Goal: Task Accomplishment & Management: Manage account settings

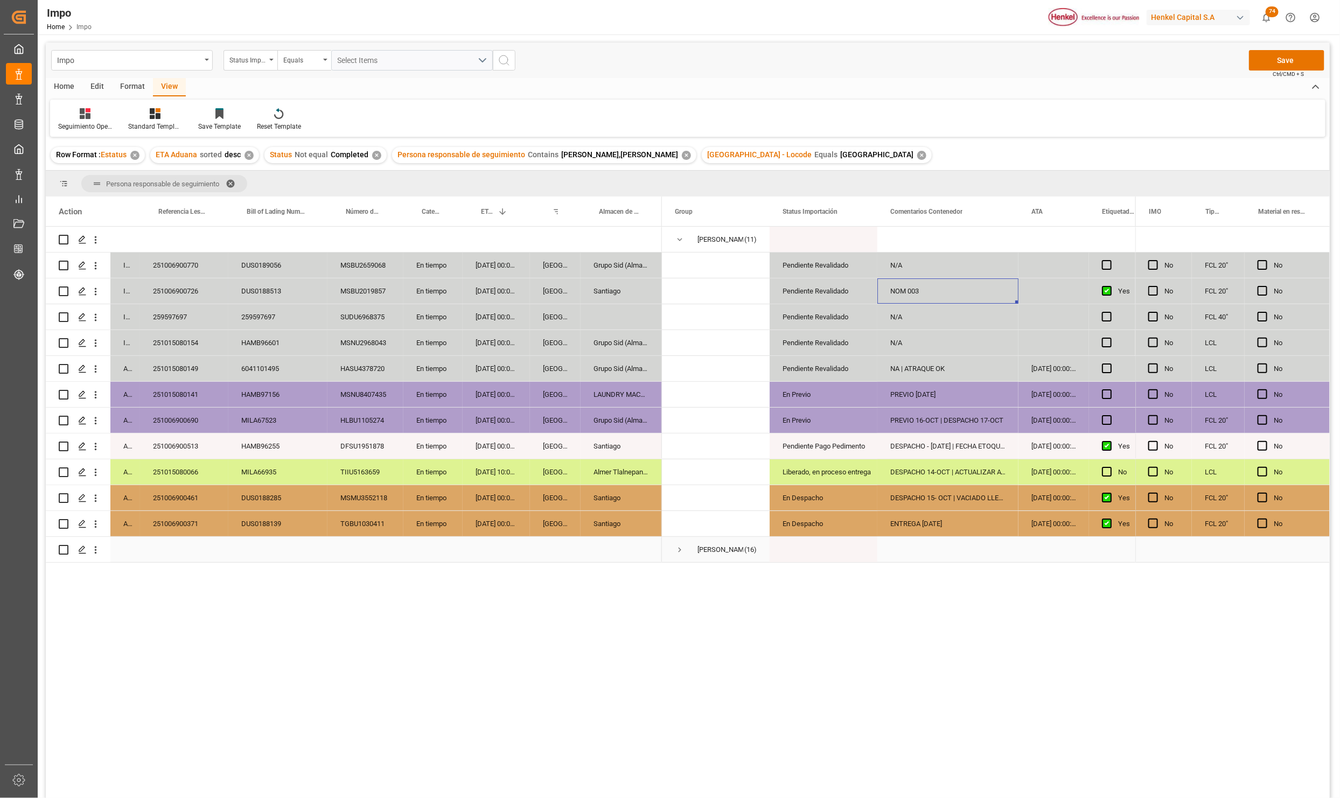
drag, startPoint x: 684, startPoint y: 546, endPoint x: 681, endPoint y: 551, distance: 5.8
click at [681, 548] on span "Press SPACE to select this row." at bounding box center [680, 550] width 10 height 10
click at [0, 0] on span "Press SPACE to select this row." at bounding box center [0, 0] width 0 height 0
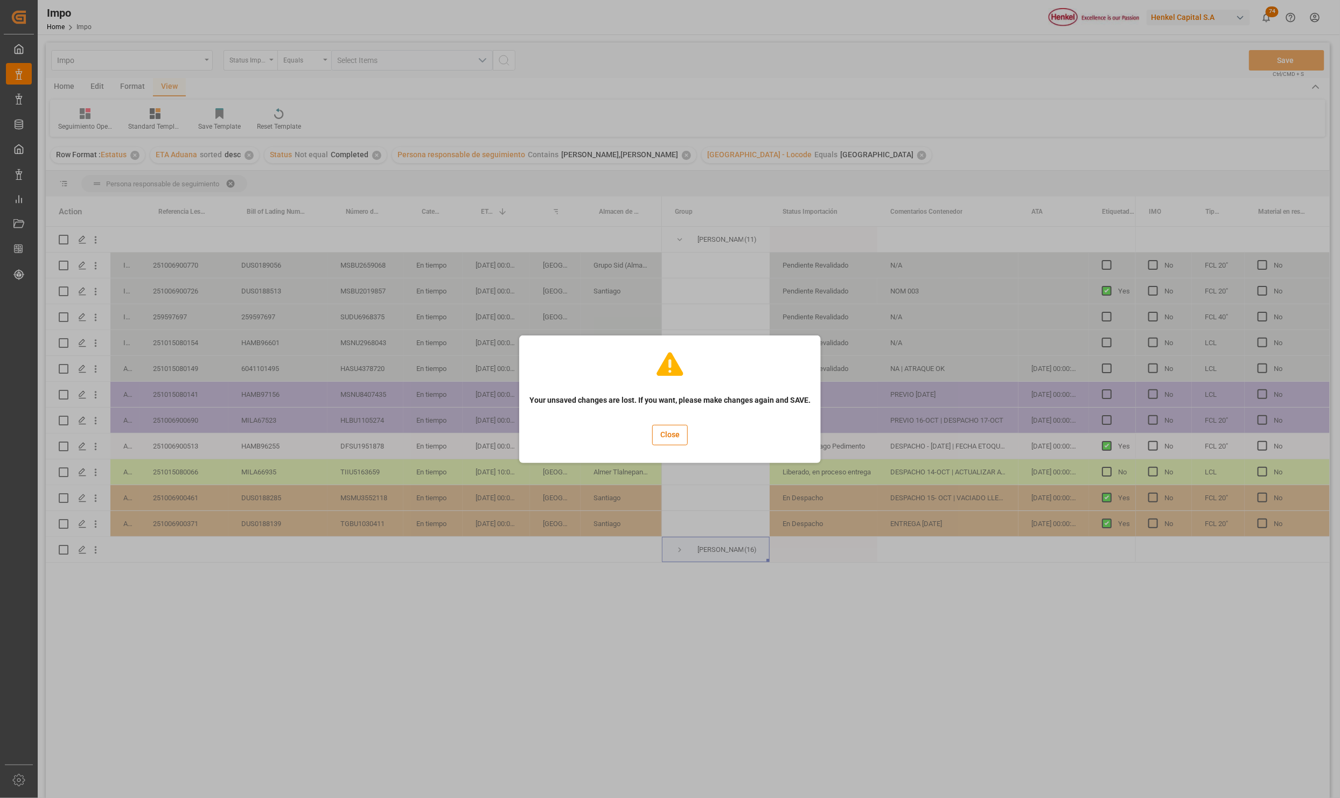
click at [654, 446] on div "Close" at bounding box center [670, 435] width 36 height 36
click at [666, 445] on div "Close" at bounding box center [670, 435] width 36 height 36
click at [668, 438] on button "Close" at bounding box center [670, 435] width 36 height 20
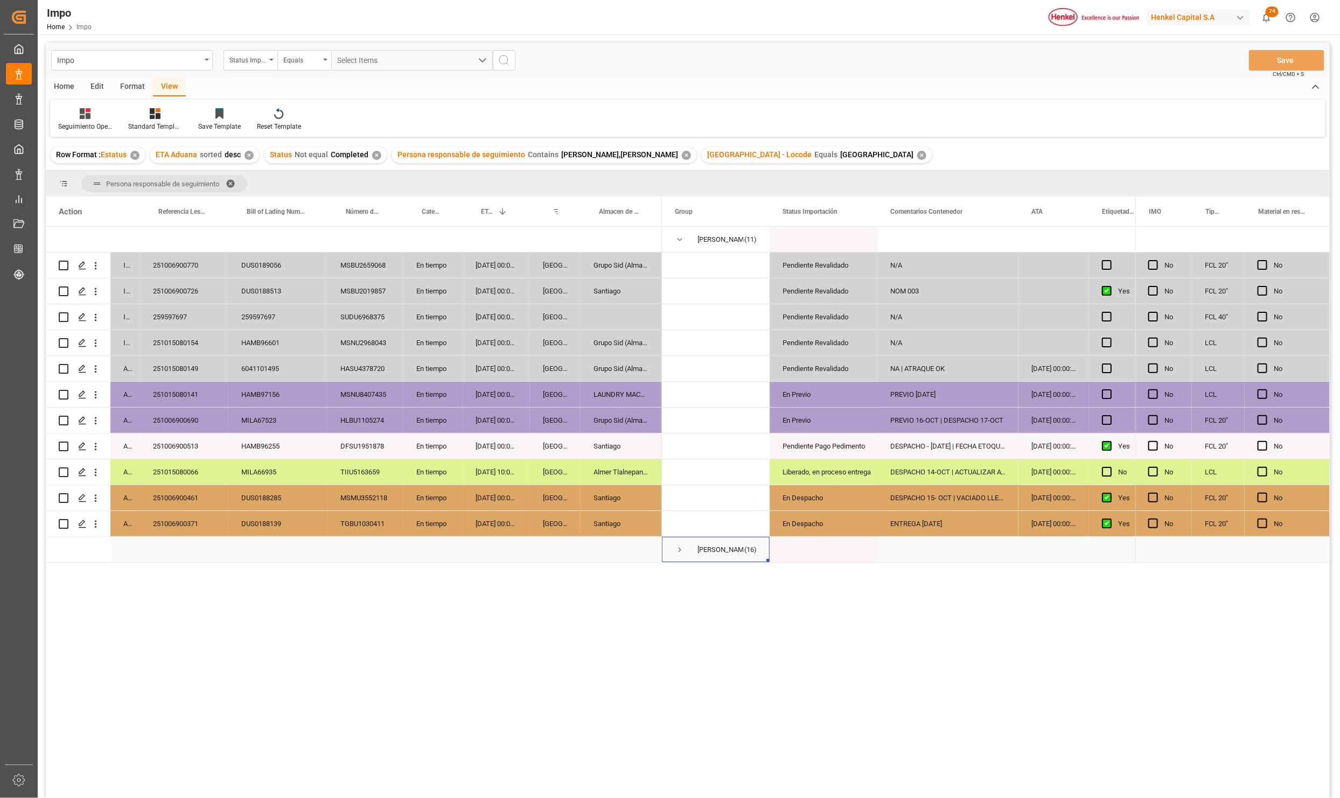
click at [680, 543] on span "Press SPACE to select this row." at bounding box center [680, 549] width 10 height 25
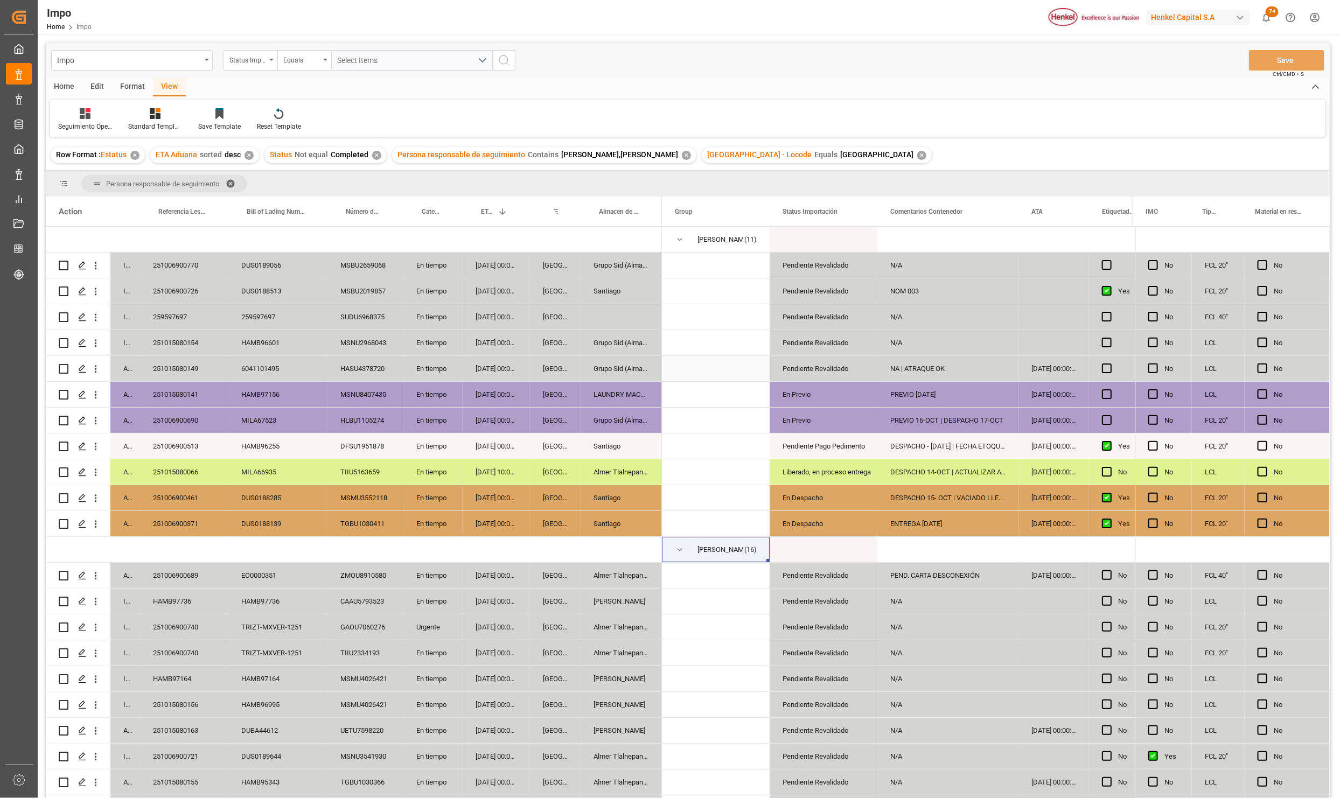
click at [339, 374] on div "HASU4378720" at bounding box center [365, 368] width 76 height 25
click at [99, 729] on icon "open menu" at bounding box center [95, 730] width 11 height 11
click at [135, 745] on div "Open in new tab" at bounding box center [156, 754] width 133 height 23
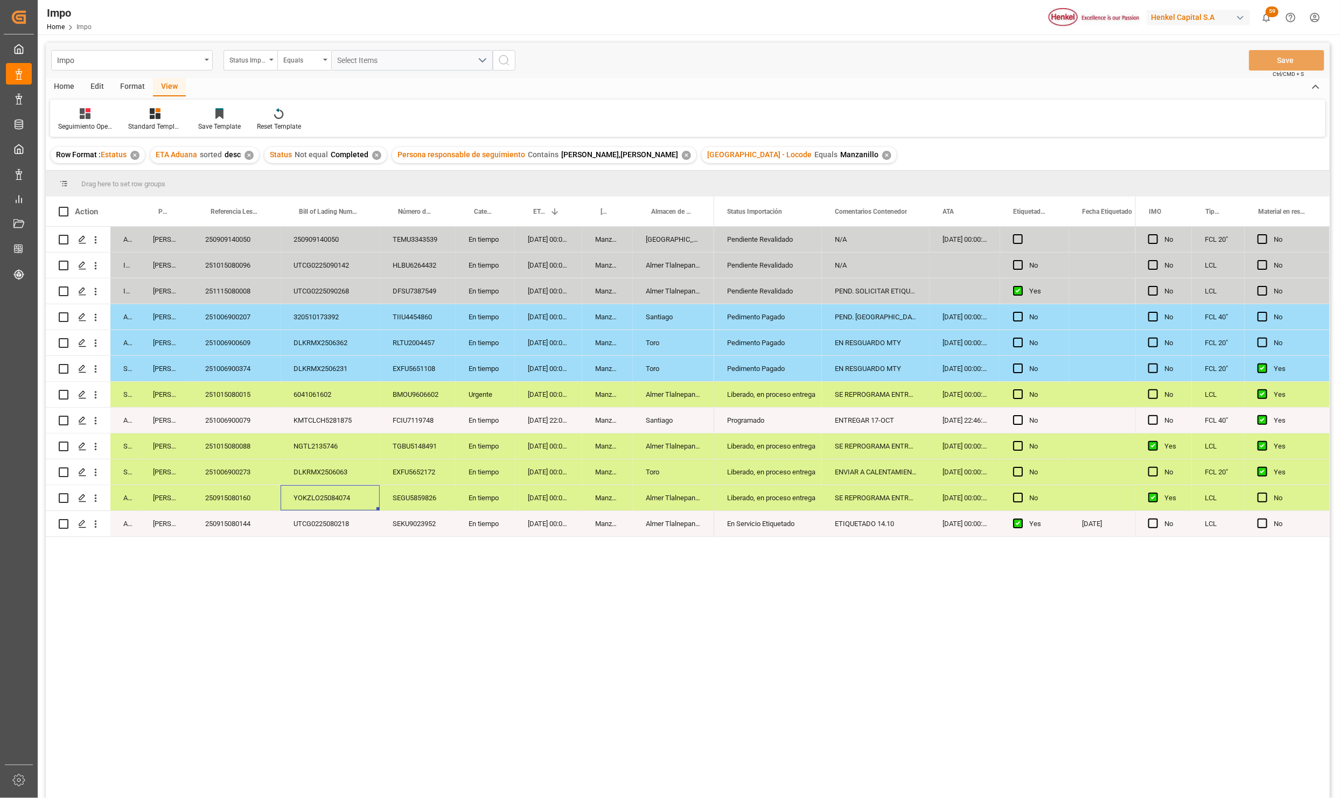
click at [641, 485] on div "Almer Tlalnepantla" at bounding box center [673, 497] width 81 height 25
drag, startPoint x: 347, startPoint y: 608, endPoint x: 401, endPoint y: 654, distance: 70.6
click at [348, 608] on div "Arrived Carlos Villar 250909140050 250909140050 TEMU3343539 En tiempo 21-10-202…" at bounding box center [688, 514] width 1284 height 575
click at [808, 365] on div "Pedimento Pagado" at bounding box center [768, 369] width 82 height 25
click at [847, 312] on div "PEND. DESPACHO" at bounding box center [876, 316] width 108 height 25
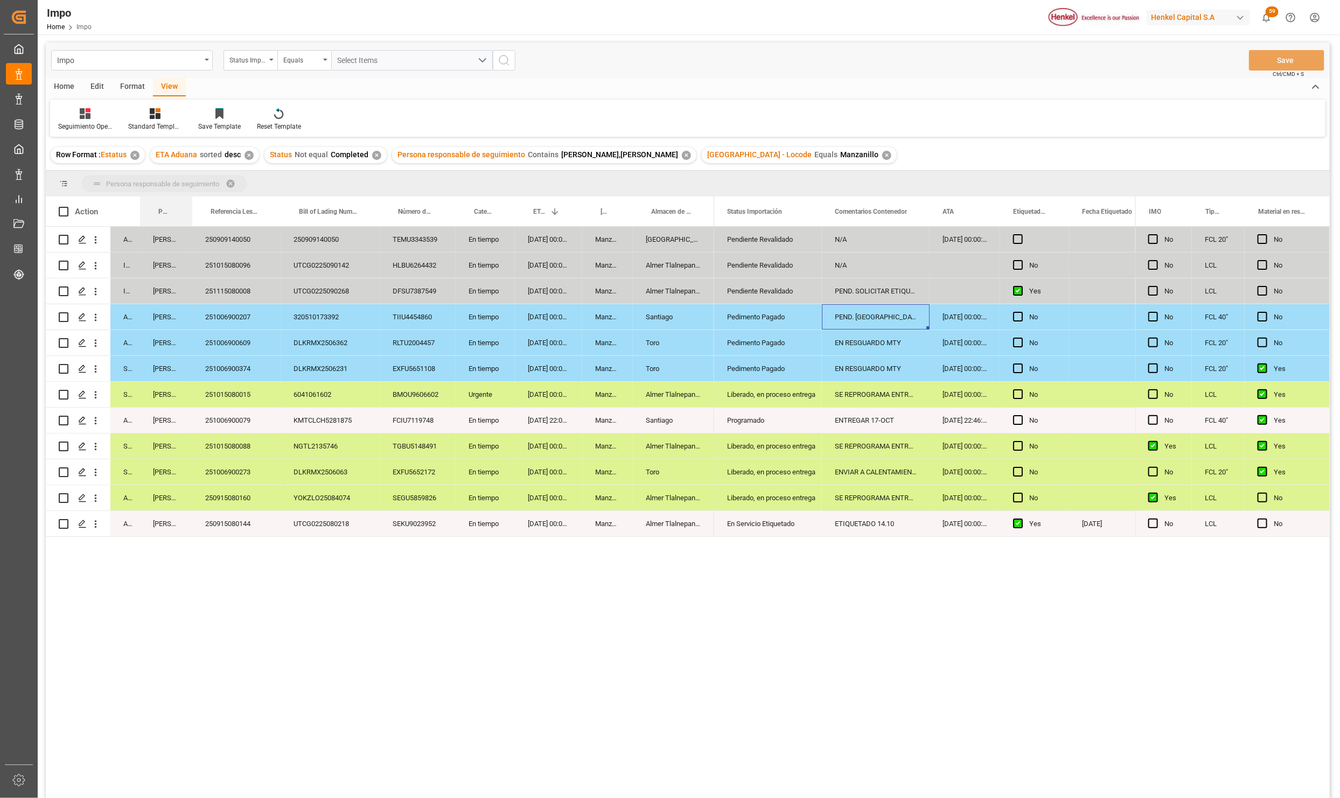
drag, startPoint x: 165, startPoint y: 207, endPoint x: 163, endPoint y: 191, distance: 16.3
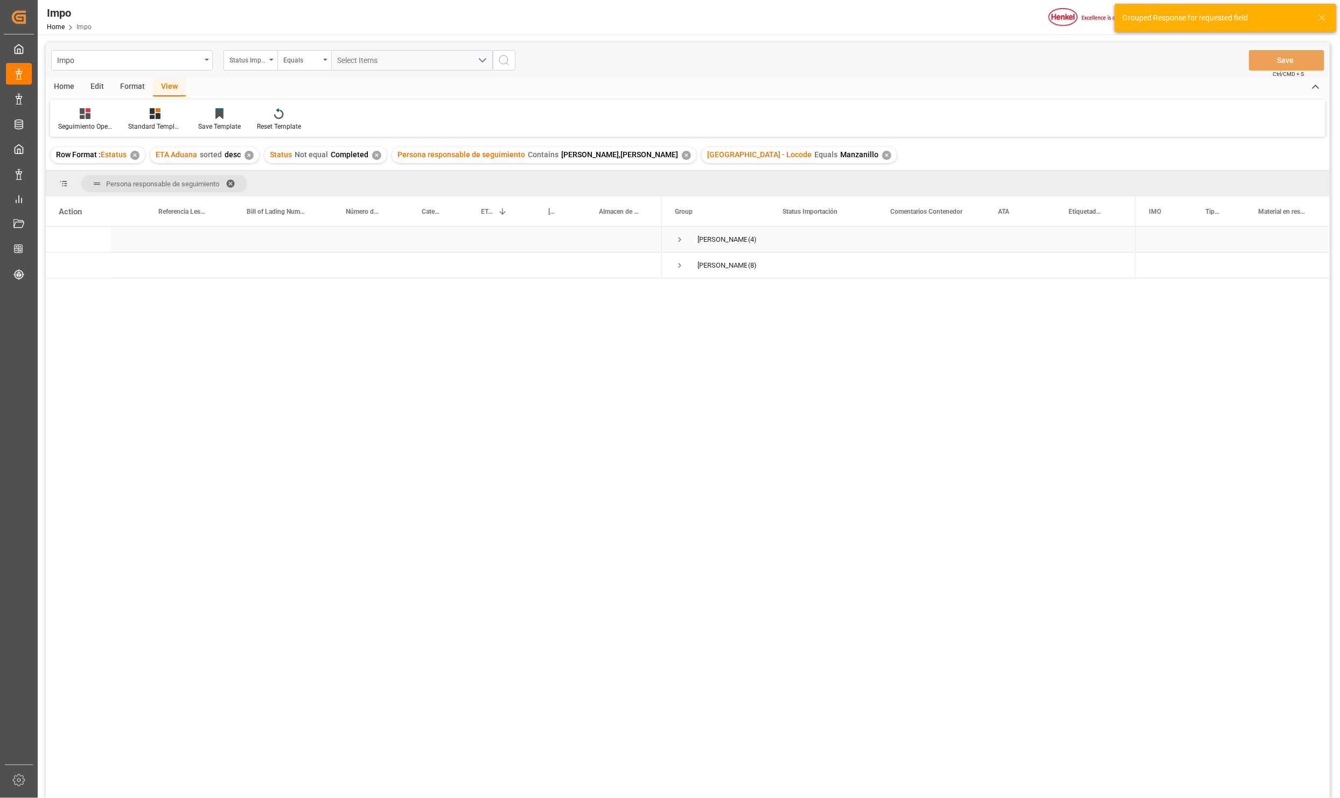
click at [678, 238] on span "Press SPACE to select this row." at bounding box center [680, 240] width 10 height 10
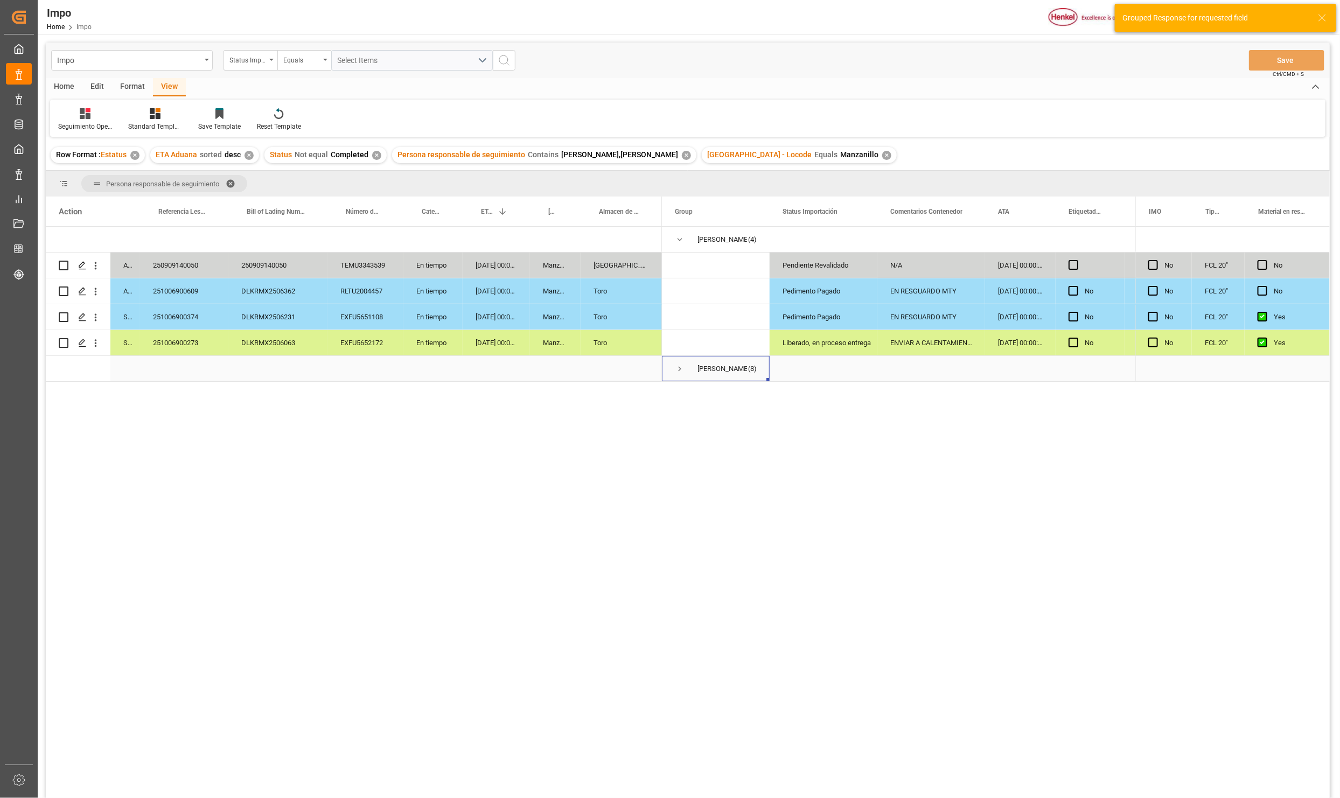
click at [677, 362] on span "Press SPACE to select this row." at bounding box center [680, 369] width 10 height 25
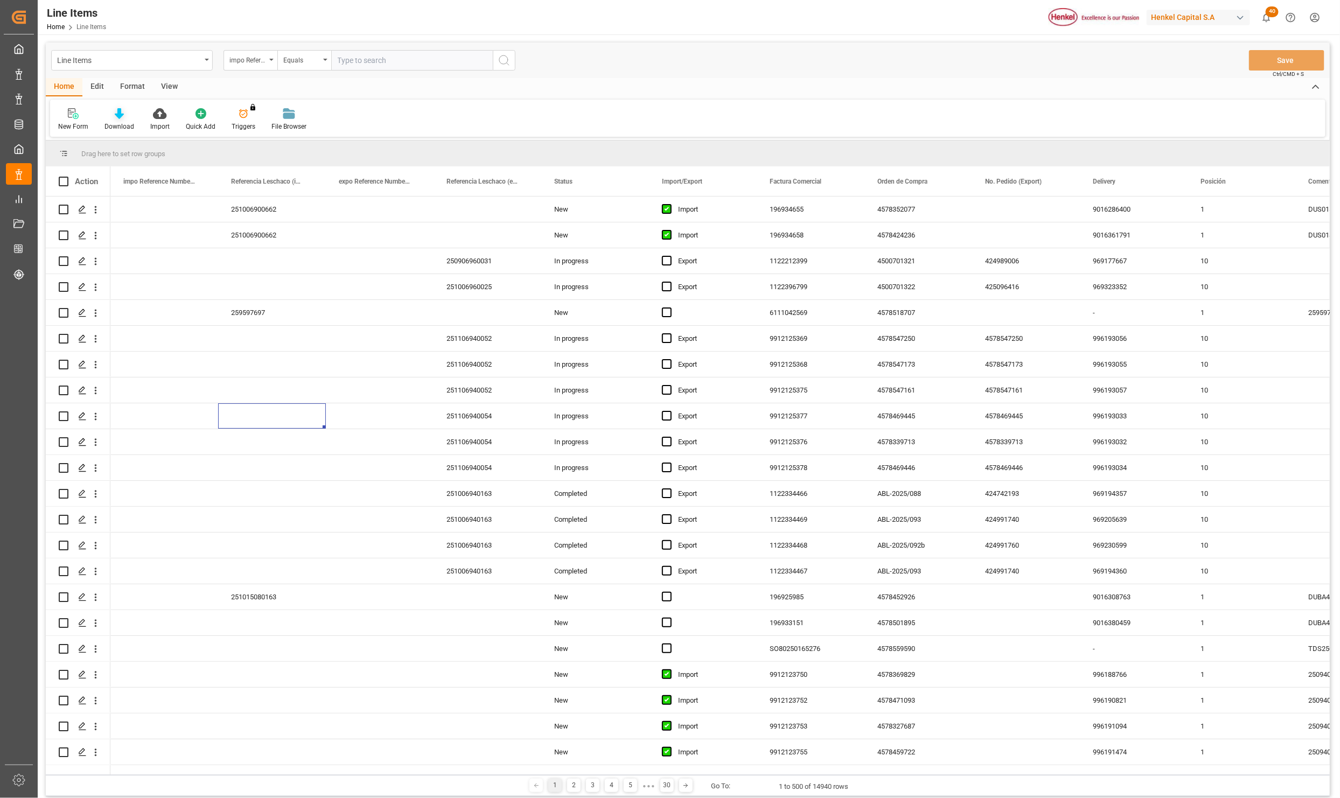
click at [205, 61] on div "Line Items" at bounding box center [132, 60] width 162 height 20
click at [97, 138] on div "Impo" at bounding box center [132, 132] width 160 height 23
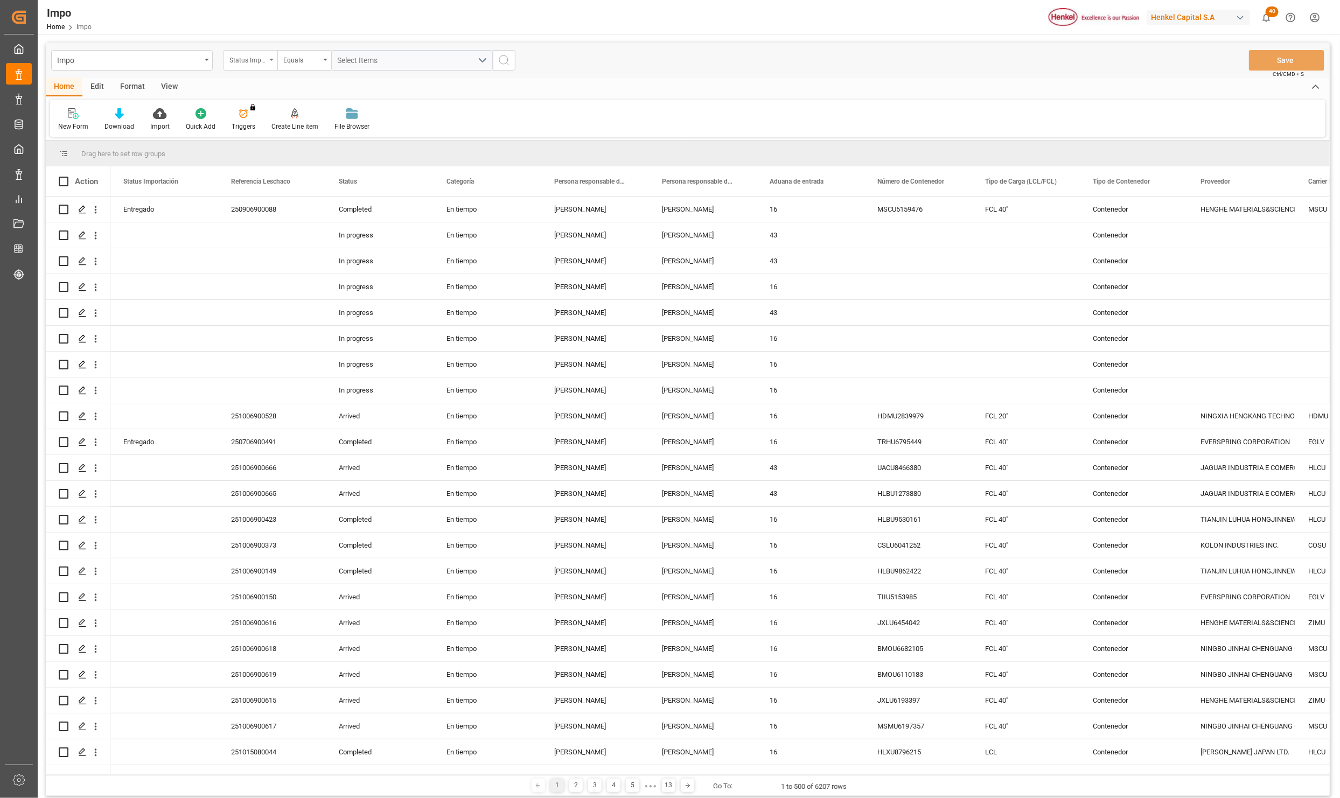
click at [265, 53] on div "Status Importación" at bounding box center [247, 59] width 37 height 12
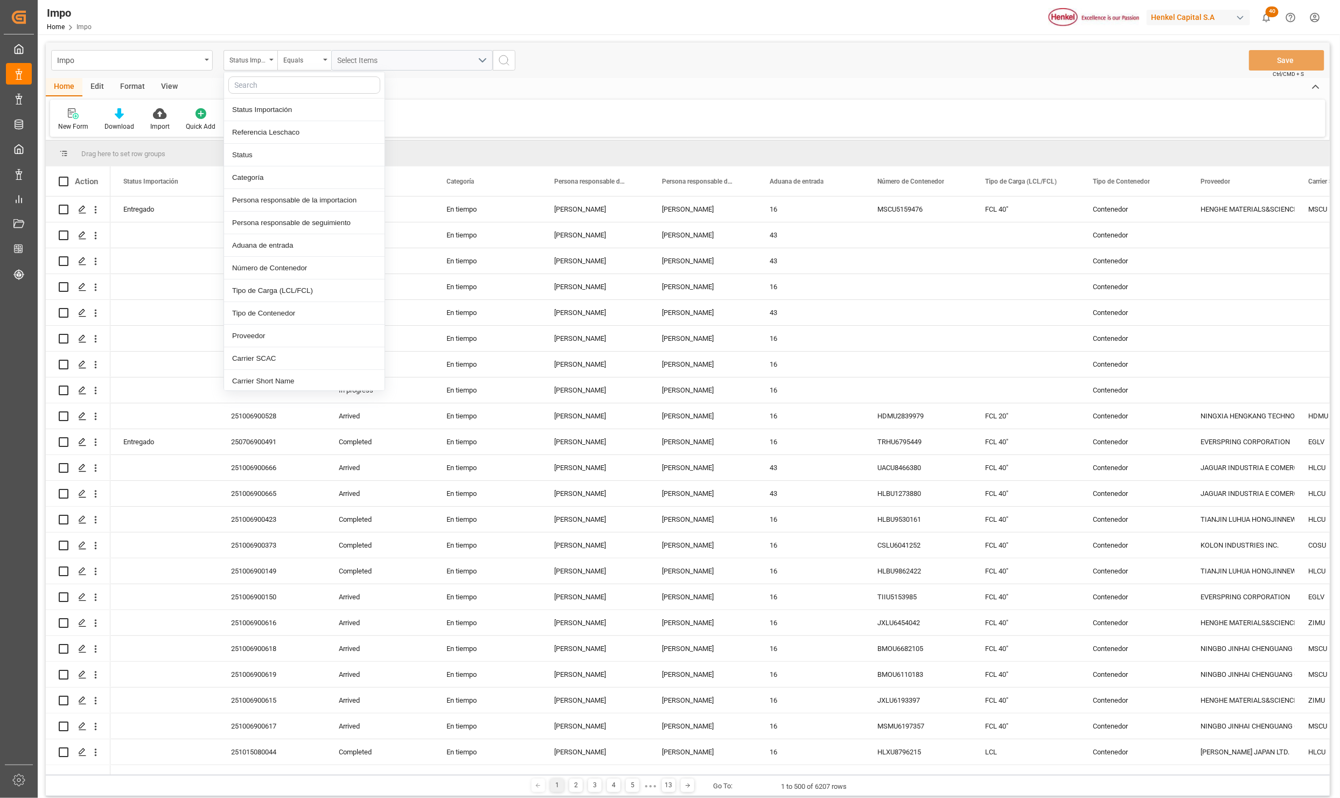
click at [262, 86] on input "text" at bounding box center [304, 84] width 152 height 17
type input "idh"
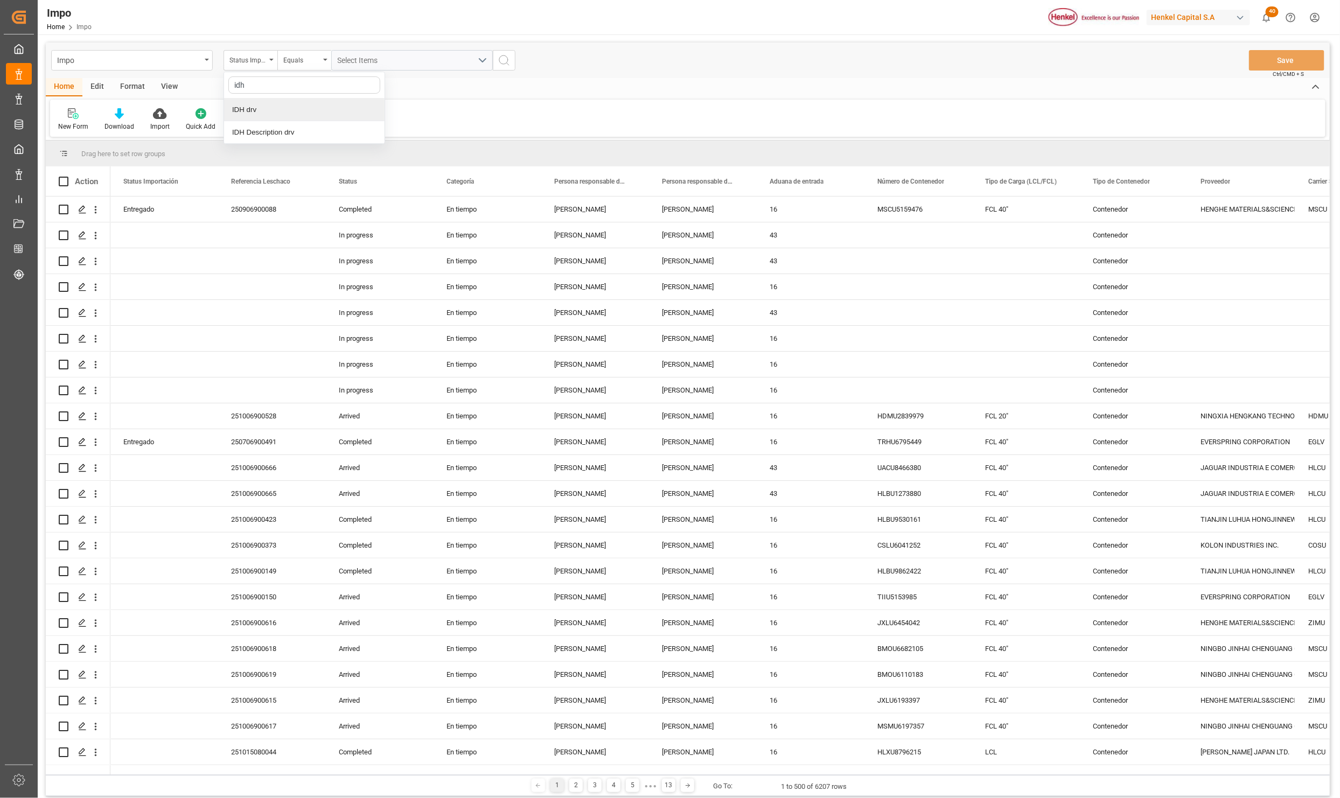
click at [263, 105] on div "IDH drv" at bounding box center [304, 110] width 160 height 23
type input "231487"
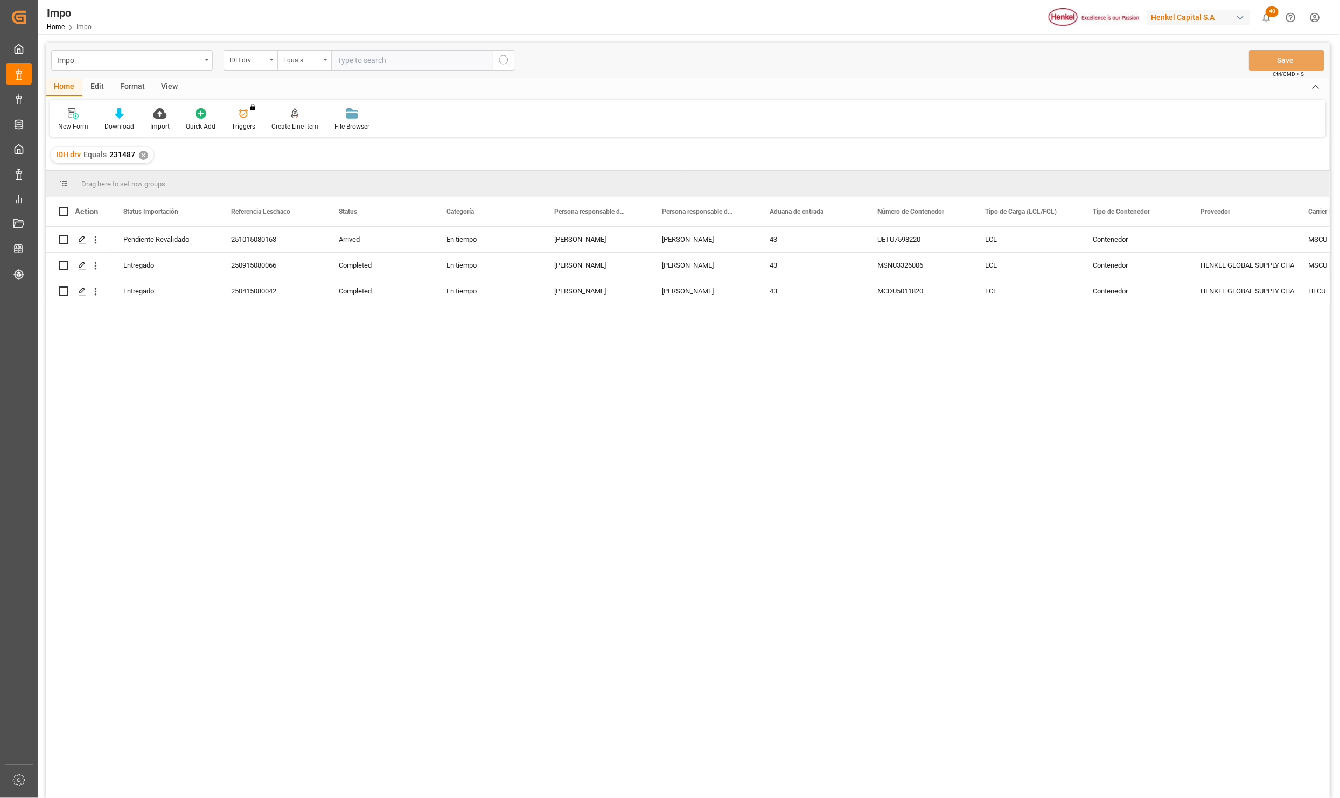
click at [167, 81] on div "View" at bounding box center [169, 87] width 33 height 18
click at [128, 120] on div "Standard Templates" at bounding box center [122, 120] width 70 height 24
click at [130, 146] on div "Seguimiento Operativo" at bounding box center [151, 151] width 94 height 11
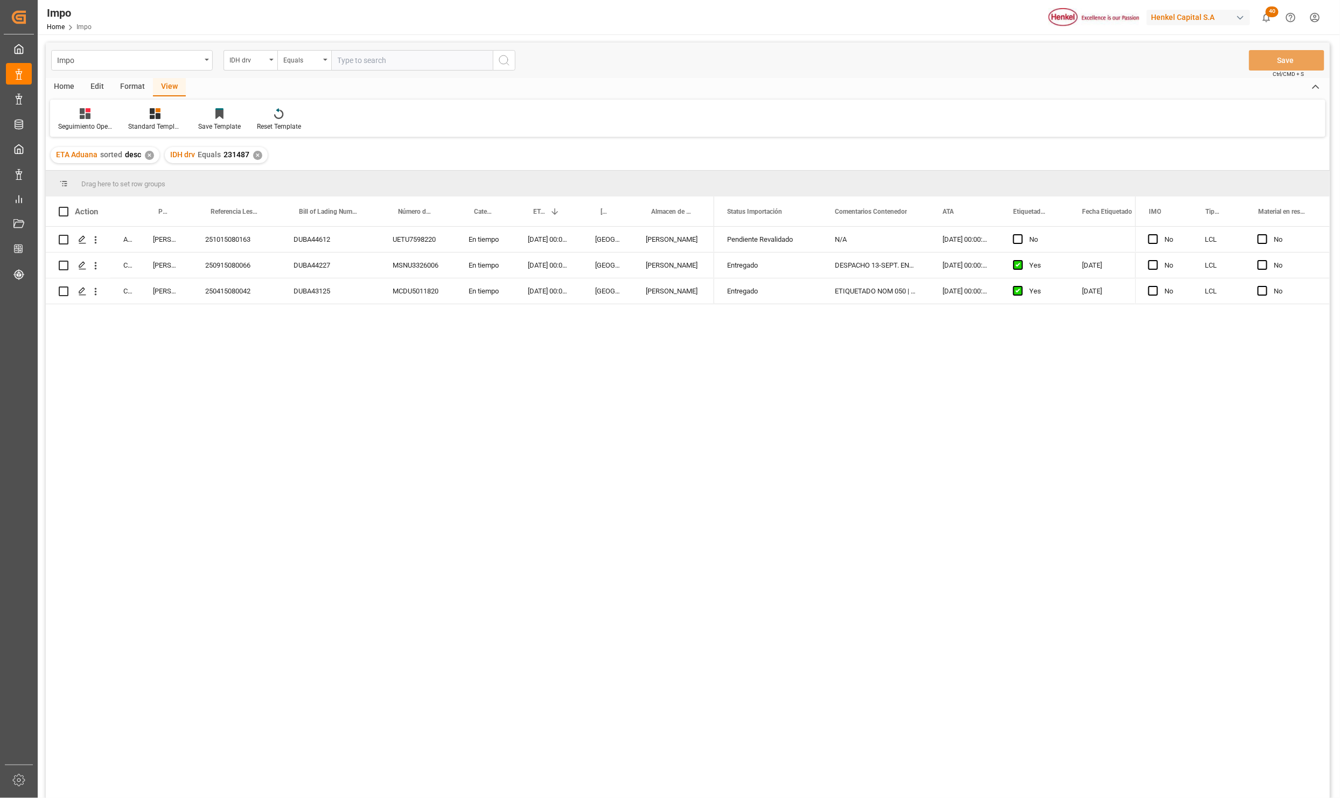
click at [309, 393] on div "Arrived Karla Chavez 251015080163 DUBA44612 UETU7598220 En tiempo 15-10-2025 00…" at bounding box center [688, 514] width 1284 height 575
click at [99, 267] on icon "open menu" at bounding box center [95, 265] width 11 height 11
click at [110, 288] on span "Press SPACE to select this row." at bounding box center [108, 288] width 19 height 11
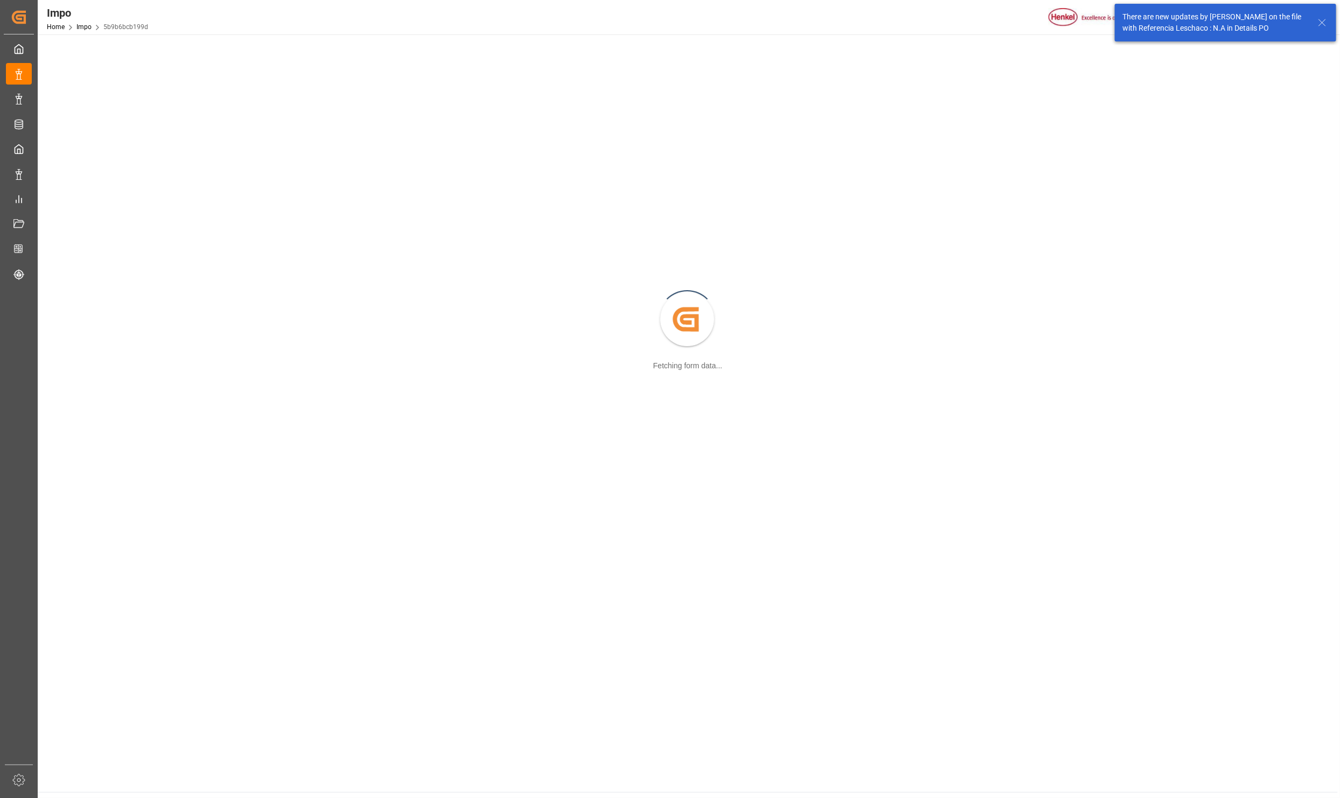
click at [1324, 22] on icon at bounding box center [1322, 22] width 13 height 13
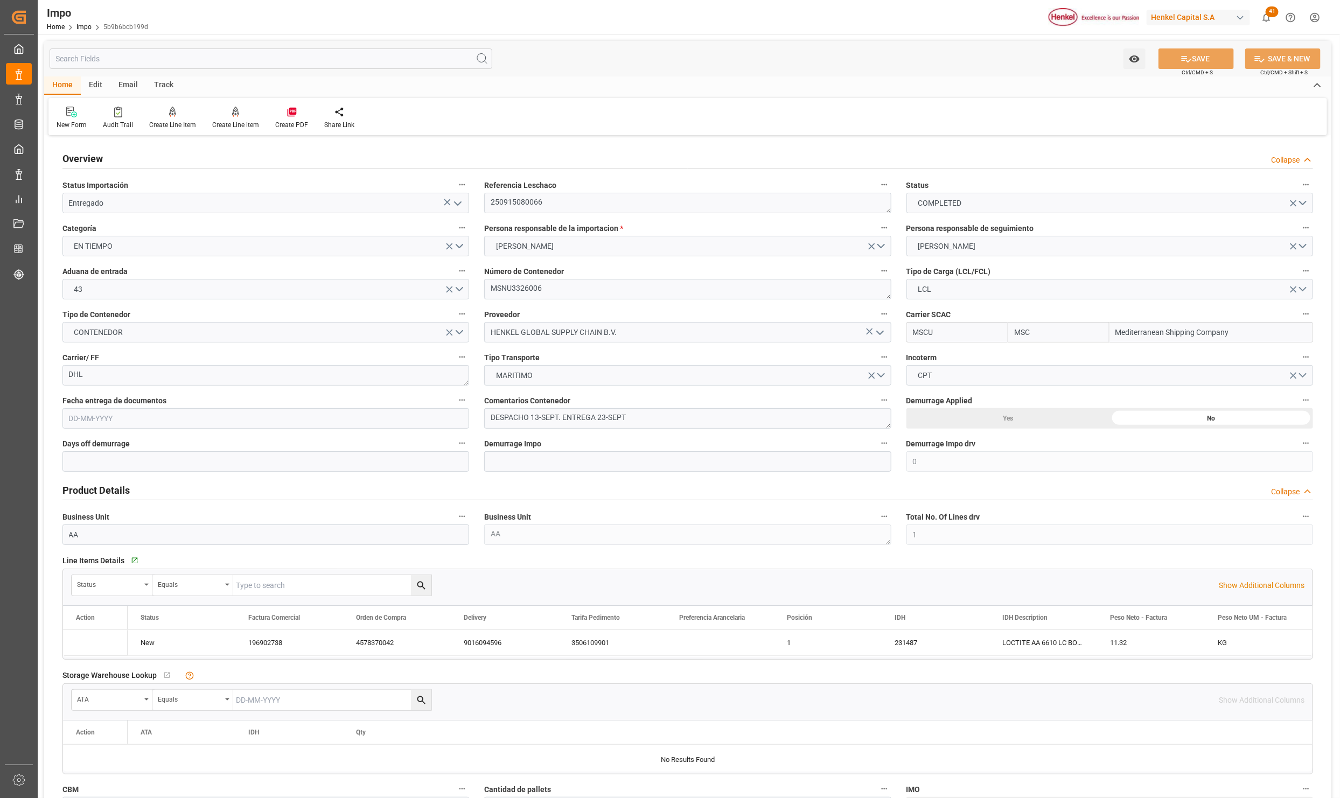
type input "MSC"
type input "Mediterranean Shipping Company"
type input "0"
type input "1"
type input "0.143"
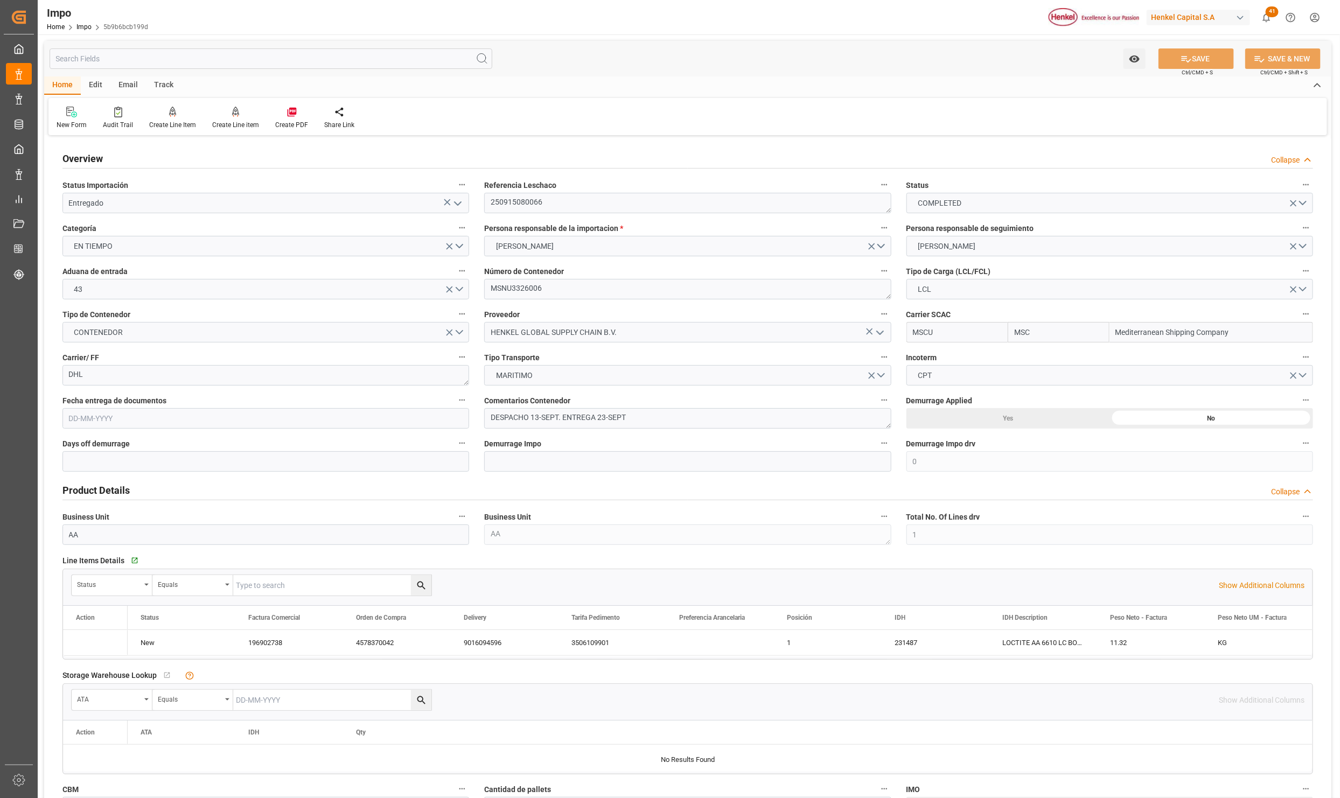
type input "1"
type input "20-08-2025"
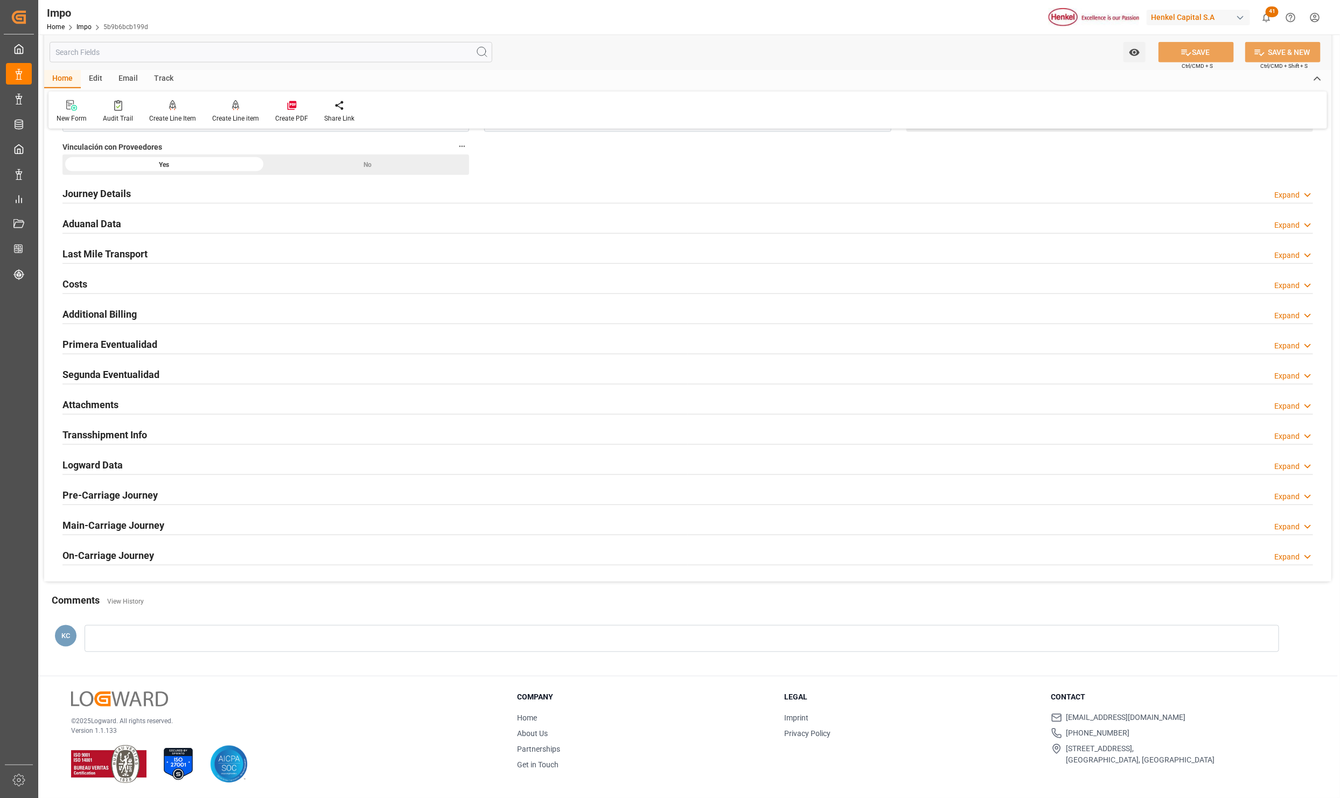
drag, startPoint x: 81, startPoint y: 401, endPoint x: 372, endPoint y: 456, distance: 296.6
click at [81, 401] on h2 "Attachments" at bounding box center [90, 404] width 56 height 15
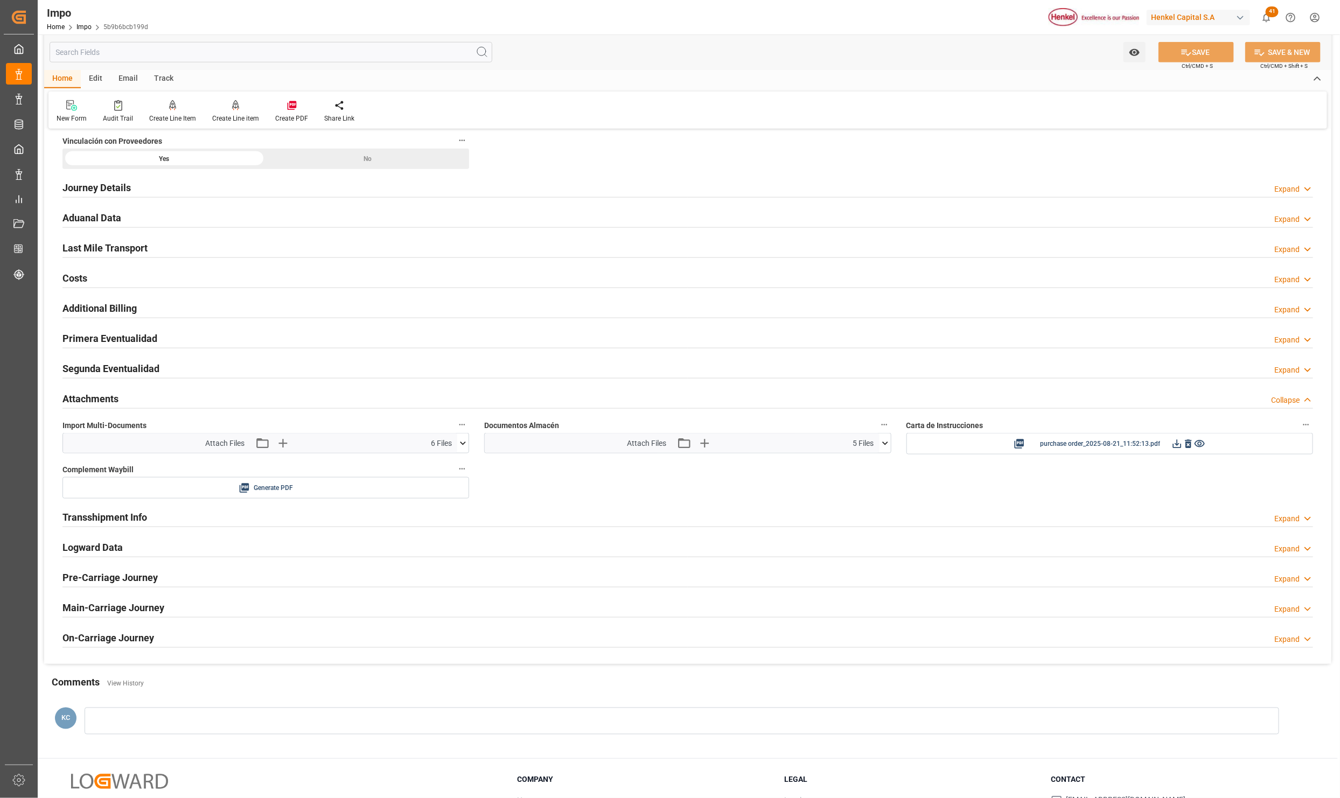
click at [461, 445] on icon at bounding box center [463, 443] width 6 height 3
click at [458, 488] on icon at bounding box center [457, 486] width 10 height 7
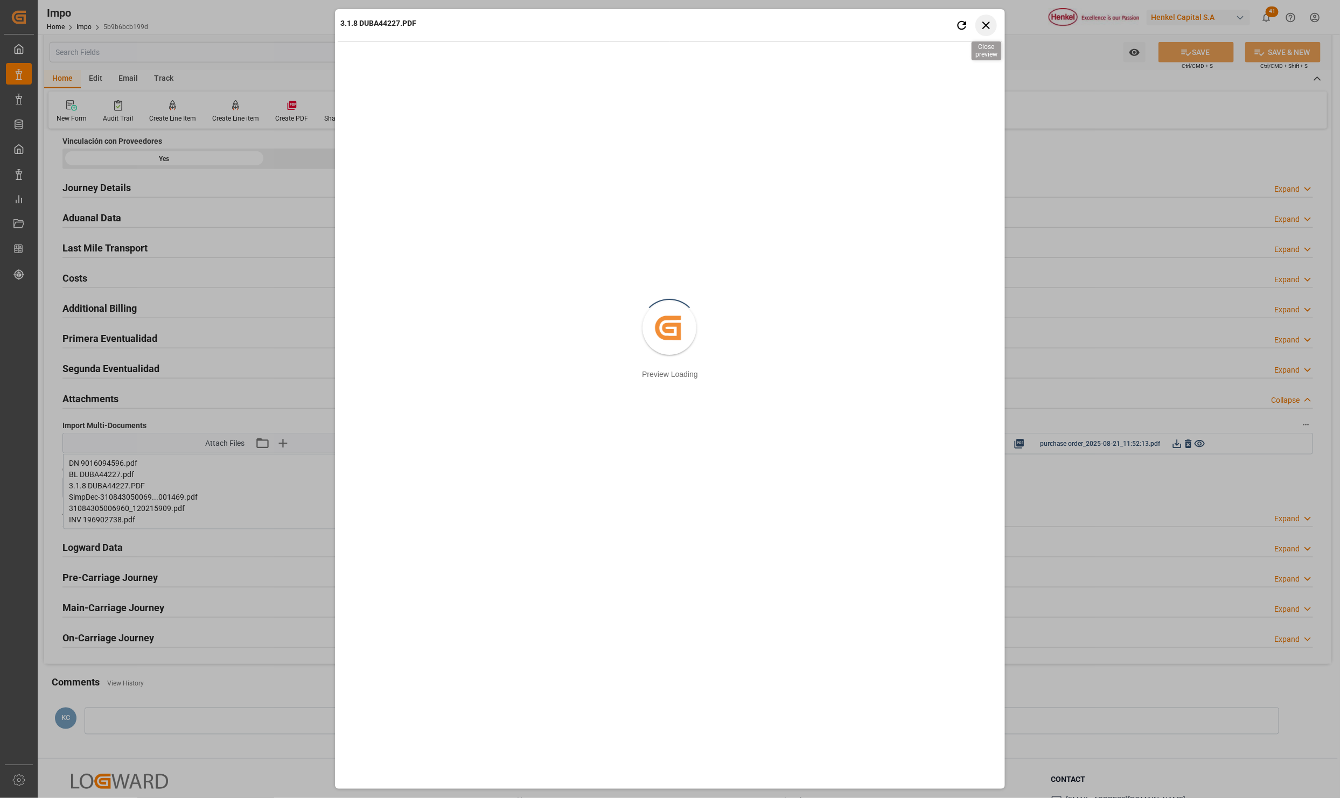
click at [986, 28] on icon "button" at bounding box center [986, 24] width 13 height 13
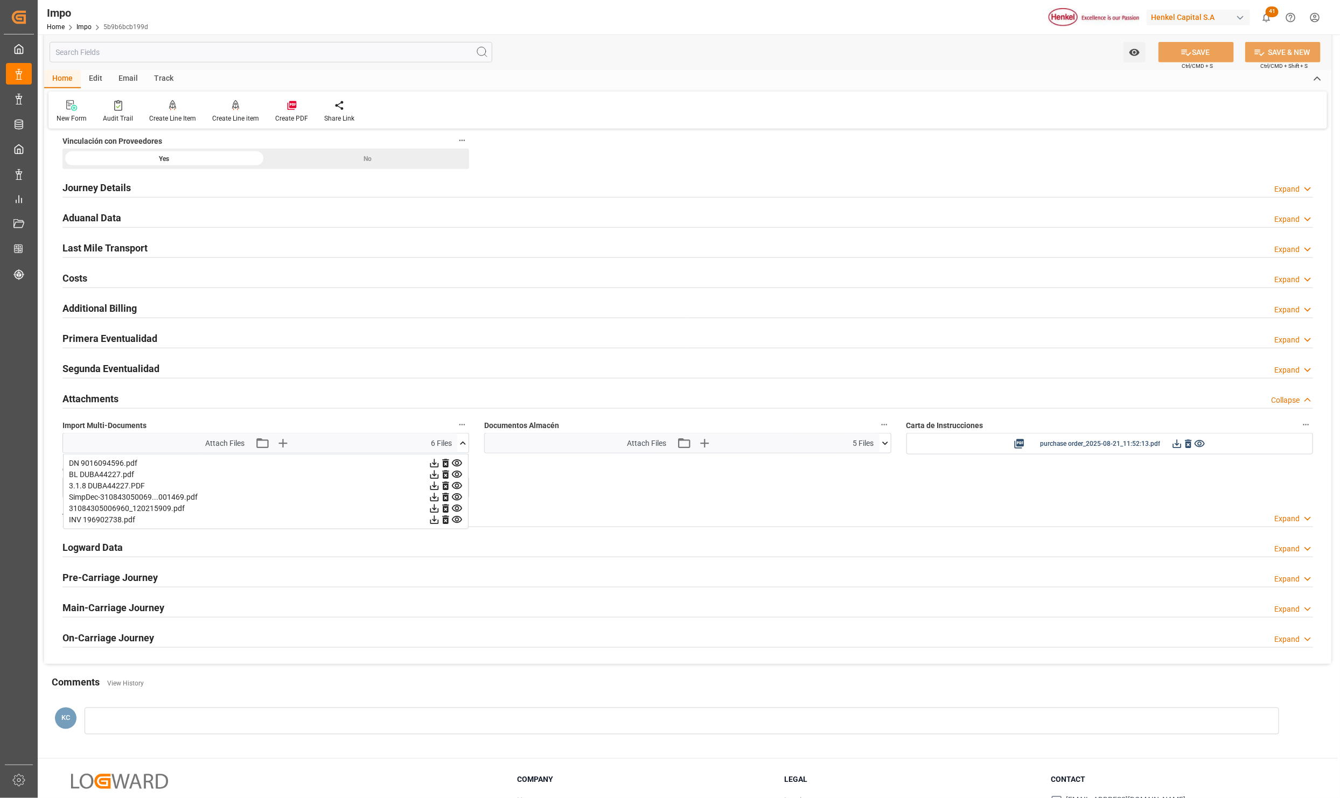
click at [435, 487] on icon at bounding box center [434, 485] width 11 height 11
click at [454, 464] on icon at bounding box center [456, 463] width 11 height 11
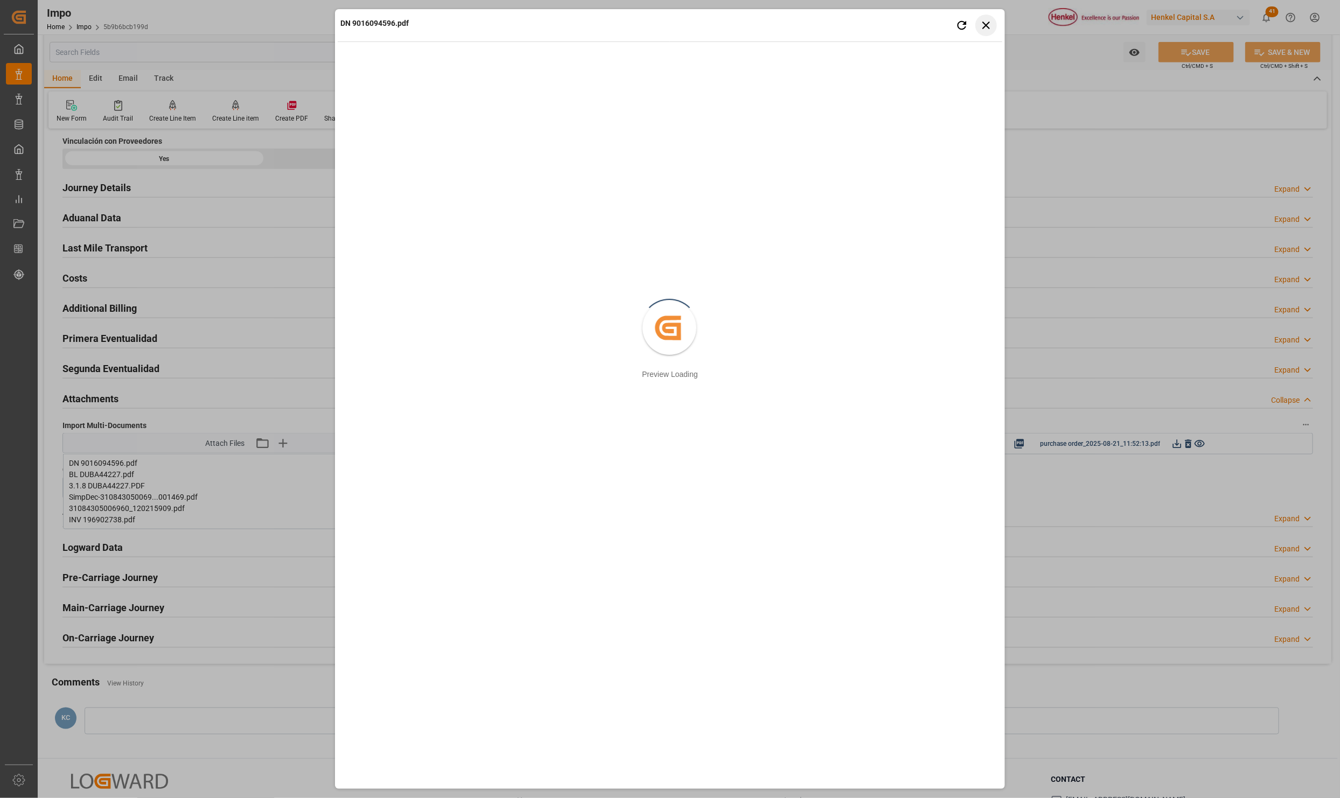
click at [994, 26] on button "Close preview" at bounding box center [986, 26] width 22 height 22
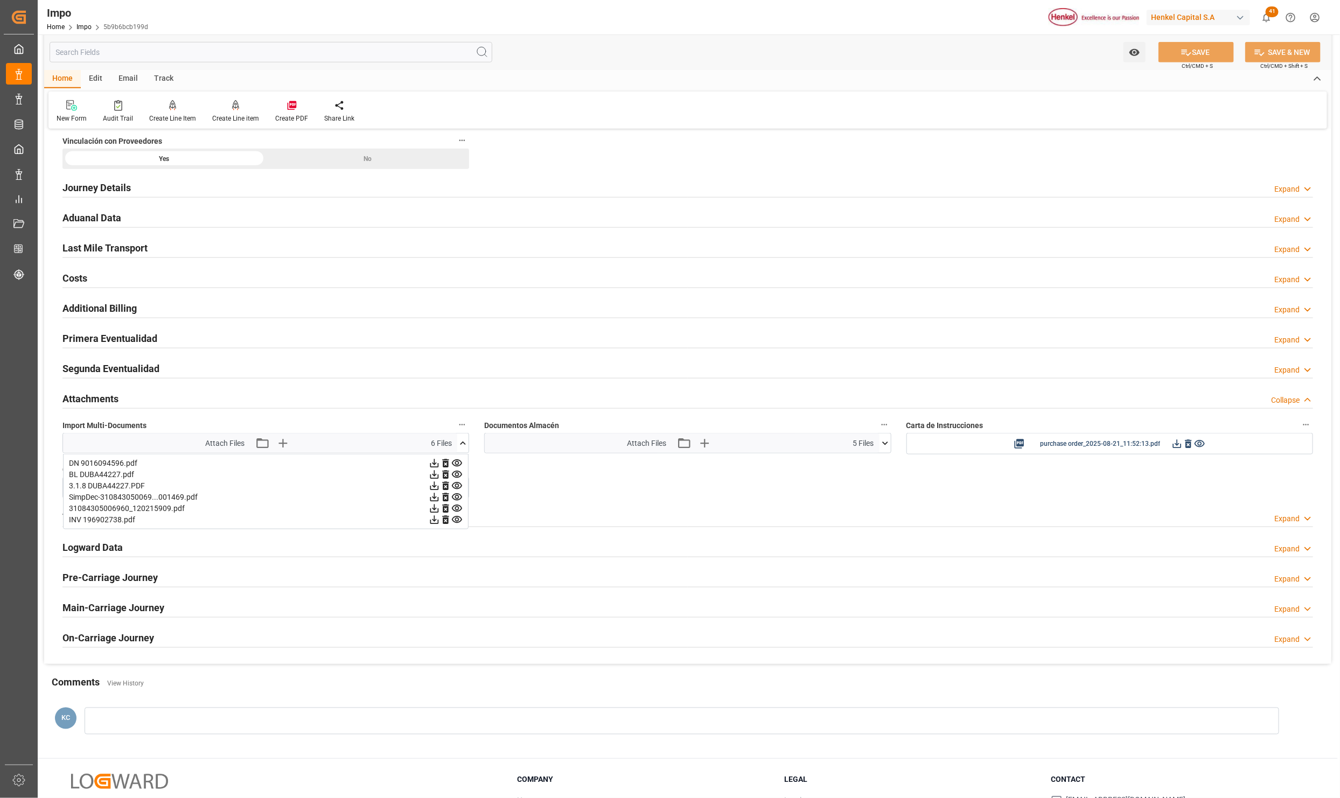
click at [456, 478] on icon at bounding box center [457, 474] width 10 height 7
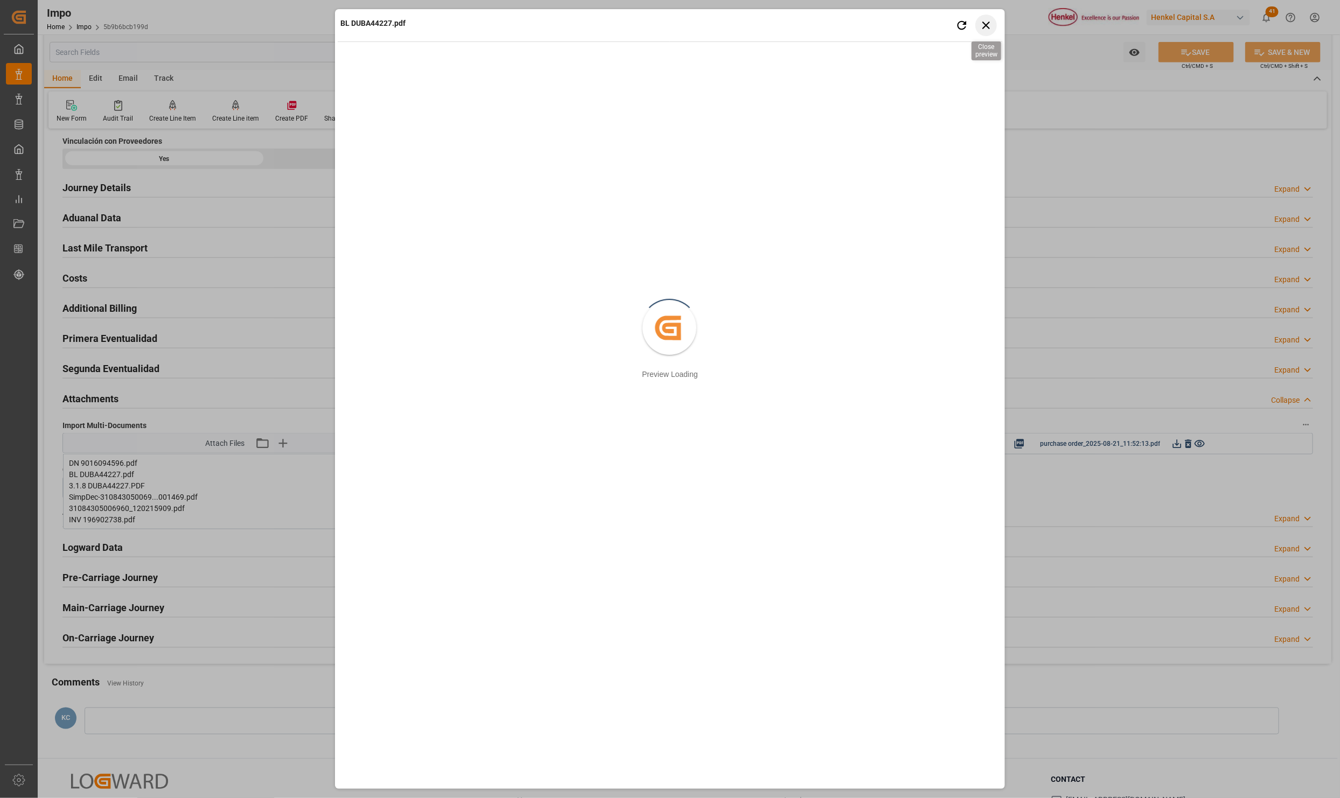
click at [988, 27] on icon "button" at bounding box center [986, 26] width 8 height 8
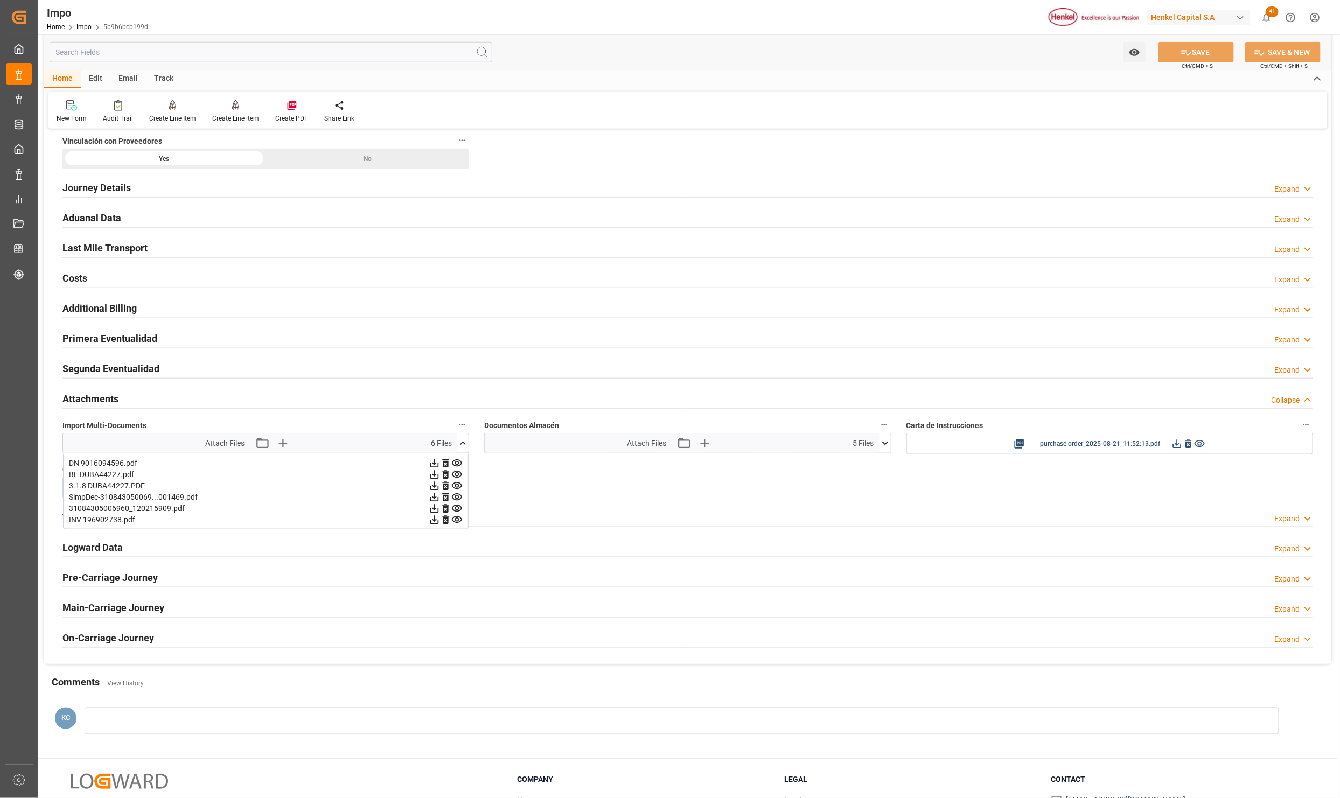
click at [455, 514] on icon at bounding box center [456, 508] width 11 height 11
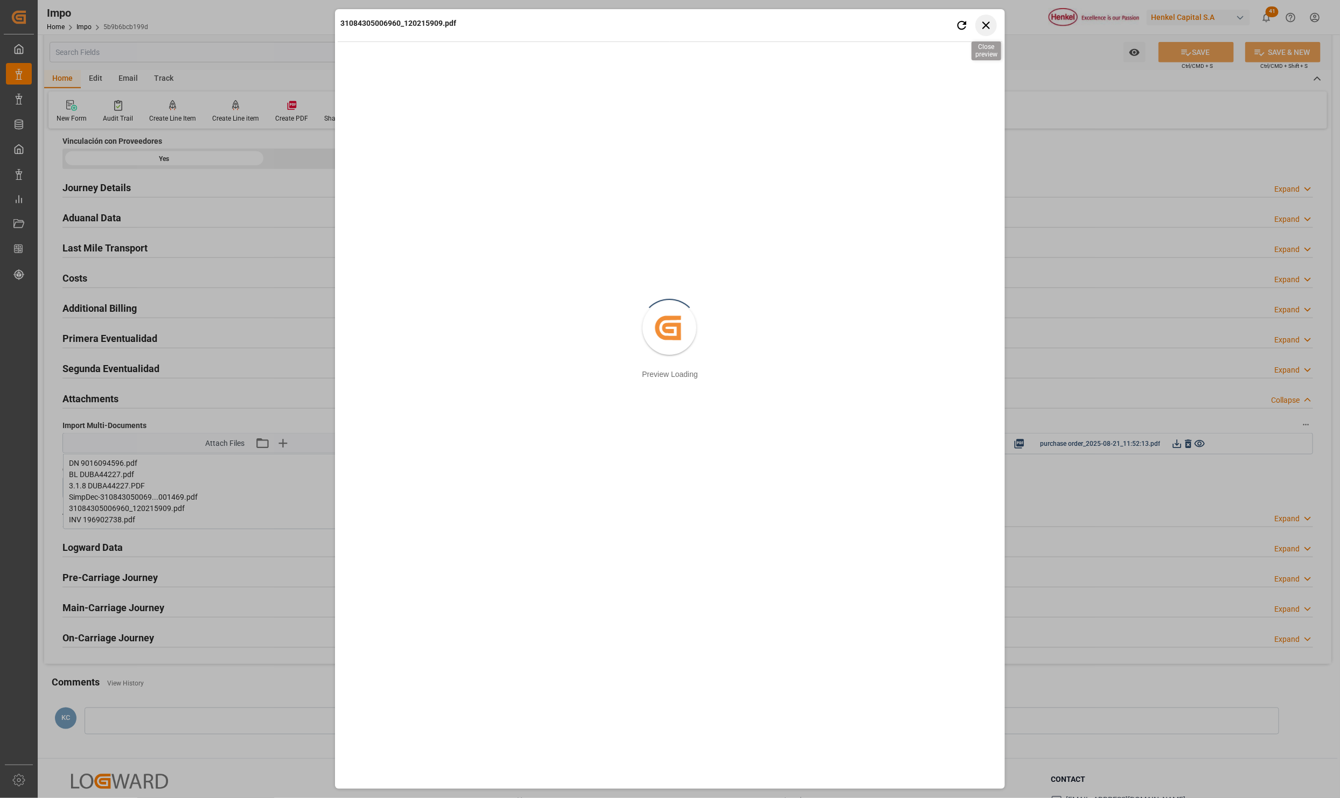
click at [984, 23] on icon "button" at bounding box center [986, 26] width 8 height 8
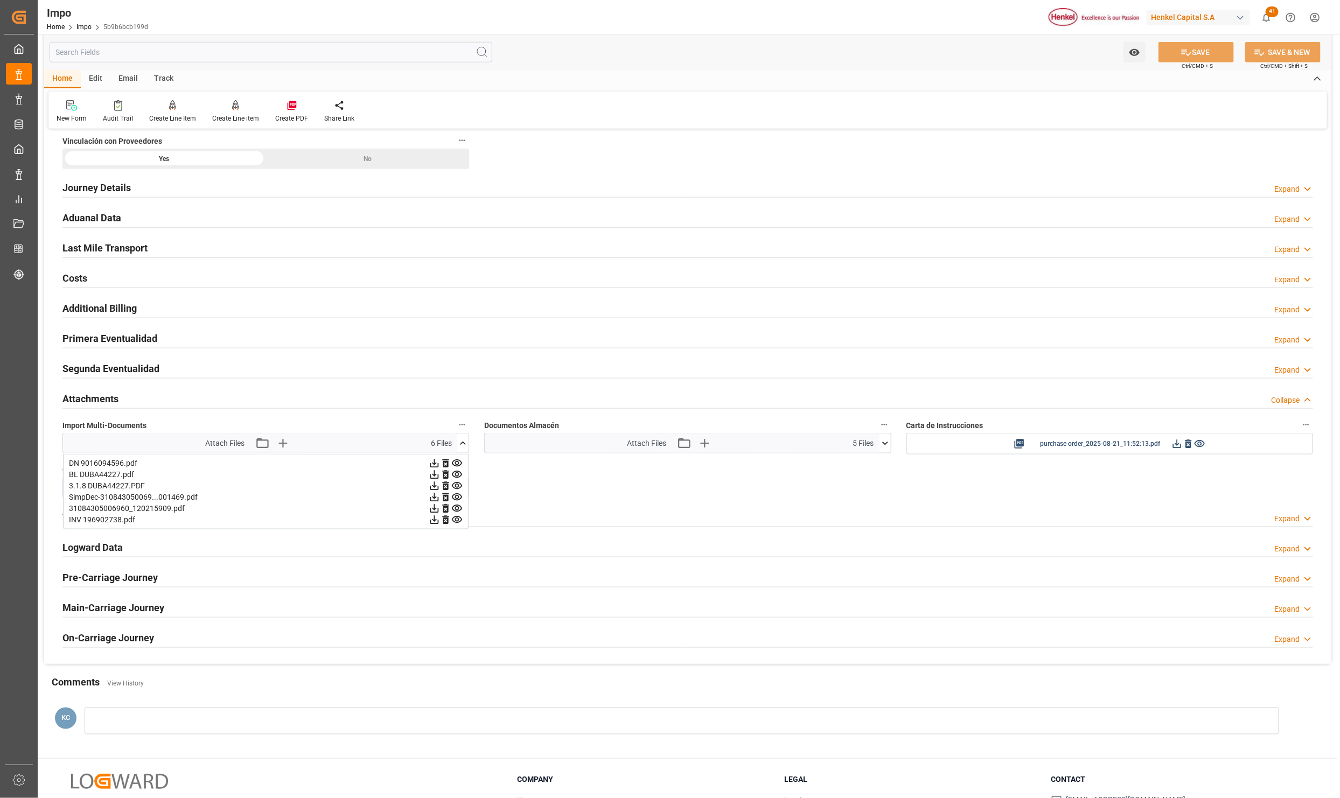
click at [458, 520] on icon at bounding box center [456, 519] width 11 height 11
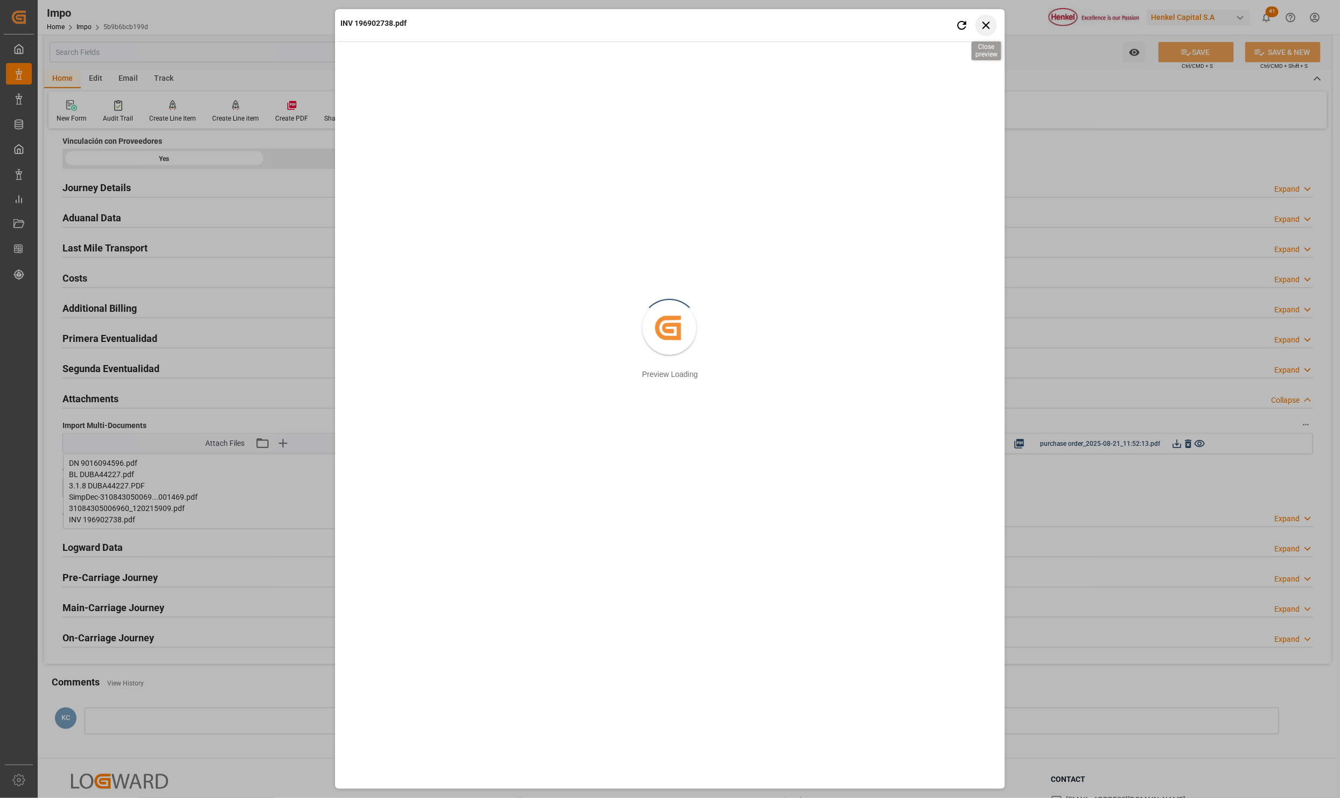
click at [986, 27] on icon "button" at bounding box center [986, 24] width 13 height 13
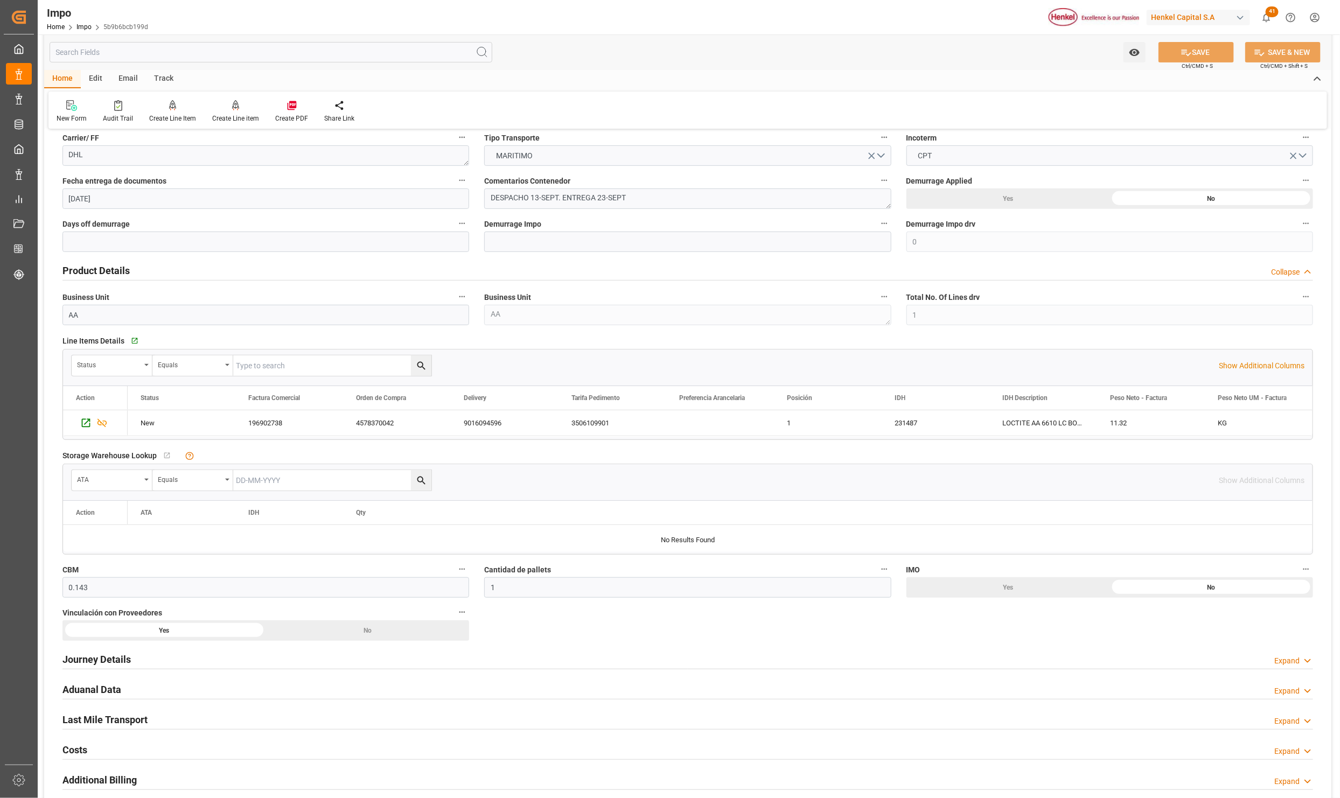
scroll to position [0, 0]
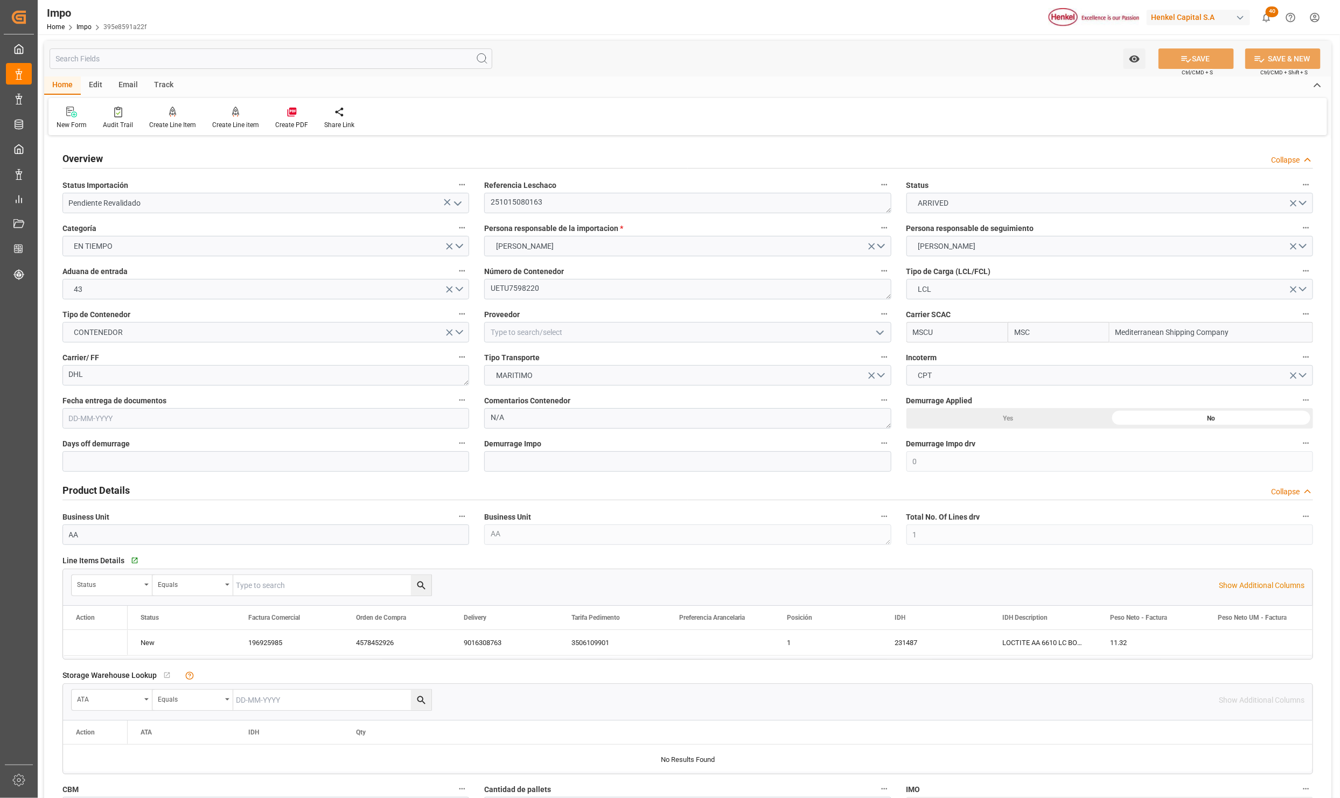
type input "MSC"
type input "Mediterranean Shipping Company"
type input "0"
type input "1"
type input "0.211"
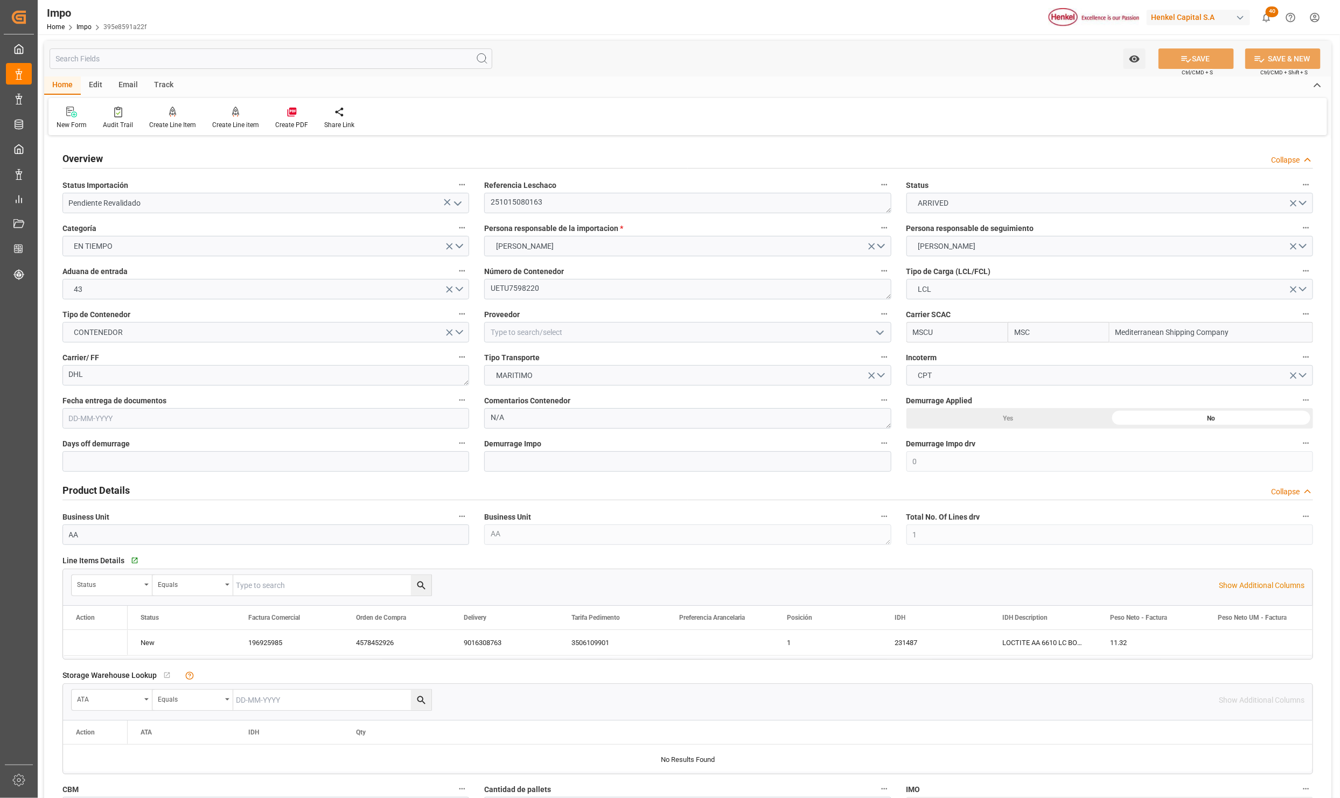
type input "1"
type input "[DATE]"
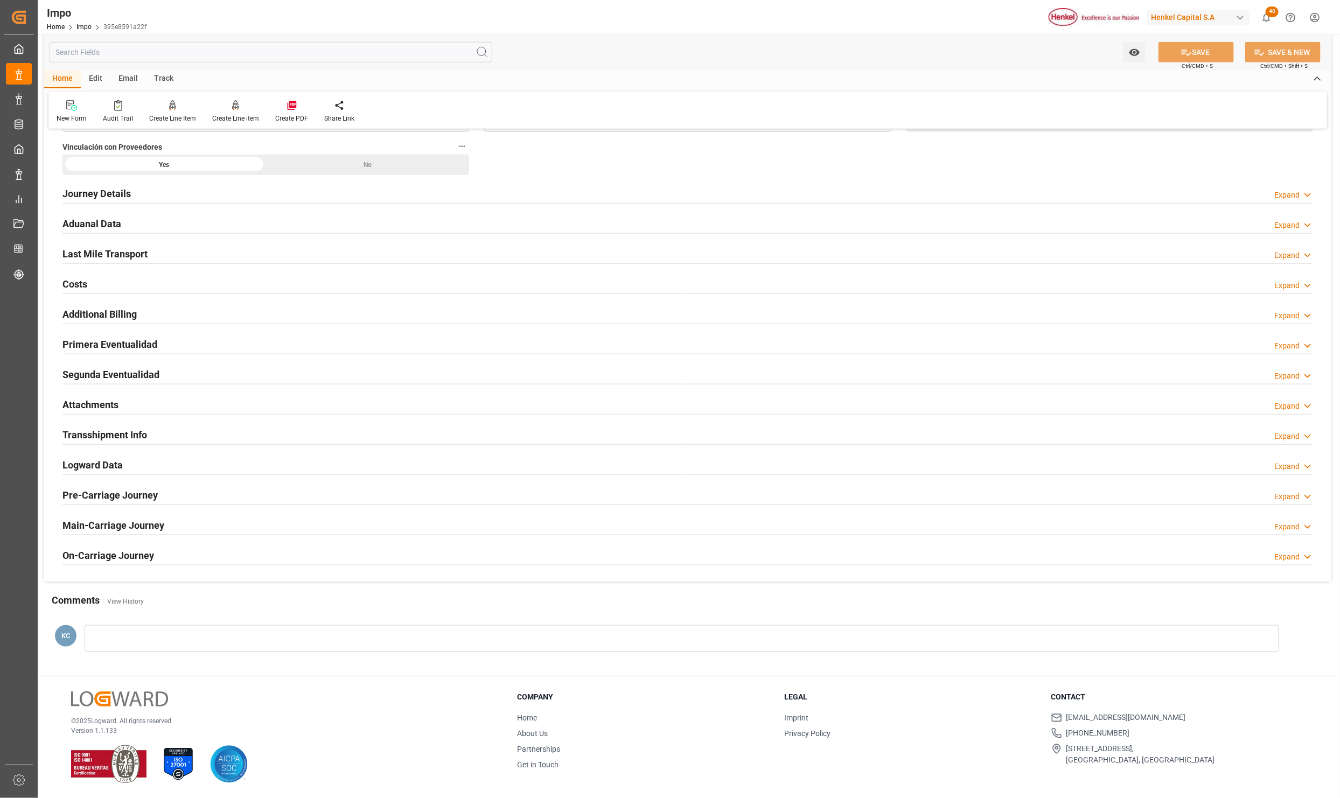
click at [97, 397] on h2 "Attachments" at bounding box center [90, 404] width 56 height 15
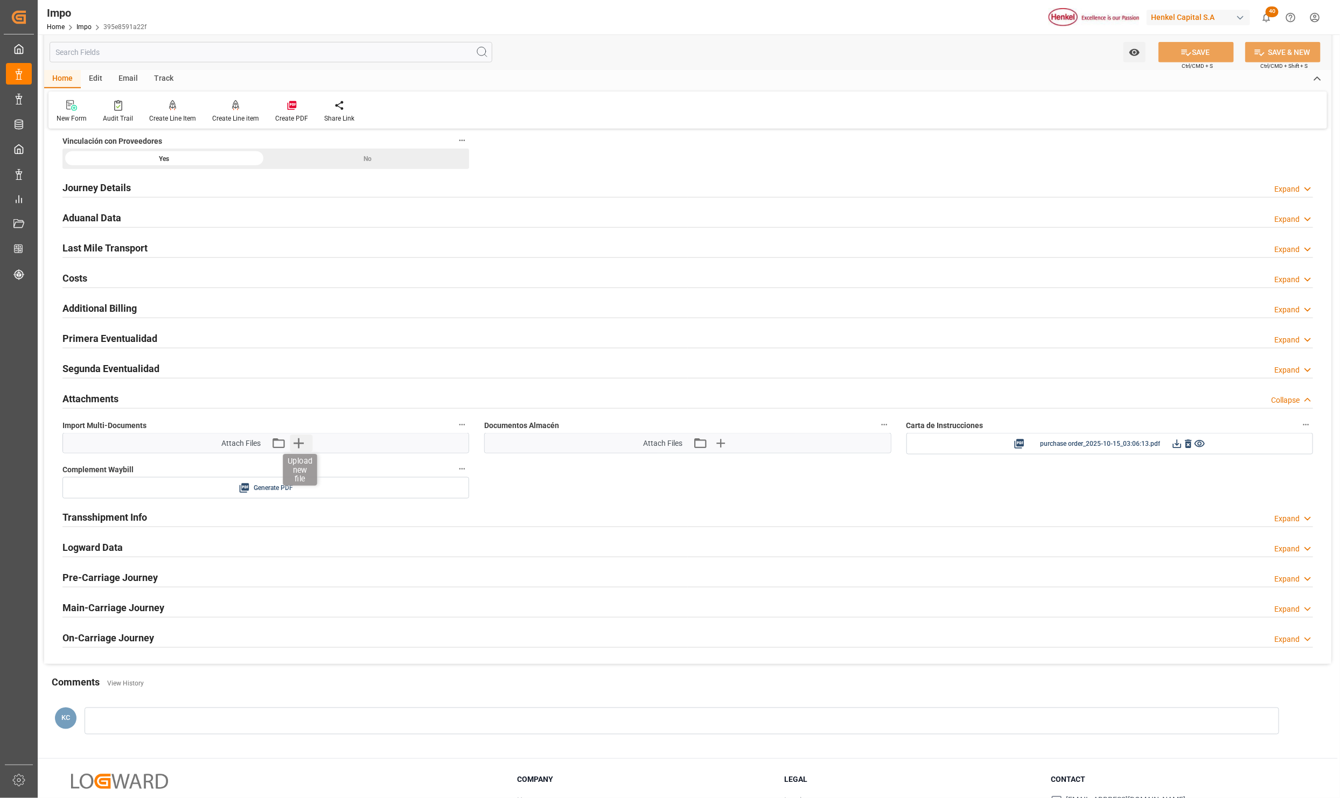
click at [299, 445] on icon "button" at bounding box center [299, 443] width 10 height 10
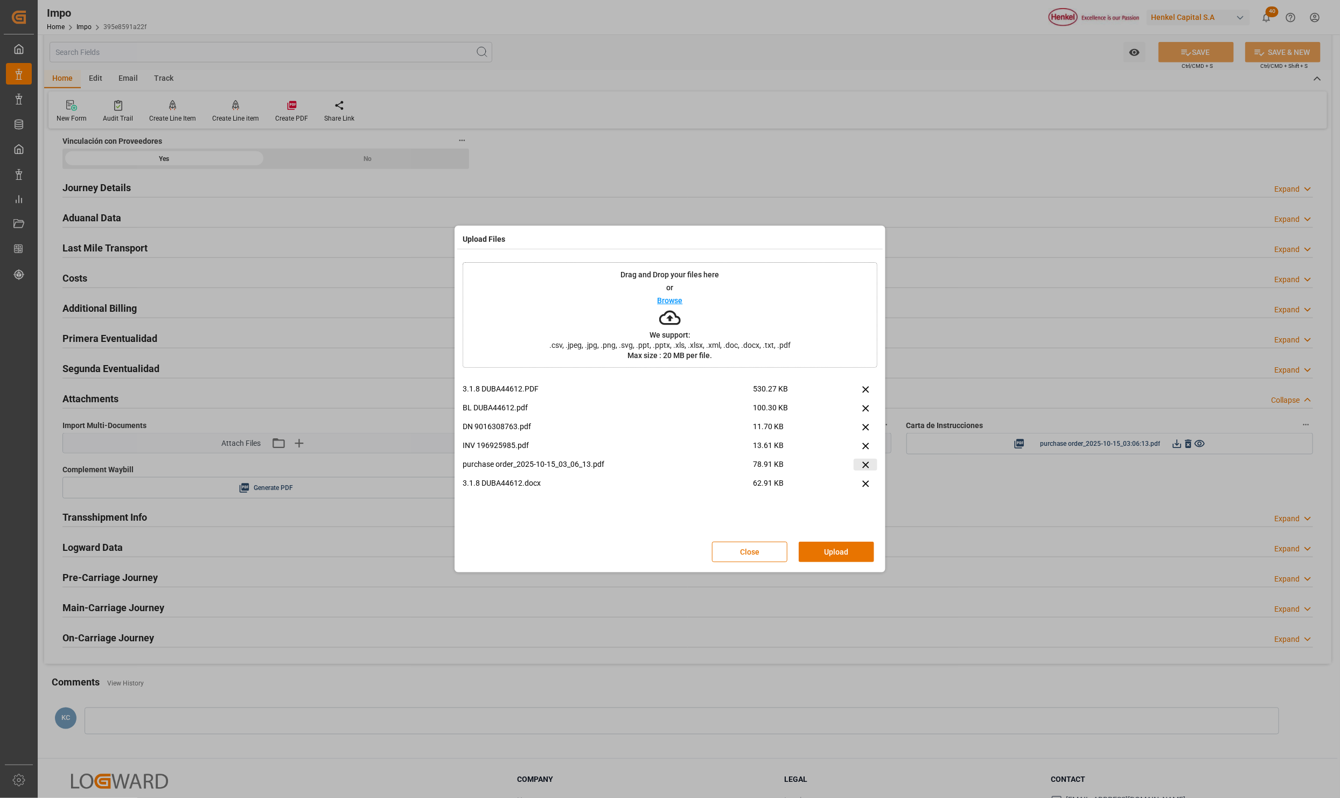
click at [862, 466] on icon at bounding box center [865, 464] width 11 height 11
click at [835, 550] on button "Upload" at bounding box center [836, 552] width 75 height 20
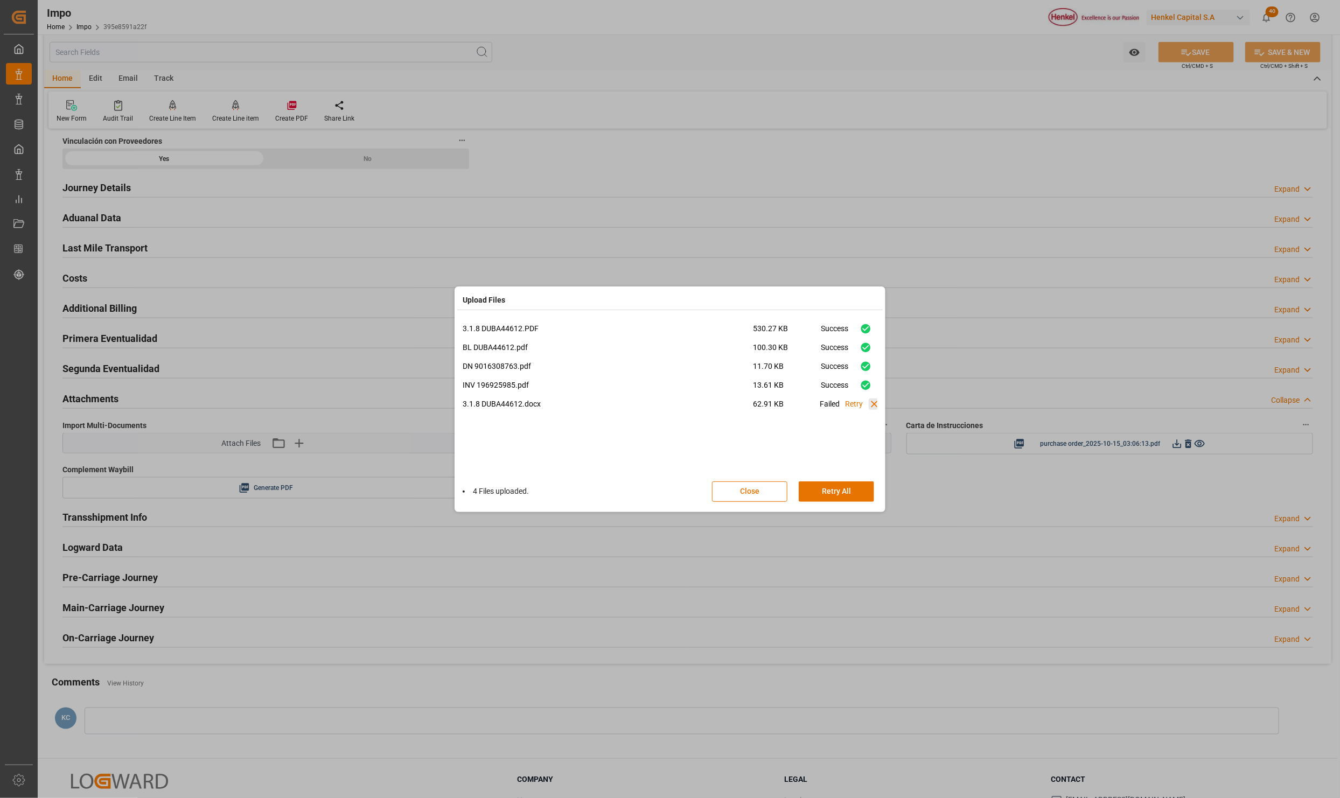
click at [875, 406] on icon at bounding box center [874, 404] width 11 height 11
click at [847, 488] on button "Done" at bounding box center [836, 491] width 75 height 20
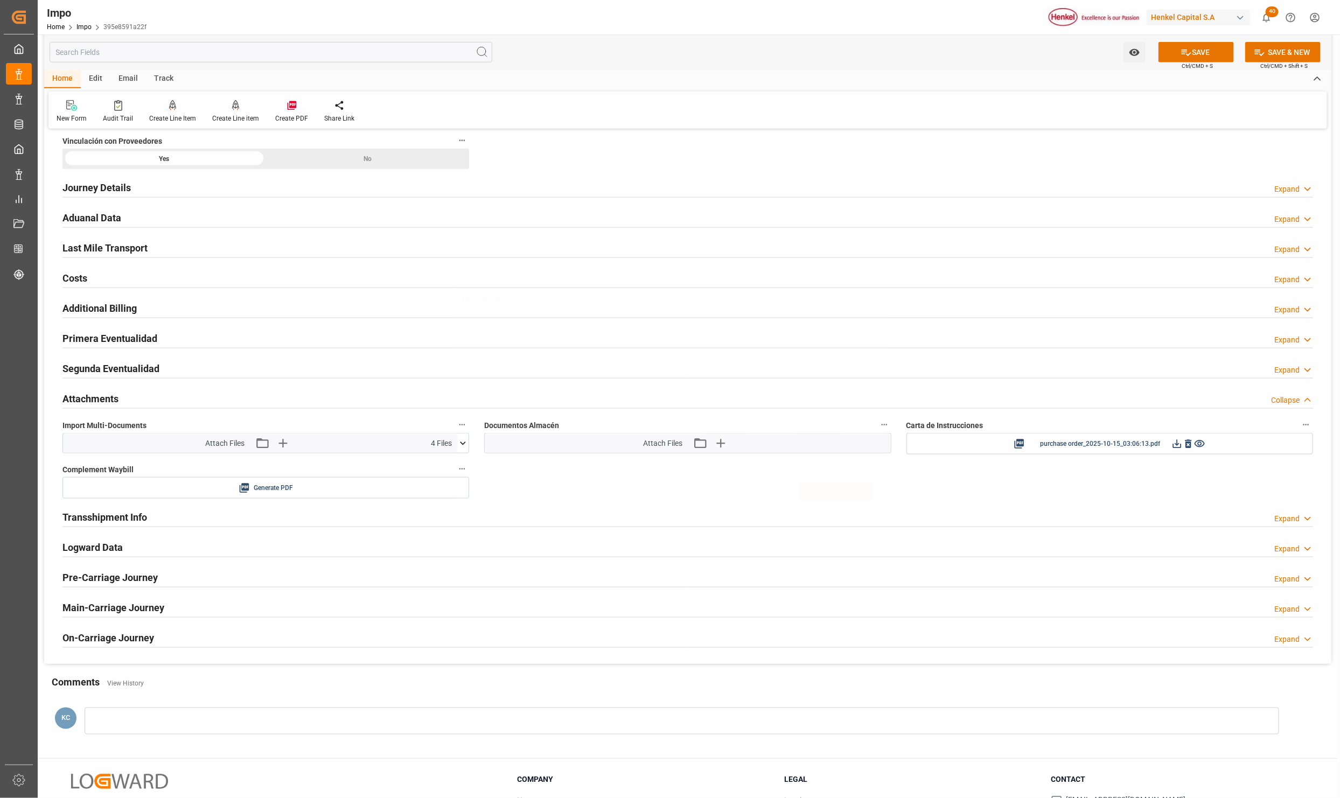
click at [1177, 57] on button "SAVE" at bounding box center [1195, 52] width 75 height 20
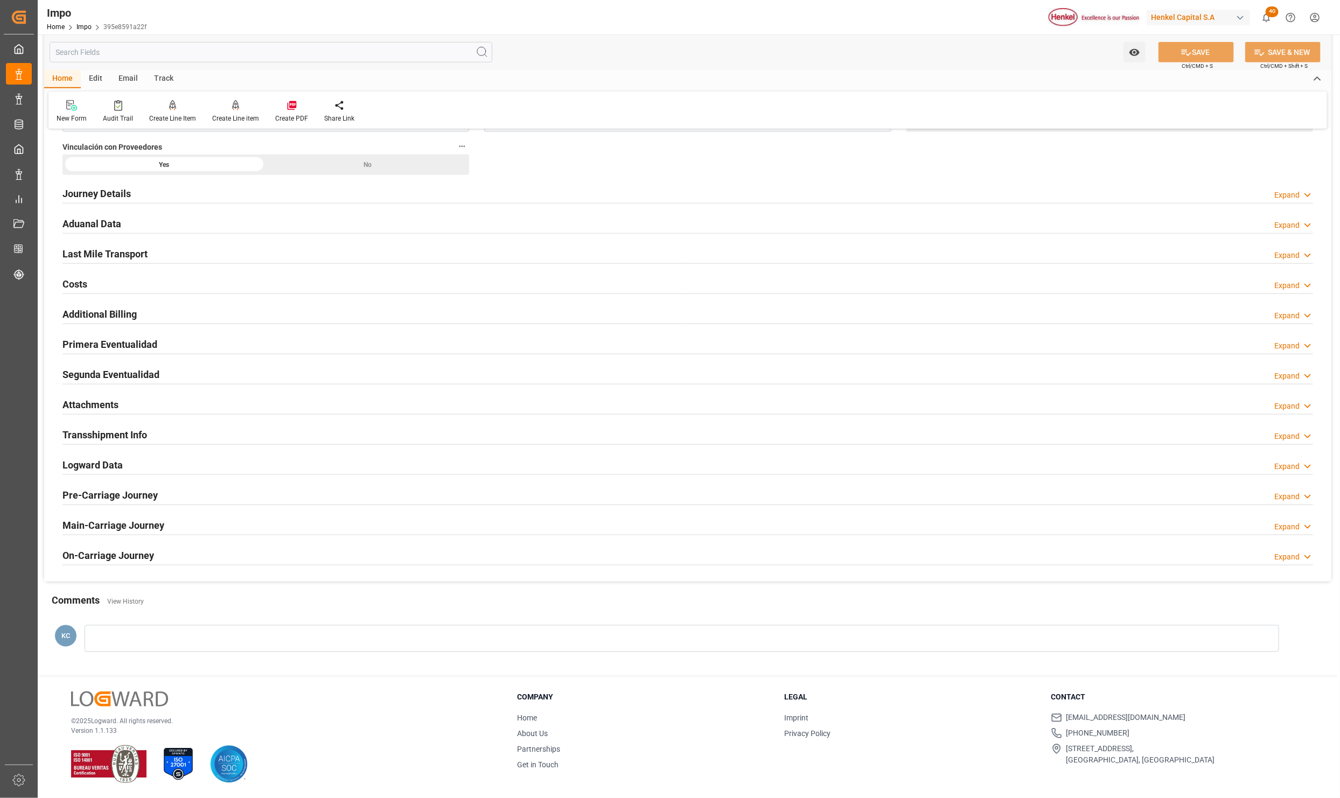
scroll to position [206, 0]
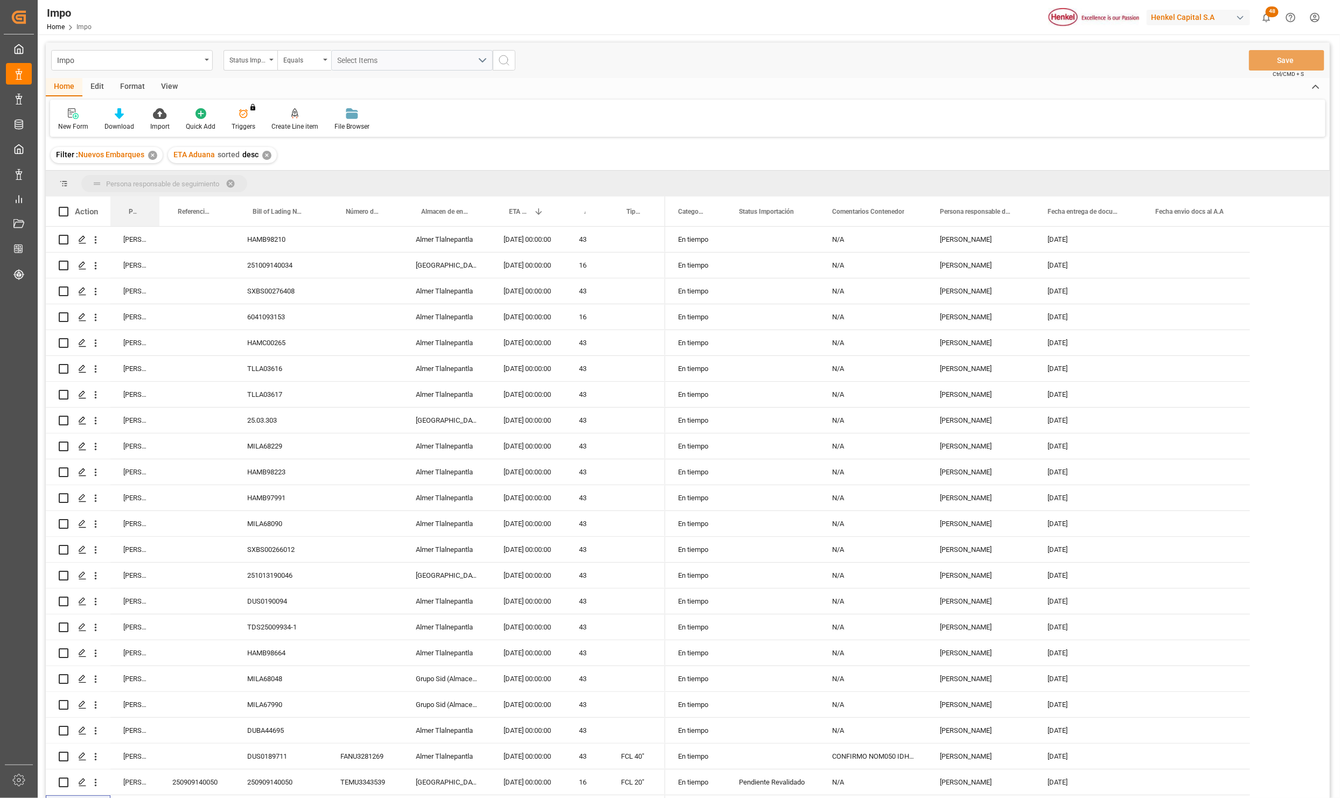
drag, startPoint x: 124, startPoint y: 207, endPoint x: 125, endPoint y: 190, distance: 17.2
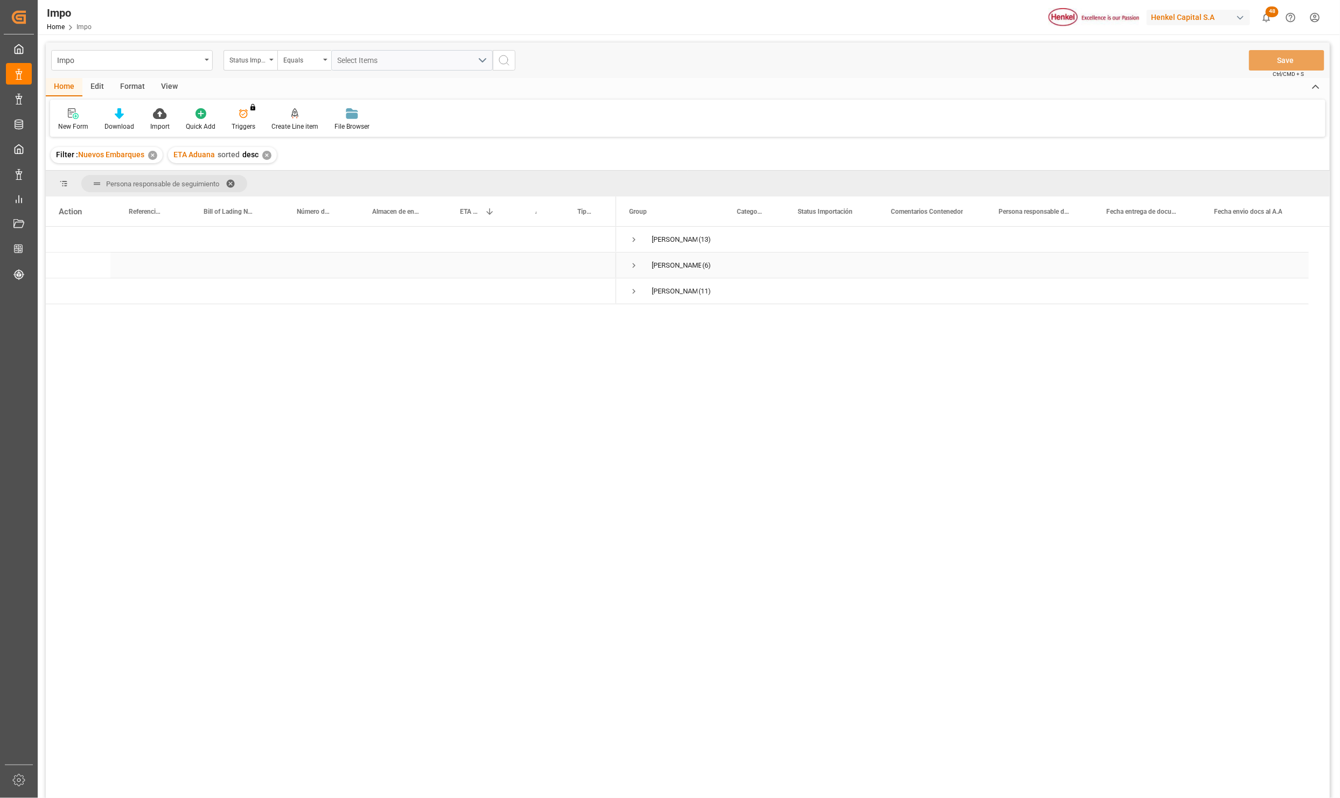
click at [631, 262] on span "Press SPACE to select this row." at bounding box center [634, 266] width 10 height 10
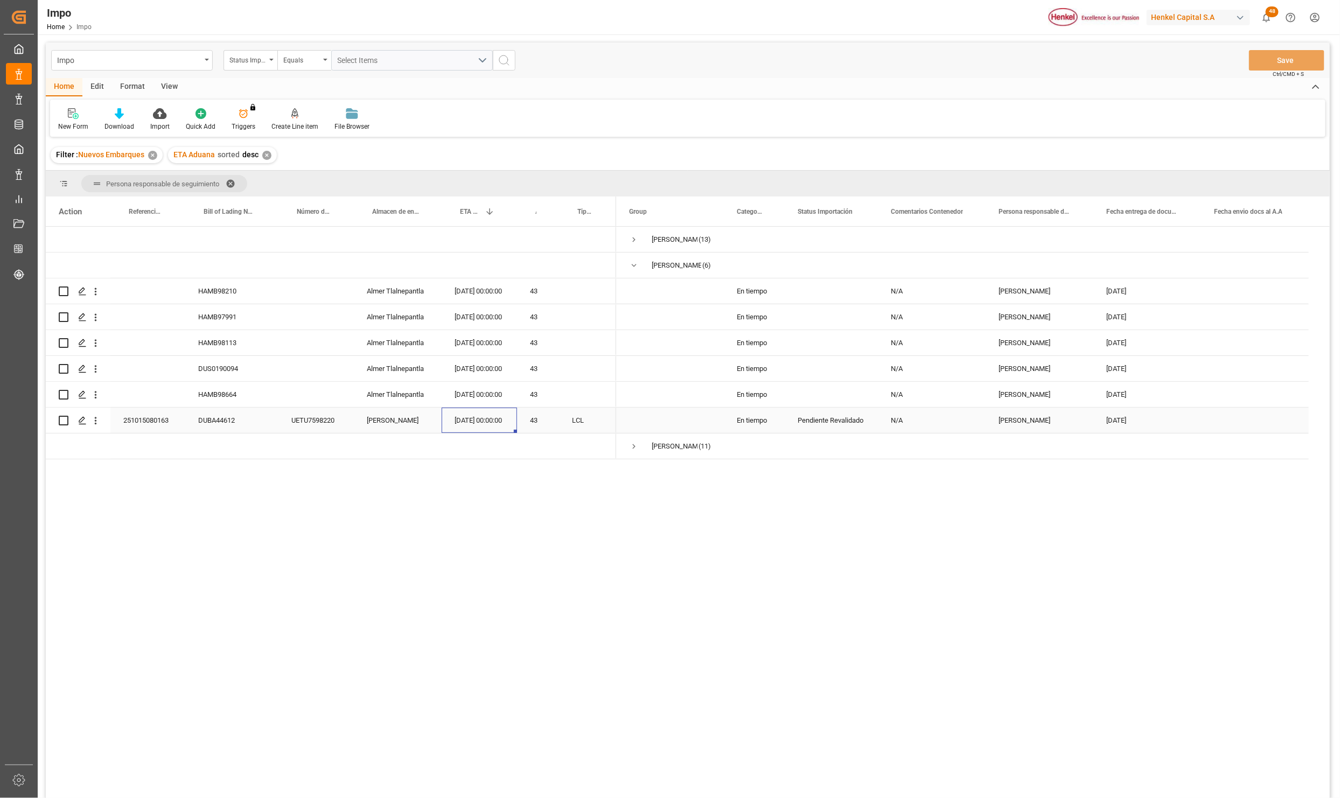
click at [467, 417] on div "[DATE] 00:00:00" at bounding box center [479, 420] width 75 height 25
click at [99, 427] on icon "open menu" at bounding box center [95, 420] width 11 height 11
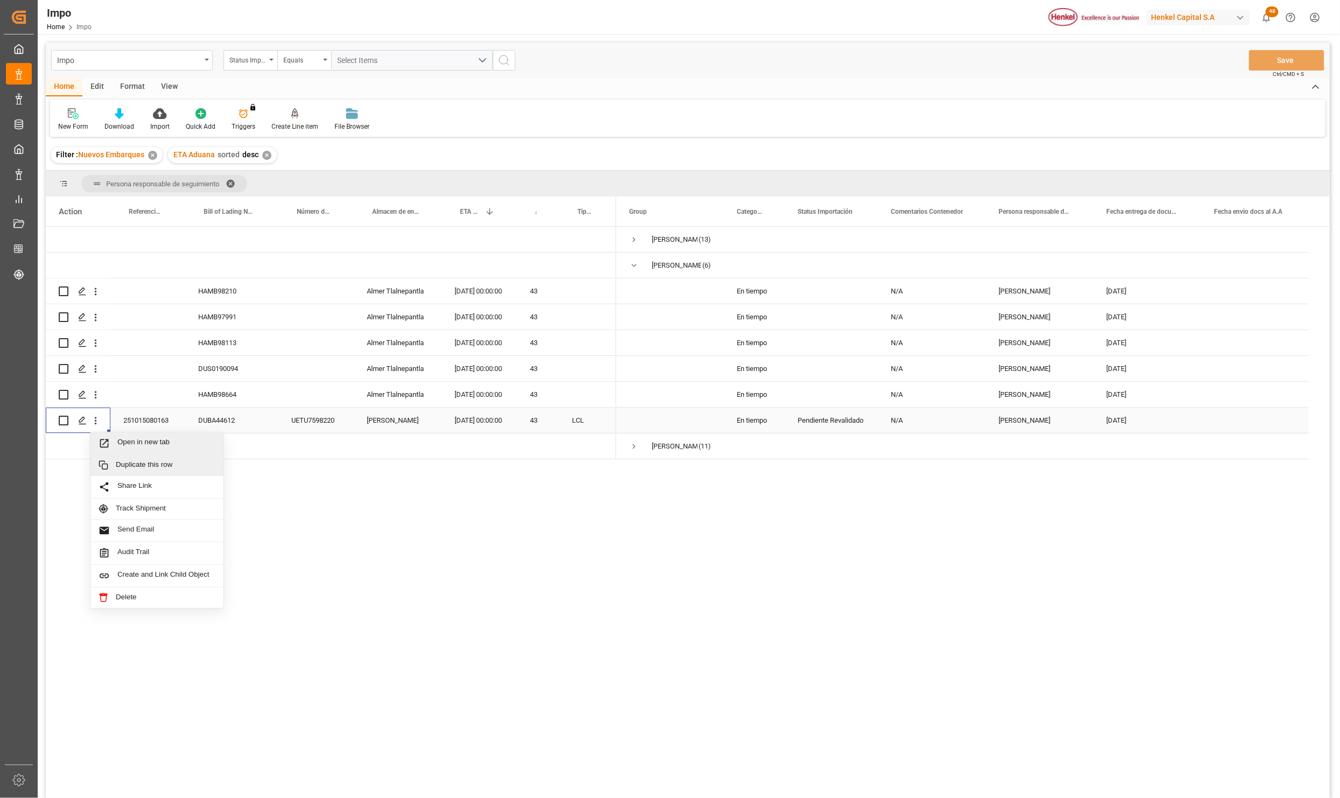
click at [138, 456] on div "Duplicate this row" at bounding box center [156, 465] width 133 height 21
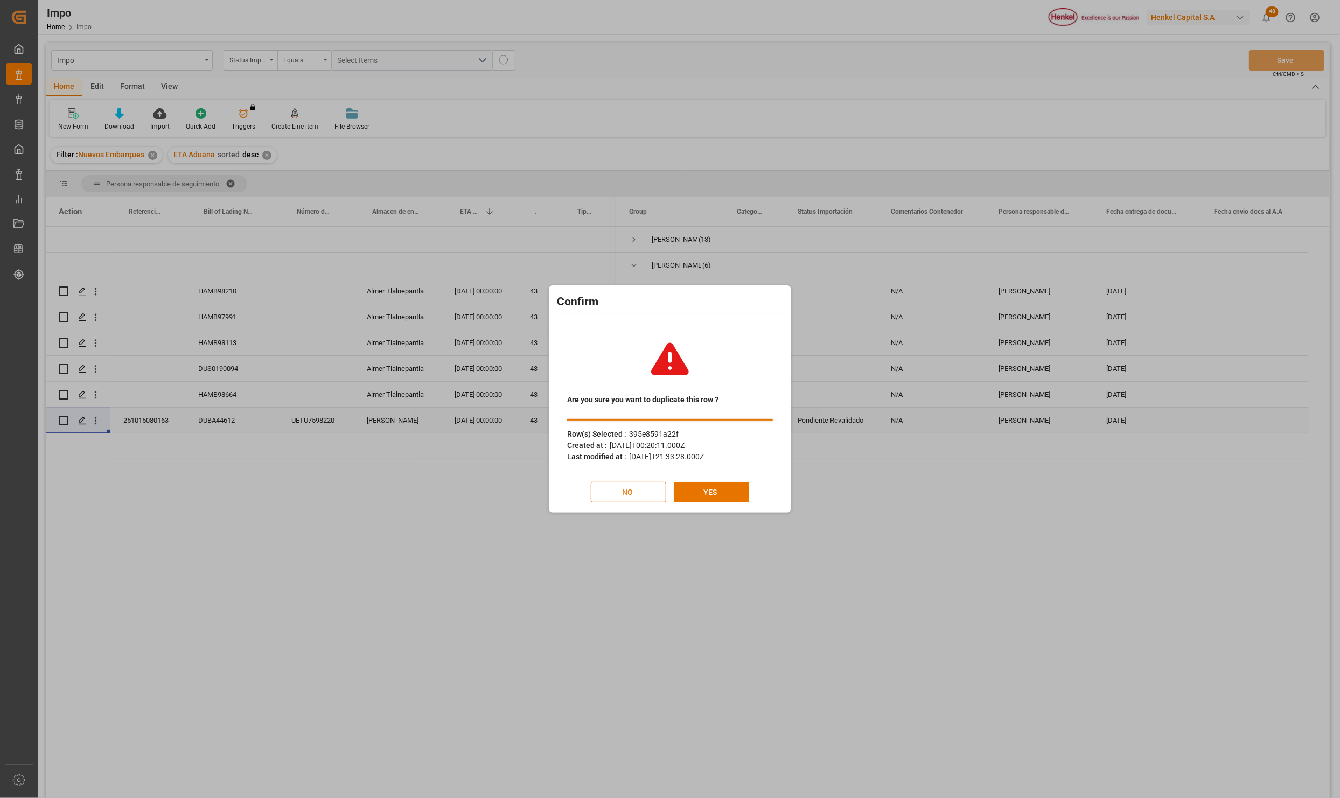
click at [640, 494] on button "NO" at bounding box center [628, 492] width 75 height 20
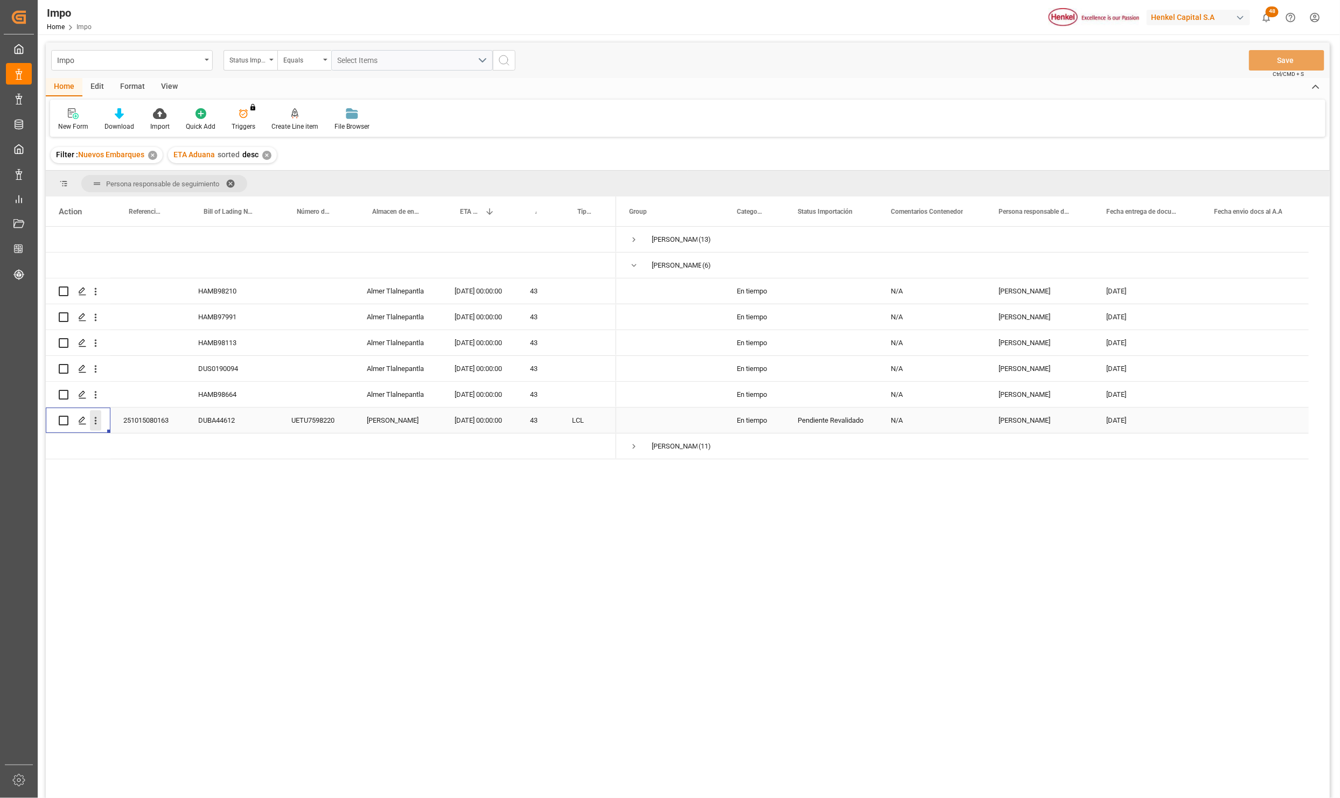
click at [97, 417] on icon "open menu" at bounding box center [95, 420] width 11 height 11
click at [118, 443] on span "Open in new tab" at bounding box center [166, 443] width 98 height 11
click at [550, 630] on div "HAMB98210 [PERSON_NAME] Tlalnepantla [DATE] 00:00:00 43 HAMB97991 [PERSON_NAME]…" at bounding box center [688, 516] width 1284 height 578
click at [354, 530] on div "HAMB98210 [PERSON_NAME] Tlalnepantla [DATE] 00:00:00 43 HAMB97991 [PERSON_NAME]…" at bounding box center [688, 516] width 1284 height 578
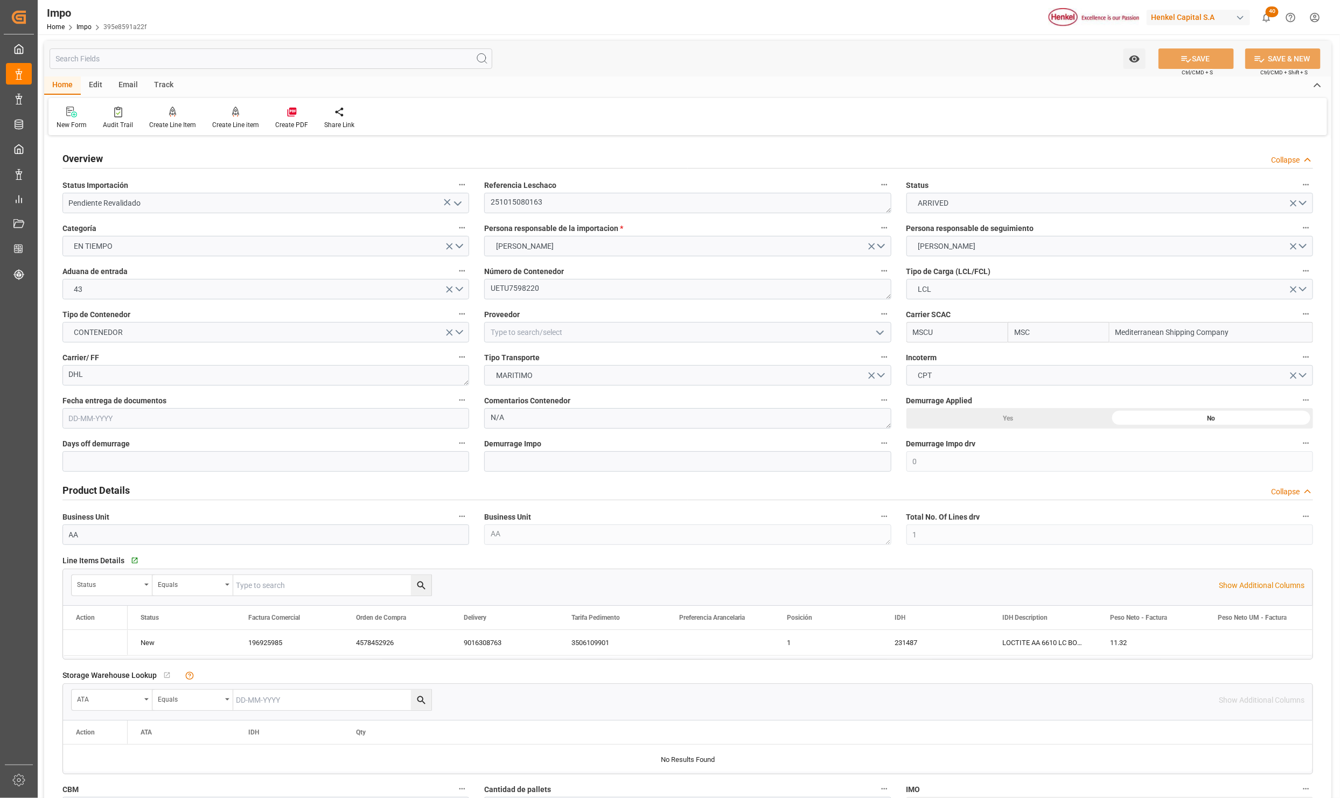
type input "MSC"
type input "Mediterranean Shipping Company"
type input "0"
type input "1"
type input "0.211"
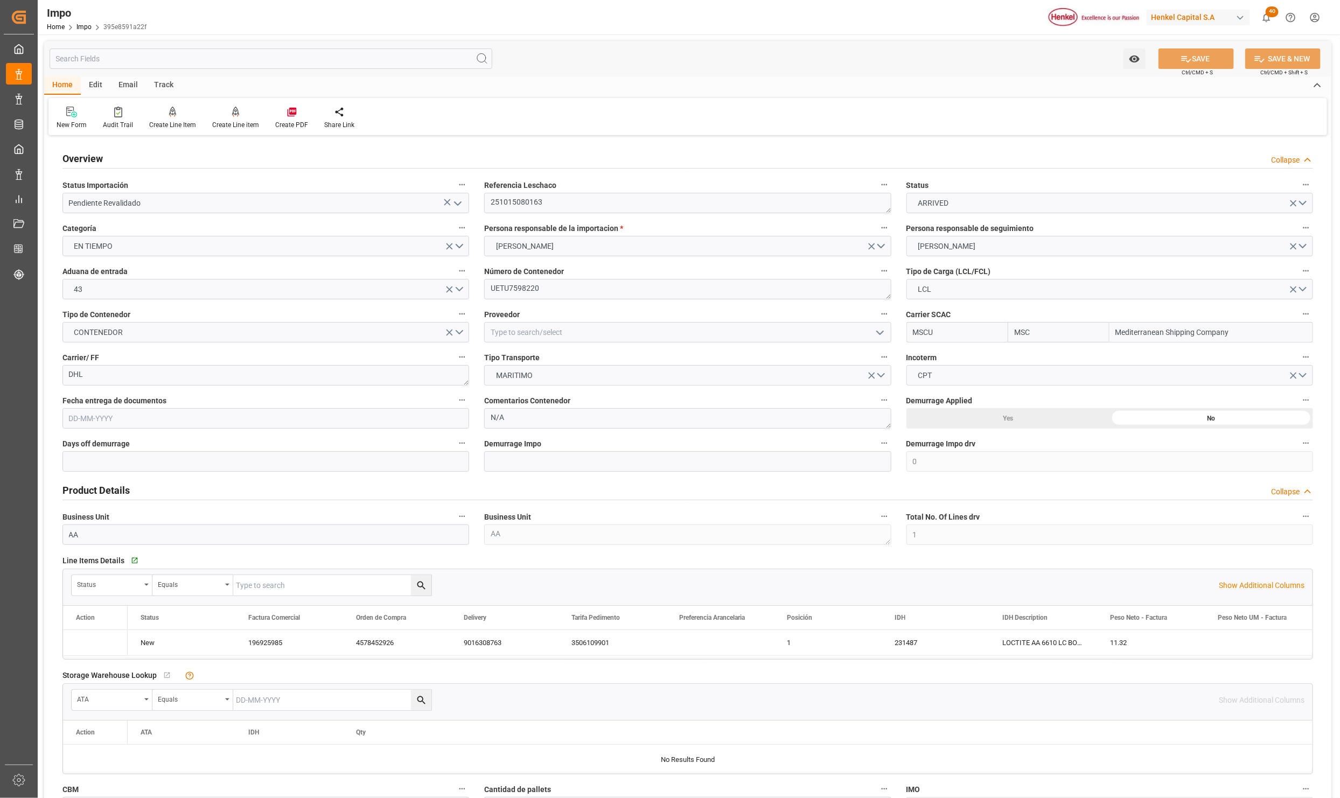
type input "1"
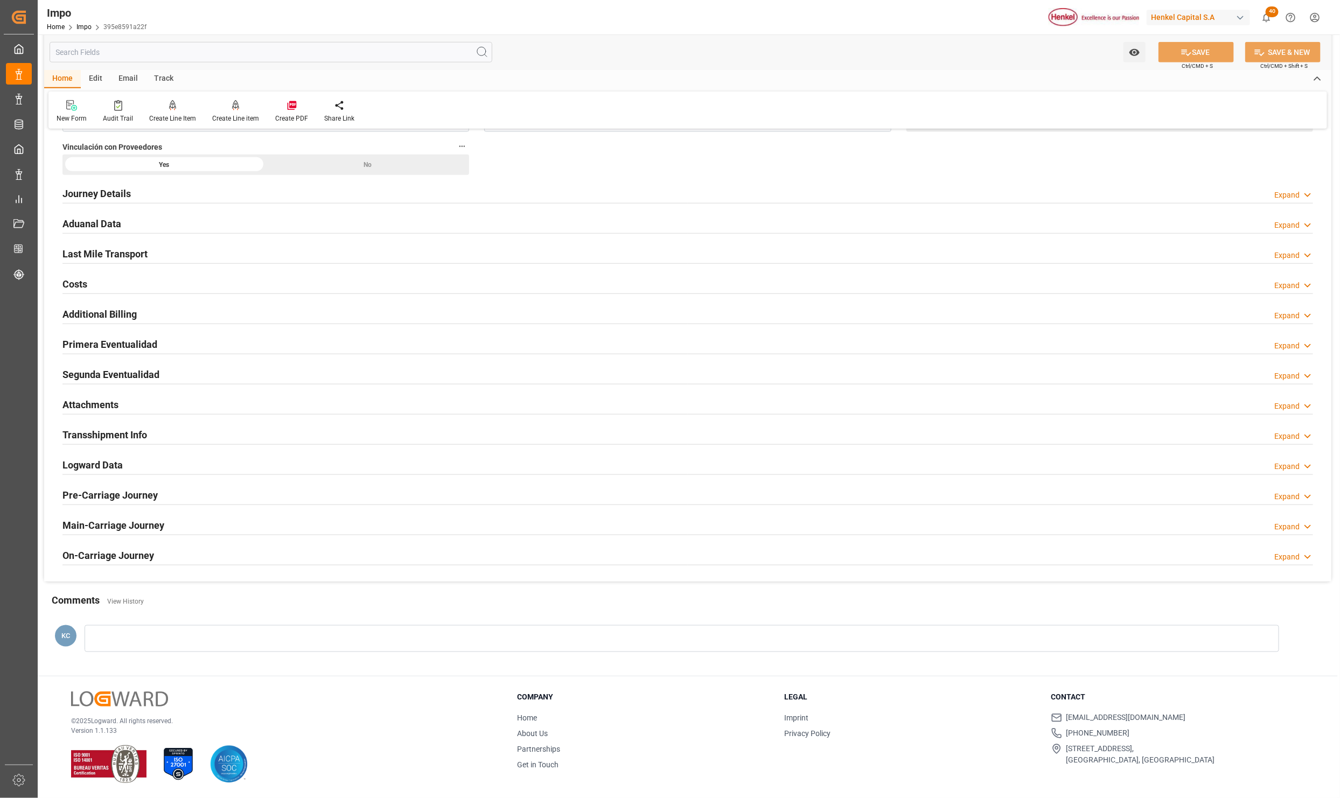
type input "[DATE]"
click at [109, 403] on h2 "Attachments" at bounding box center [90, 404] width 56 height 15
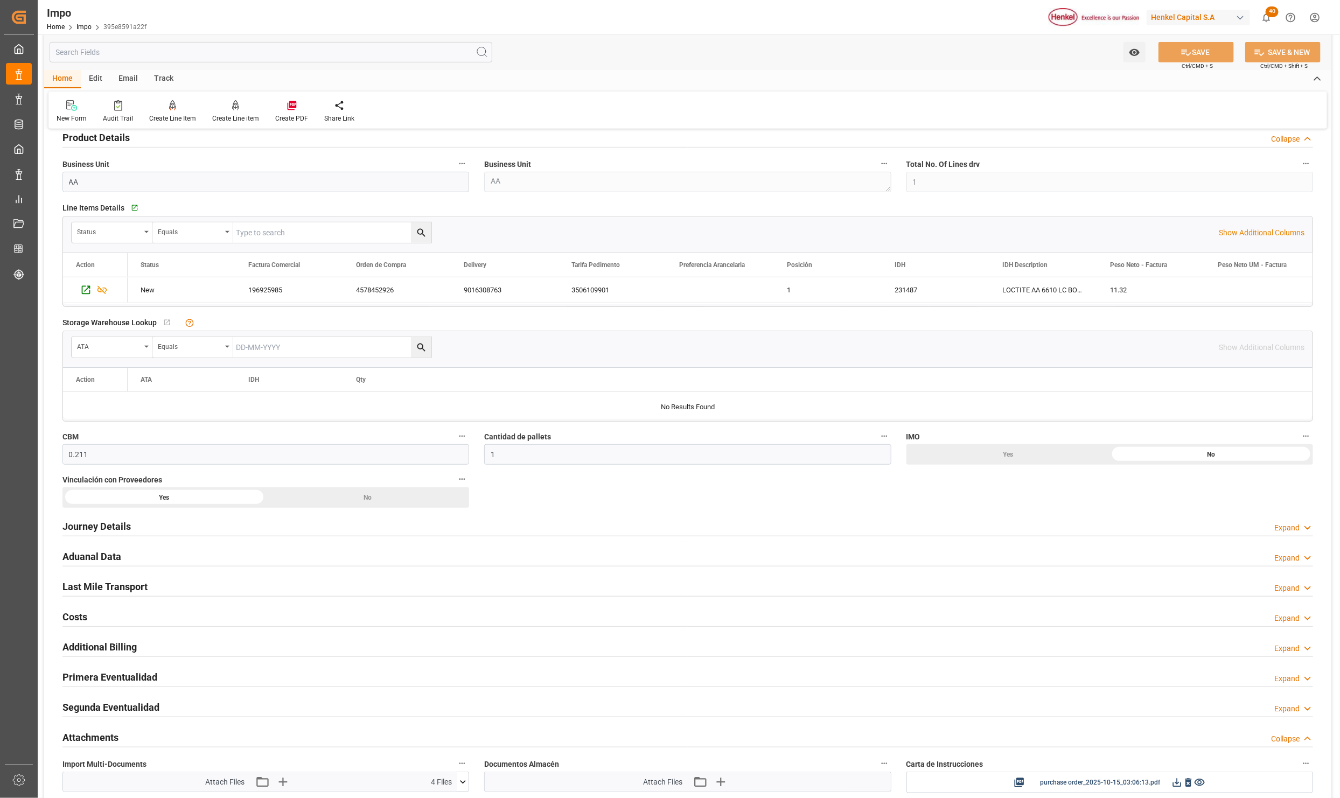
scroll to position [530, 0]
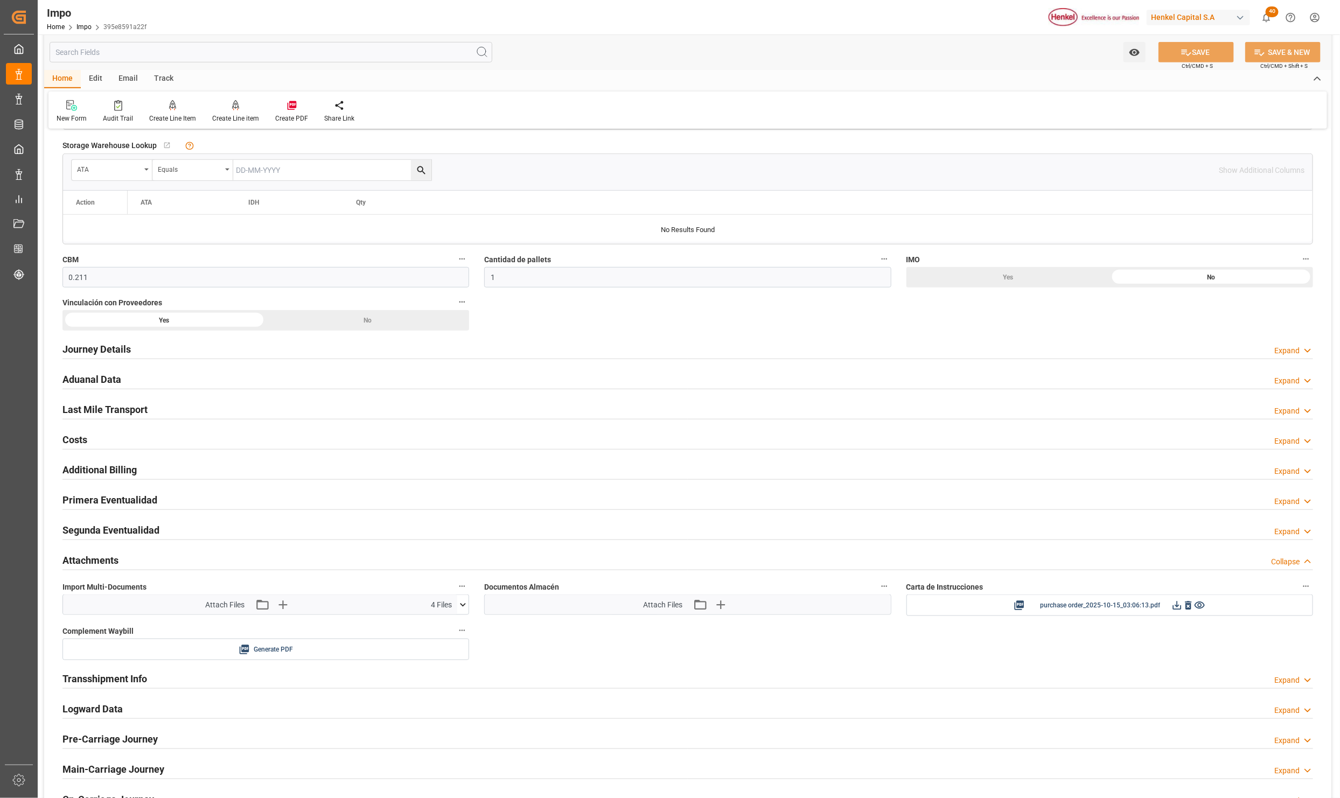
click at [70, 377] on h2 "Aduanal Data" at bounding box center [91, 379] width 59 height 15
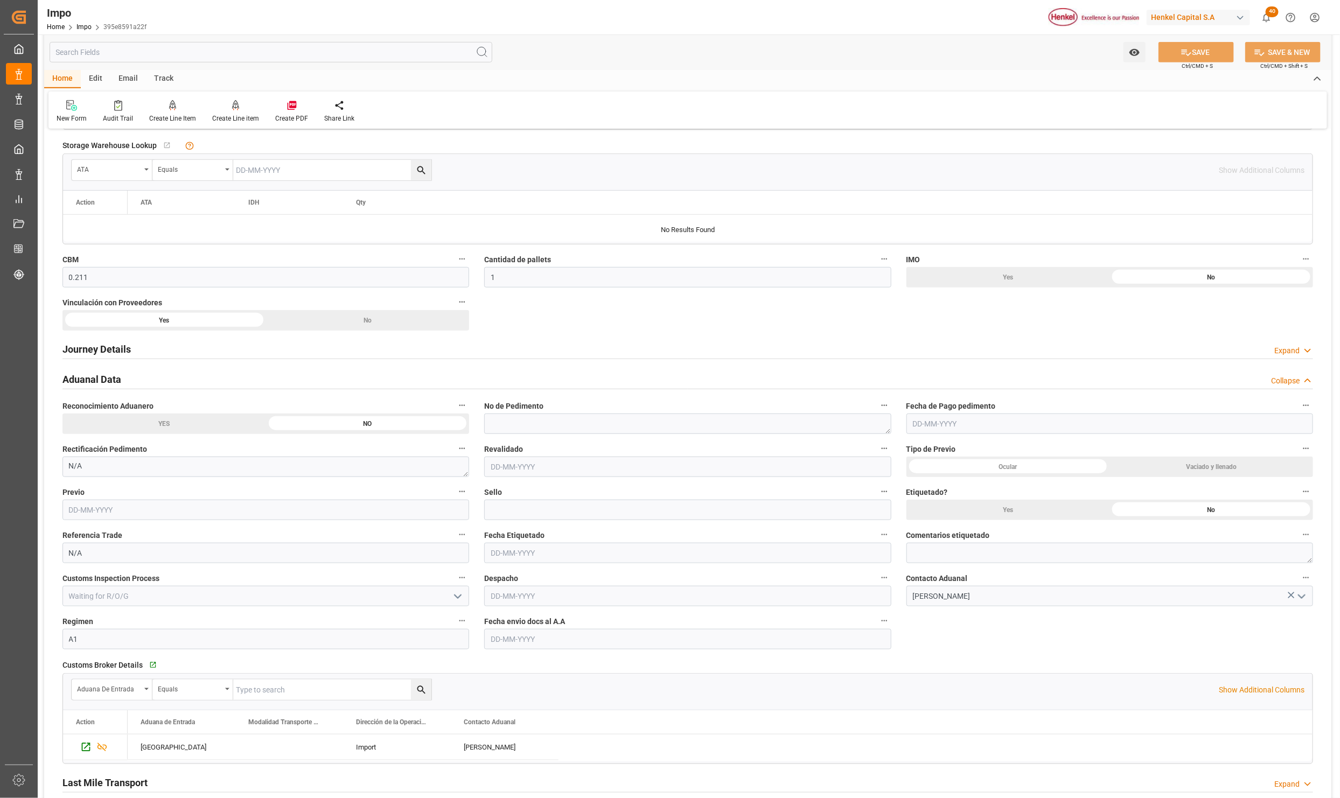
click at [521, 635] on input "text" at bounding box center [687, 639] width 407 height 20
type input "[DATE]"
click at [1195, 52] on button "SAVE" at bounding box center [1195, 52] width 75 height 20
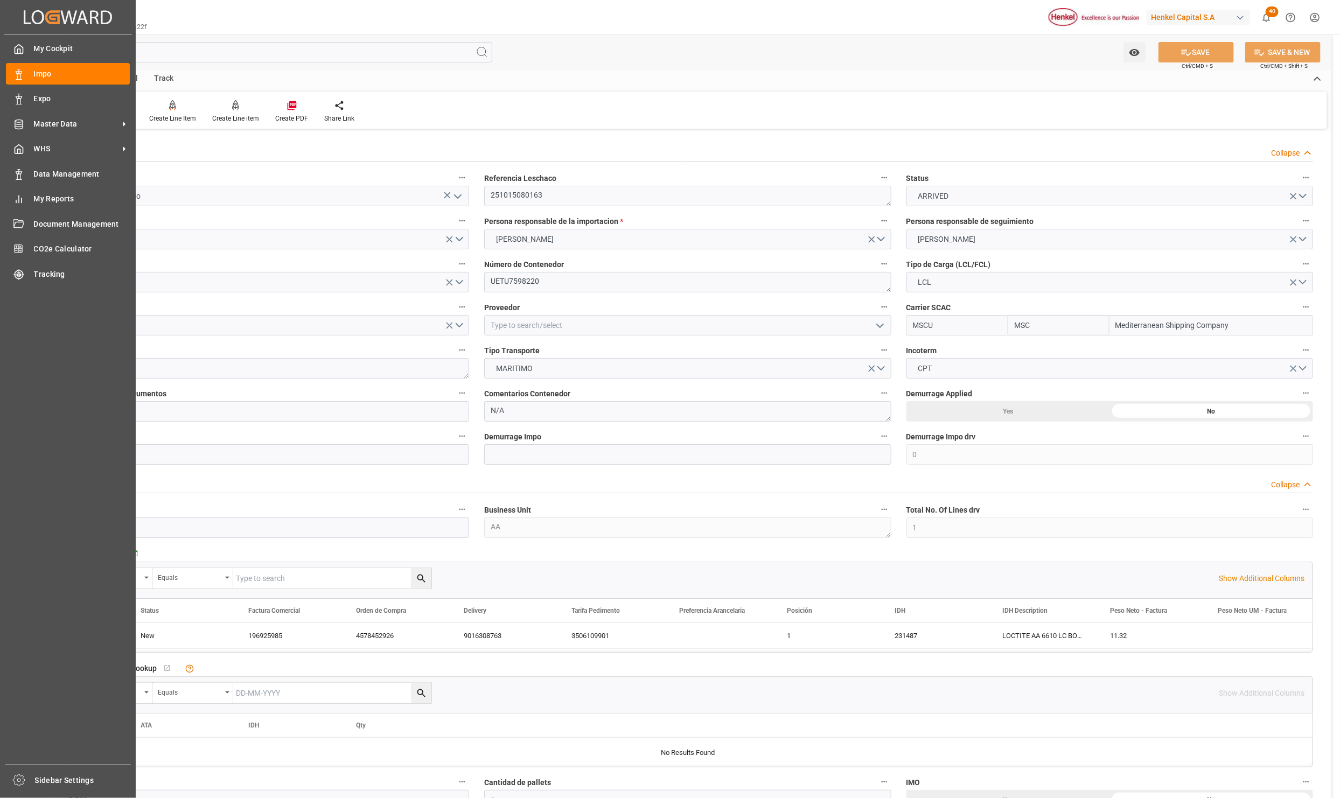
scroll to position [0, 0]
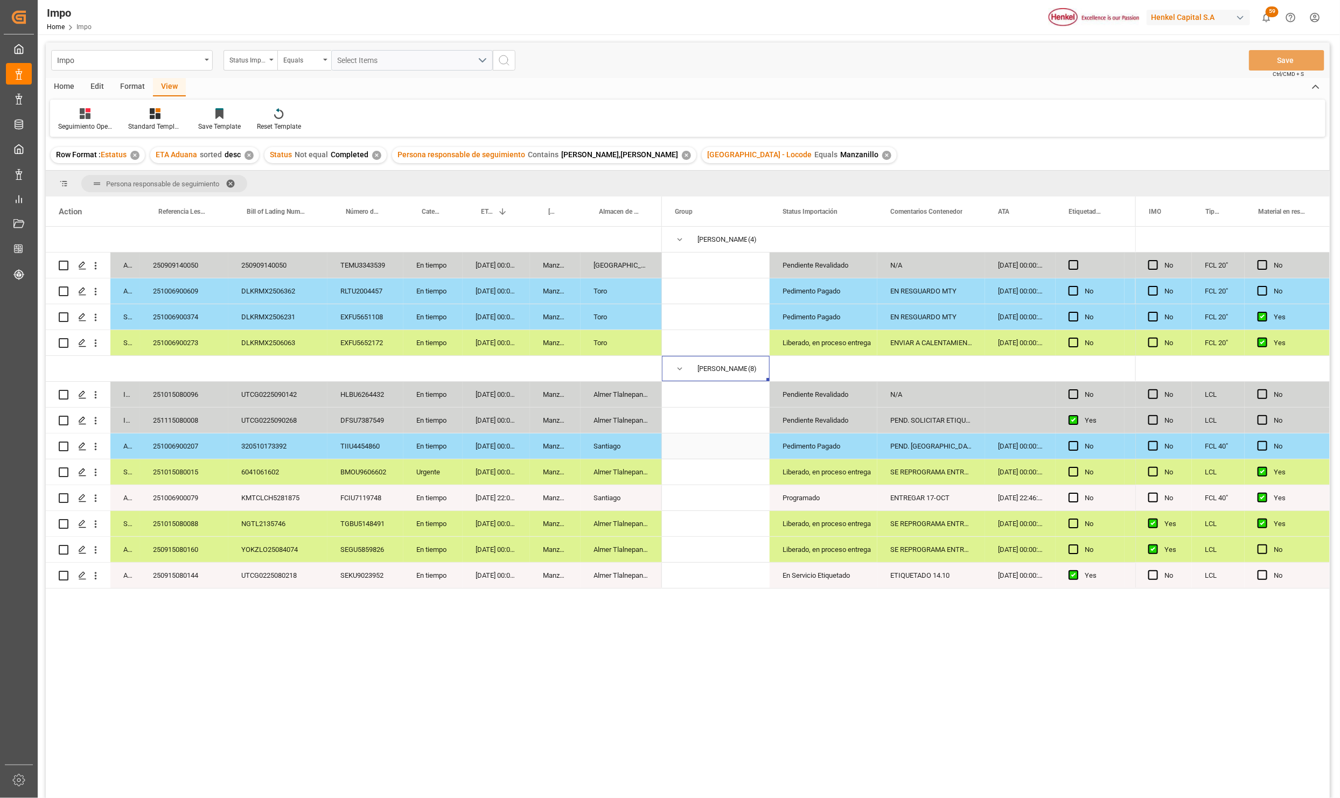
click at [369, 347] on div "EXFU5652172" at bounding box center [365, 342] width 76 height 25
click at [254, 341] on div "DLKRMX2506063" at bounding box center [277, 342] width 99 height 25
click at [199, 341] on div "251006900273" at bounding box center [184, 342] width 88 height 25
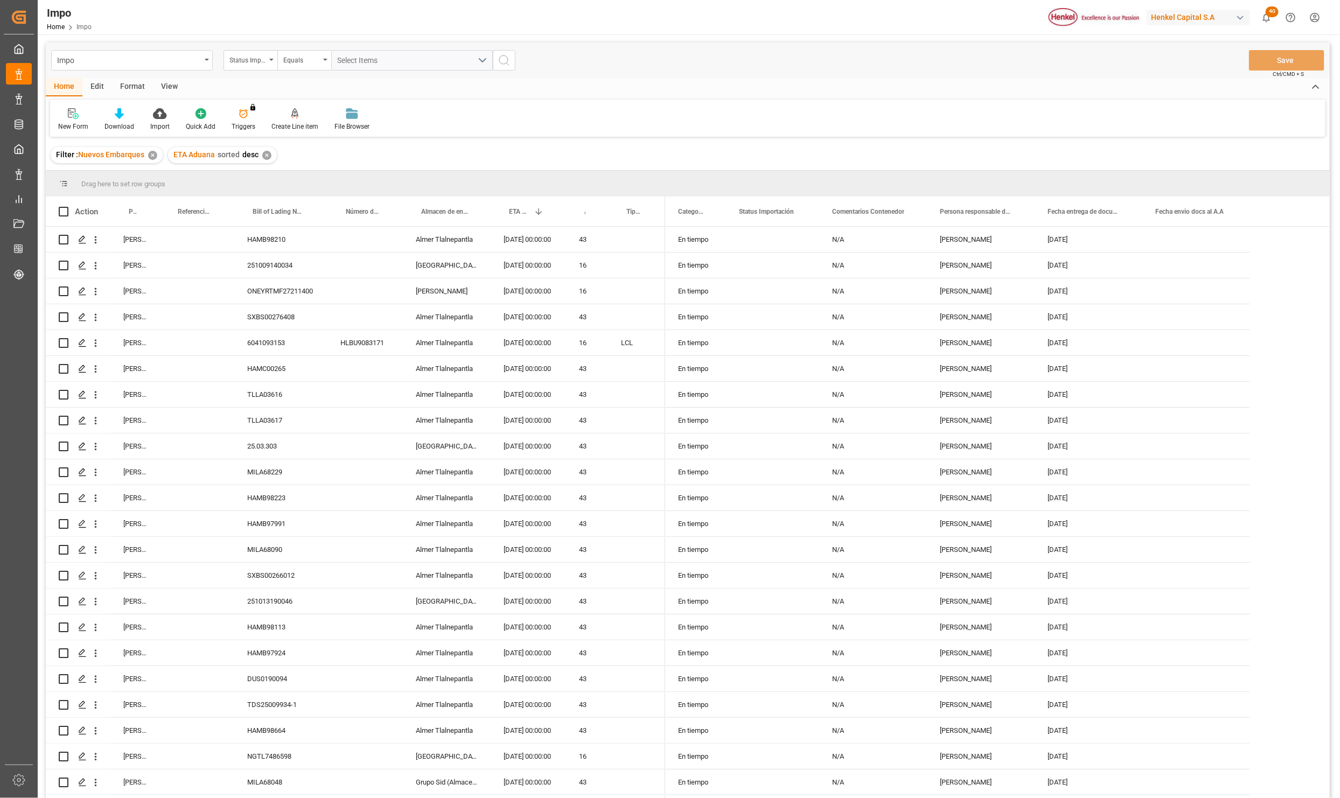
click at [132, 87] on div "Format" at bounding box center [132, 87] width 41 height 18
click at [89, 120] on div "Filter Rows" at bounding box center [74, 120] width 48 height 24
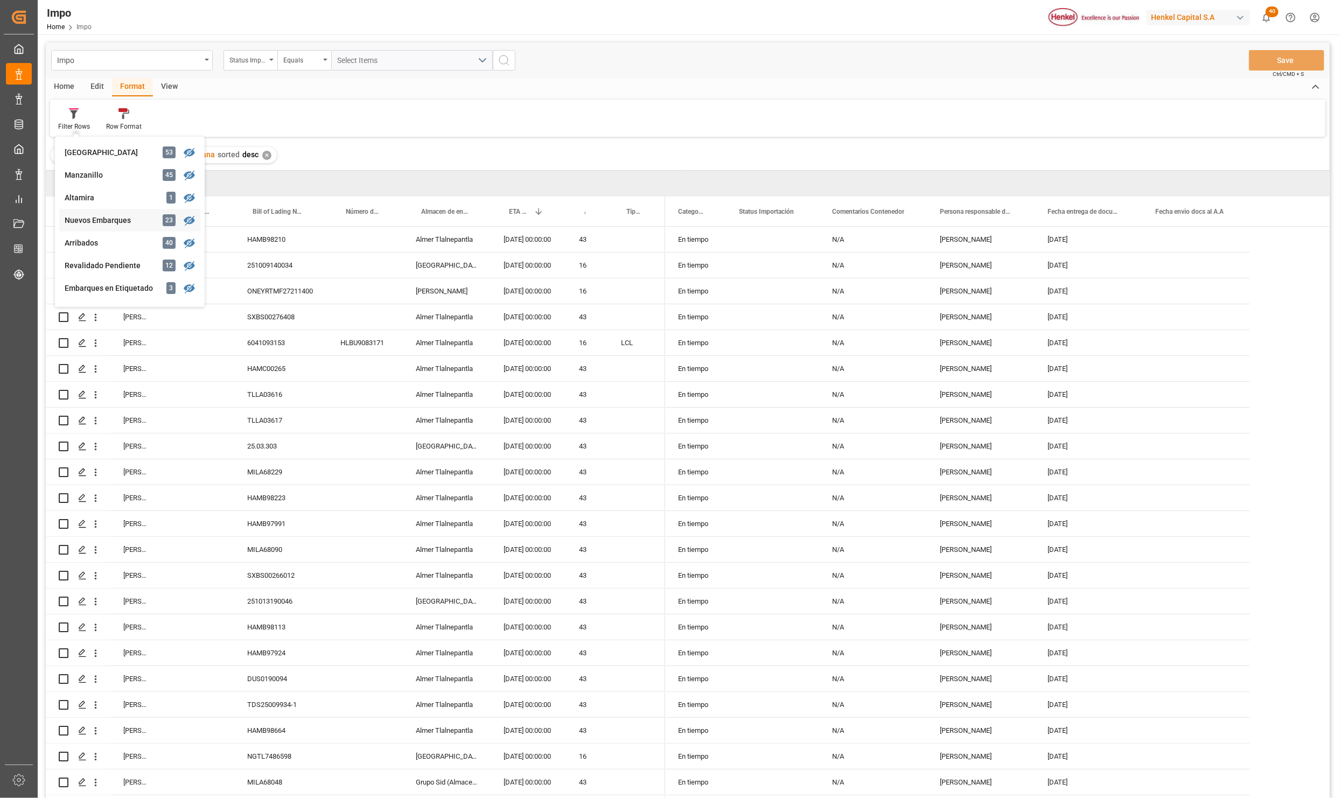
click at [108, 224] on div "Nuevos Embarques" at bounding box center [112, 220] width 94 height 11
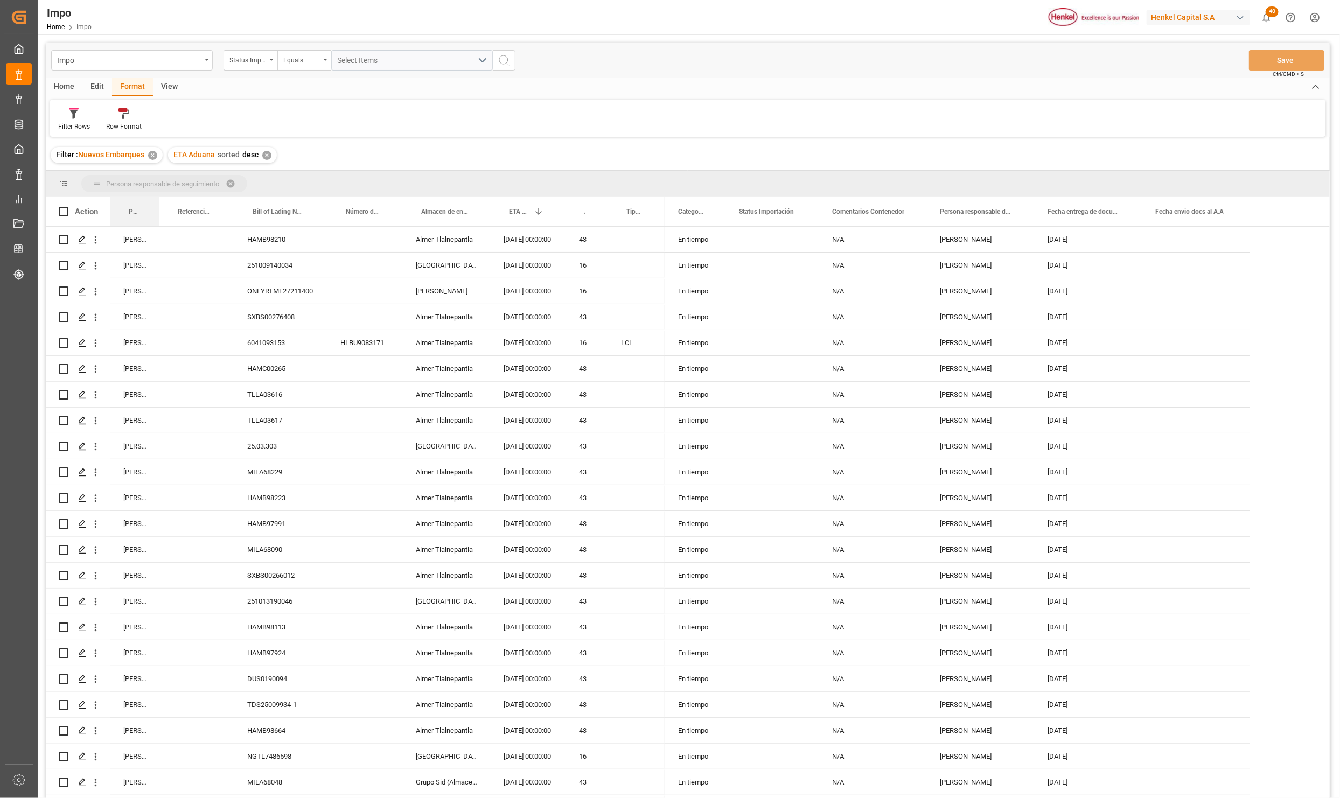
drag, startPoint x: 136, startPoint y: 210, endPoint x: 138, endPoint y: 194, distance: 16.2
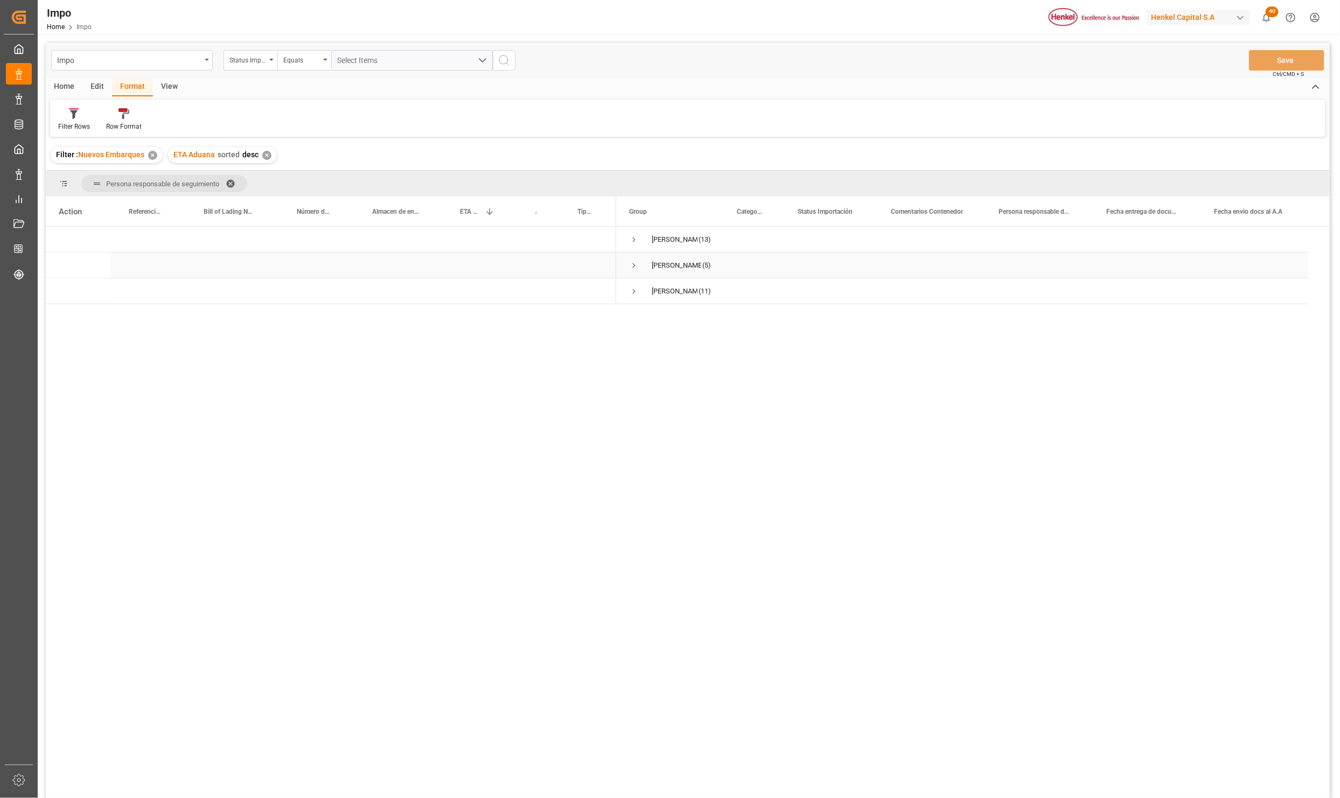
click at [632, 263] on span "Press SPACE to select this row." at bounding box center [634, 266] width 10 height 10
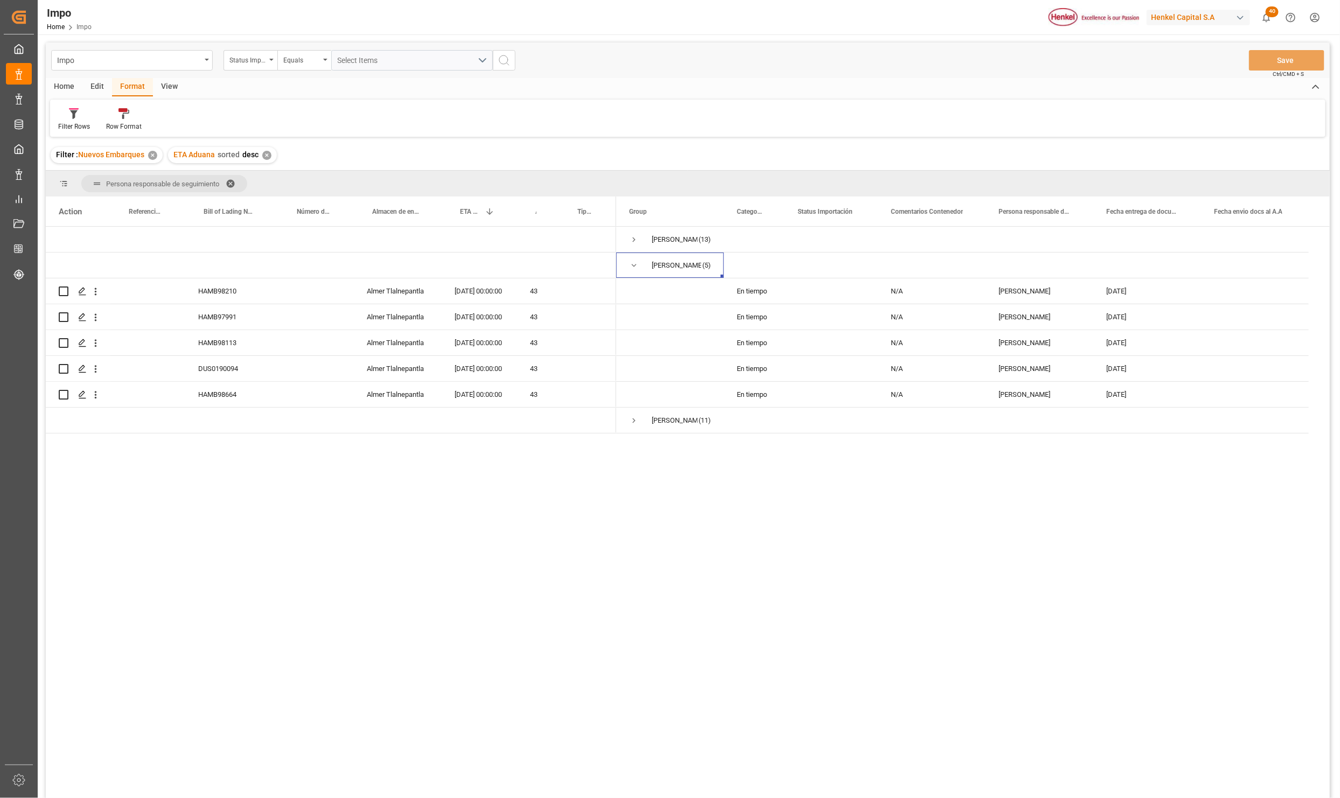
click at [463, 650] on div "HAMB98210 Almer Tlalnepantla 21-11-2025 00:00:00 43 HAMB97991 Almer Tlalnepantl…" at bounding box center [688, 516] width 1284 height 578
drag, startPoint x: 444, startPoint y: 627, endPoint x: 254, endPoint y: 499, distance: 229.3
click at [435, 616] on div "HAMB98210 Almer Tlalnepantla 21-11-2025 00:00:00 43 HAMB97991 Almer Tlalnepantl…" at bounding box center [688, 516] width 1284 height 578
click at [213, 464] on div "HAMB98210 Almer Tlalnepantla 21-11-2025 00:00:00 43 HAMB97991 Almer Tlalnepantl…" at bounding box center [688, 516] width 1284 height 578
click at [232, 397] on div "HAMB98664" at bounding box center [231, 394] width 93 height 25
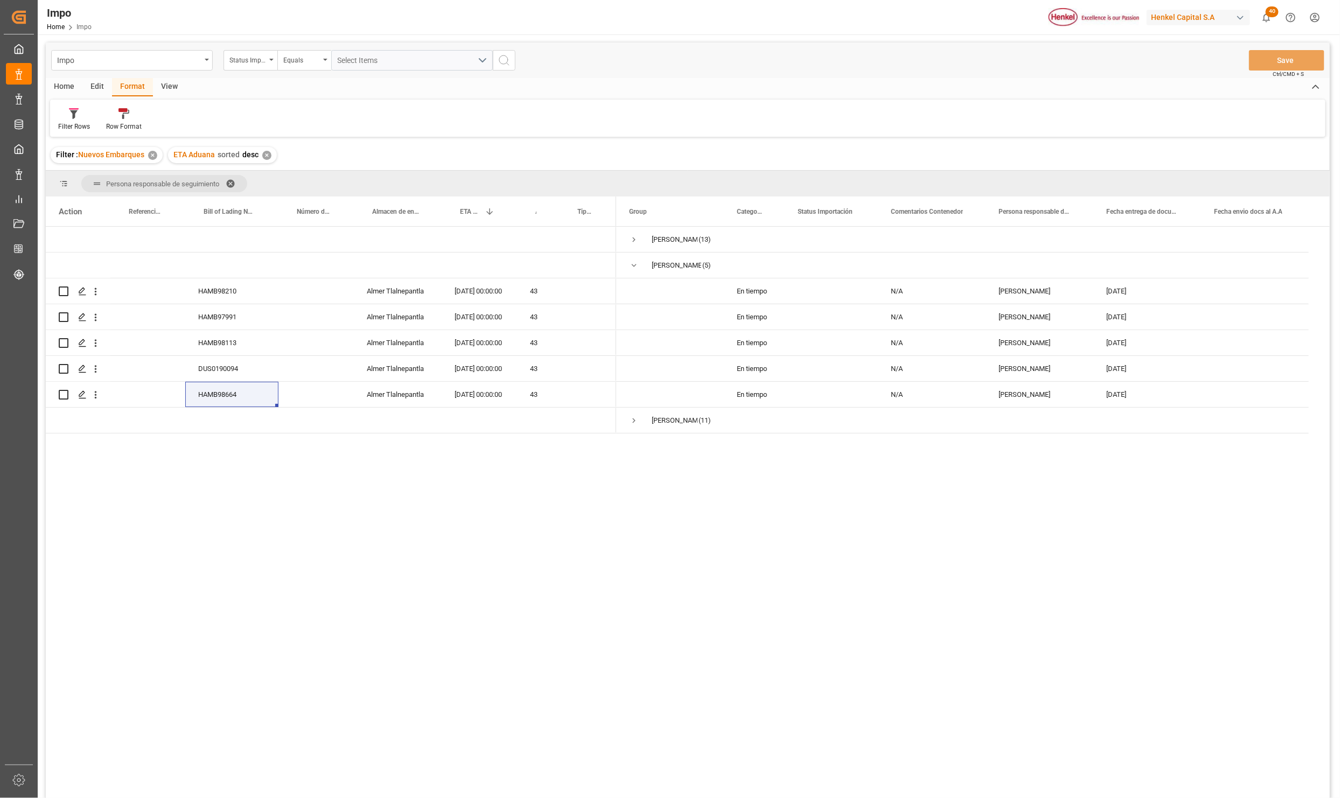
click at [401, 606] on div "HAMB98210 Almer Tlalnepantla 21-11-2025 00:00:00 43 HAMB97991 Almer Tlalnepantl…" at bounding box center [688, 516] width 1284 height 578
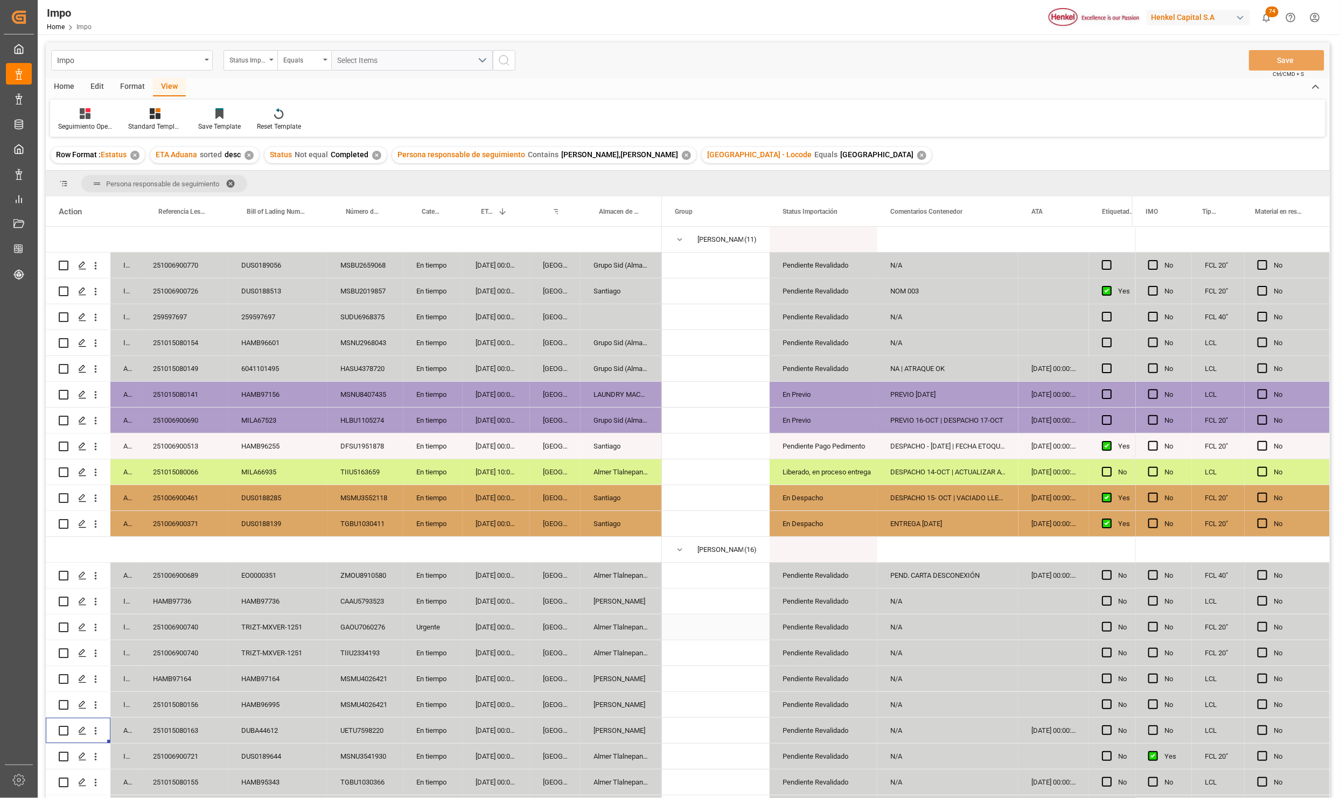
scroll to position [160, 0]
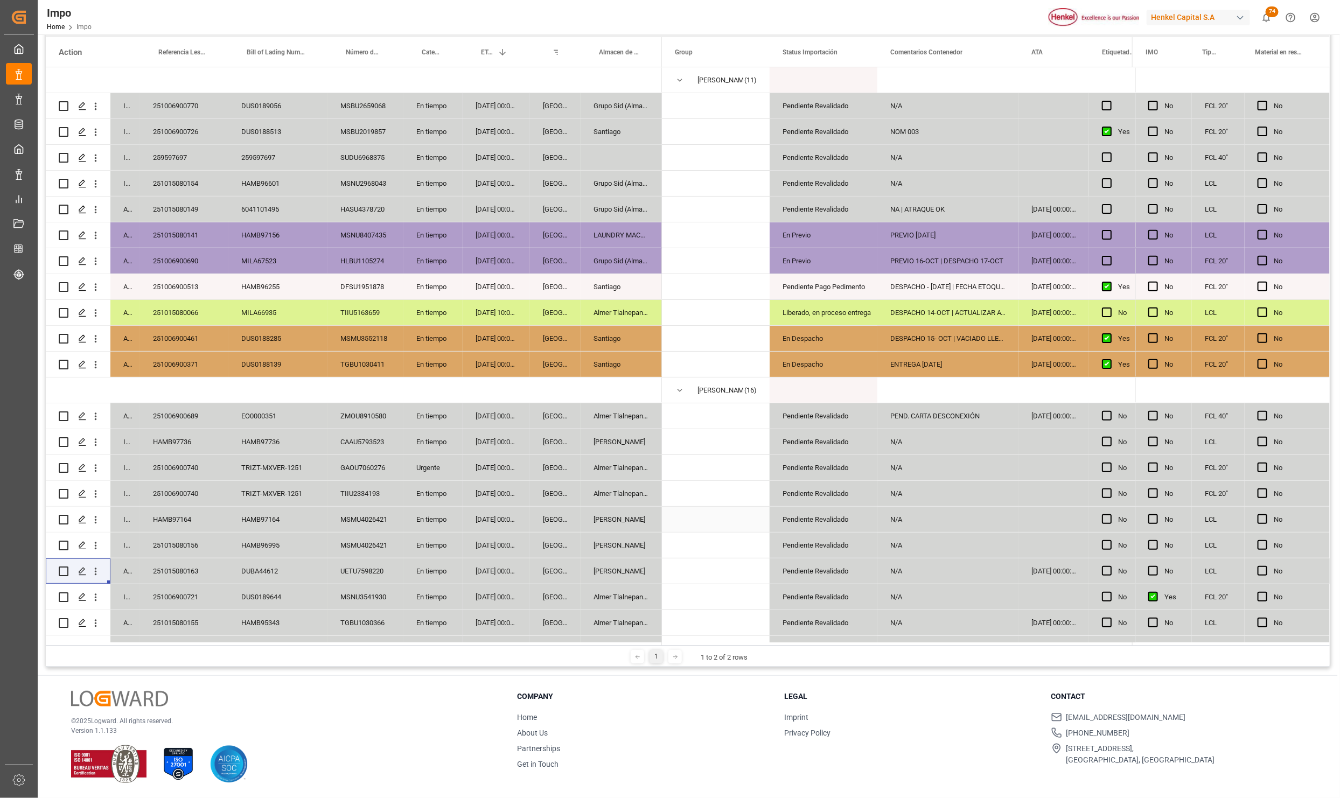
click at [170, 512] on div "HAMB97164" at bounding box center [184, 519] width 88 height 25
click at [169, 512] on div "HAMB97164" at bounding box center [184, 519] width 88 height 25
click at [169, 512] on div "HAMB97164" at bounding box center [184, 526] width 88 height 38
click at [170, 520] on input "HAMB97164" at bounding box center [184, 525] width 71 height 20
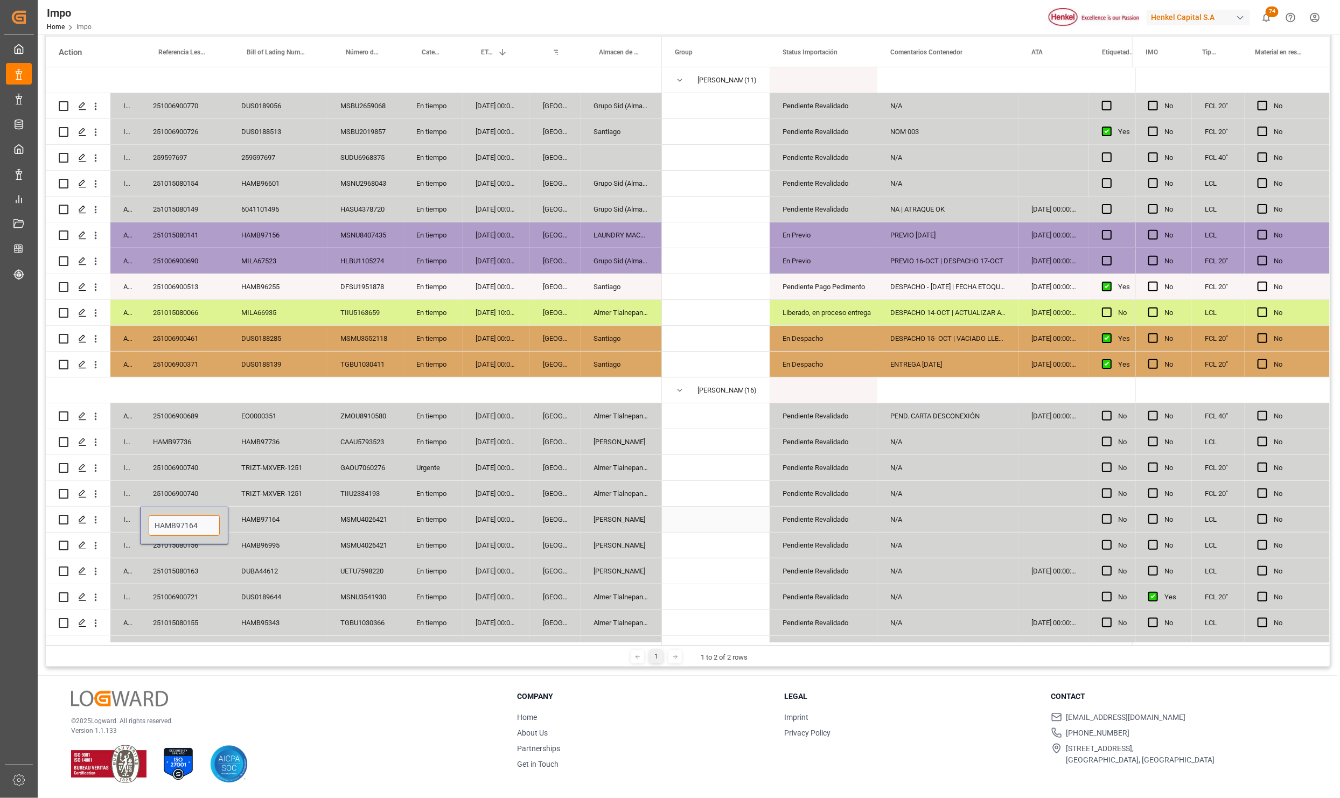
click at [180, 521] on input "HAMB97164" at bounding box center [184, 525] width 71 height 20
paste input "251015080161"
type input "251015080161"
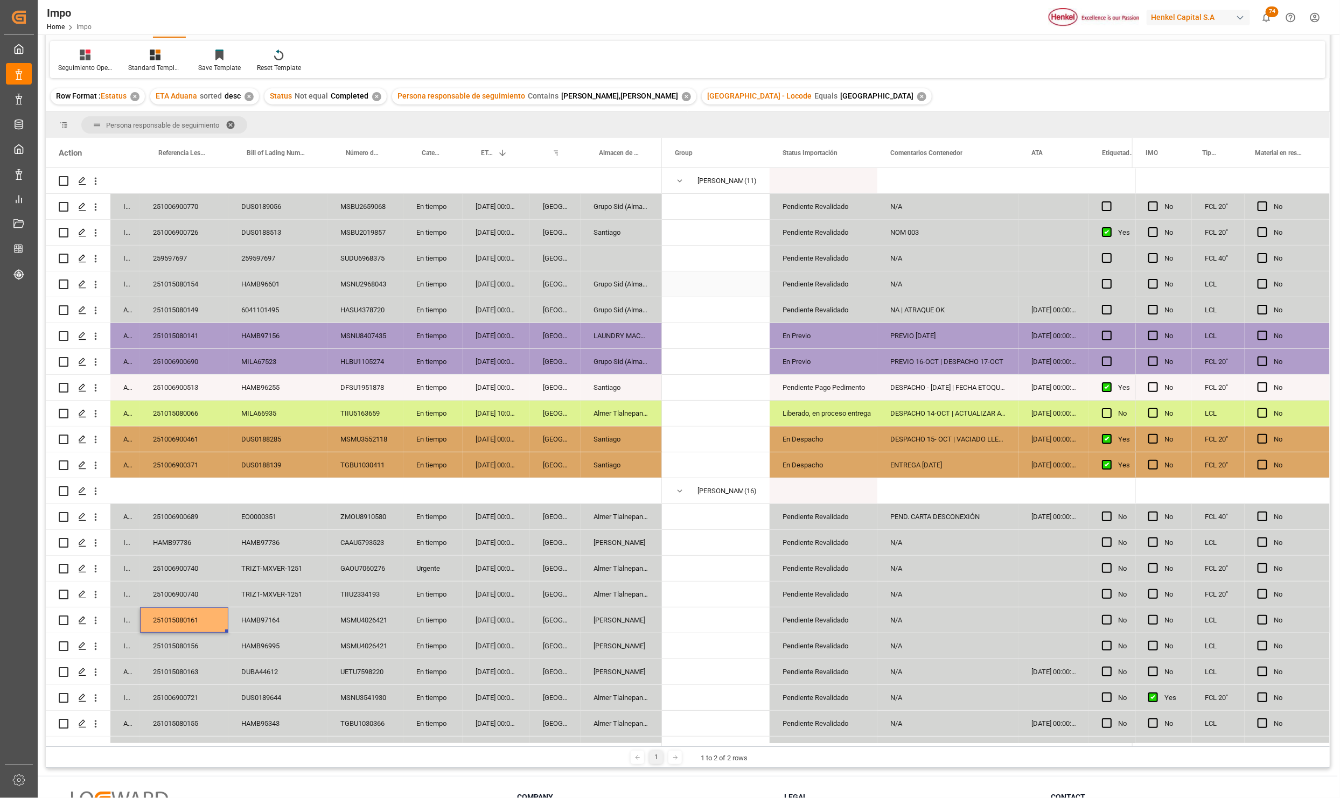
scroll to position [0, 0]
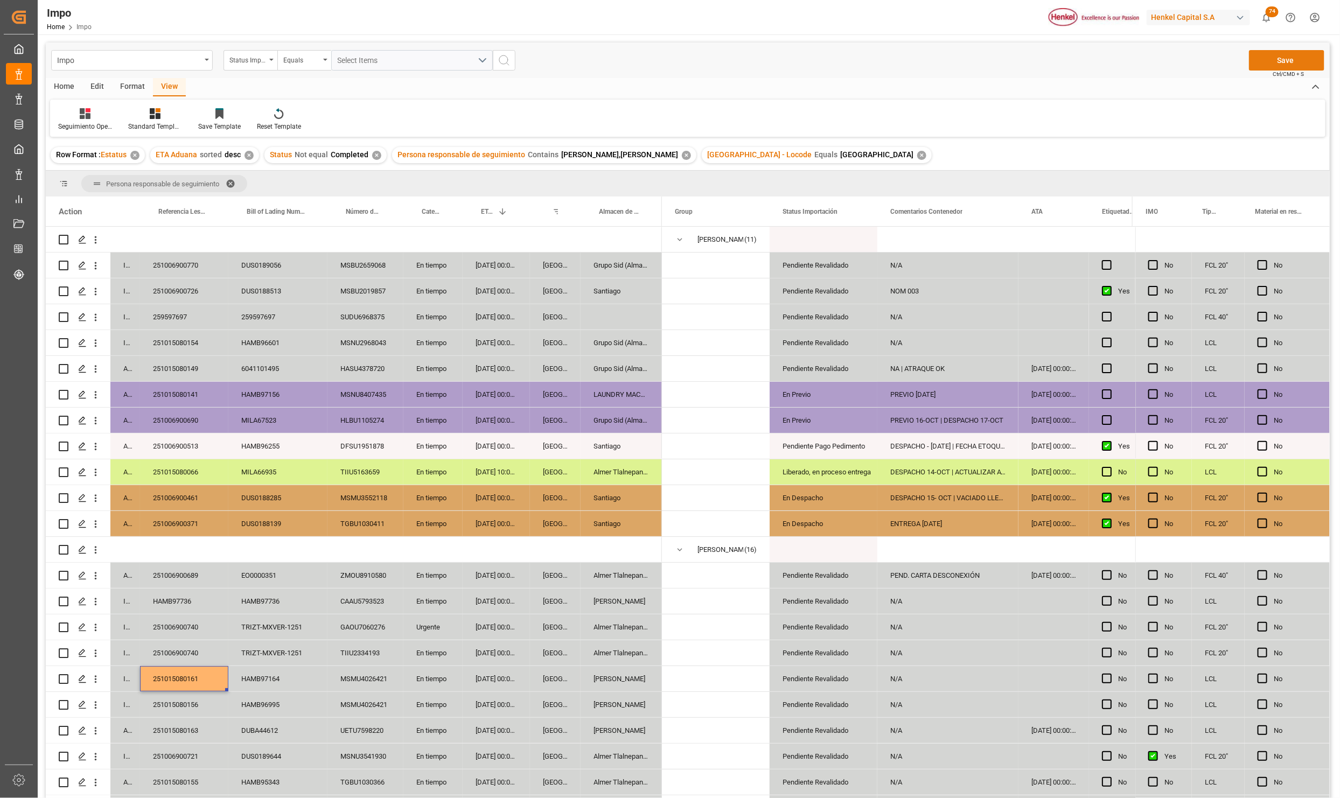
click at [1276, 59] on button "Save" at bounding box center [1286, 60] width 75 height 20
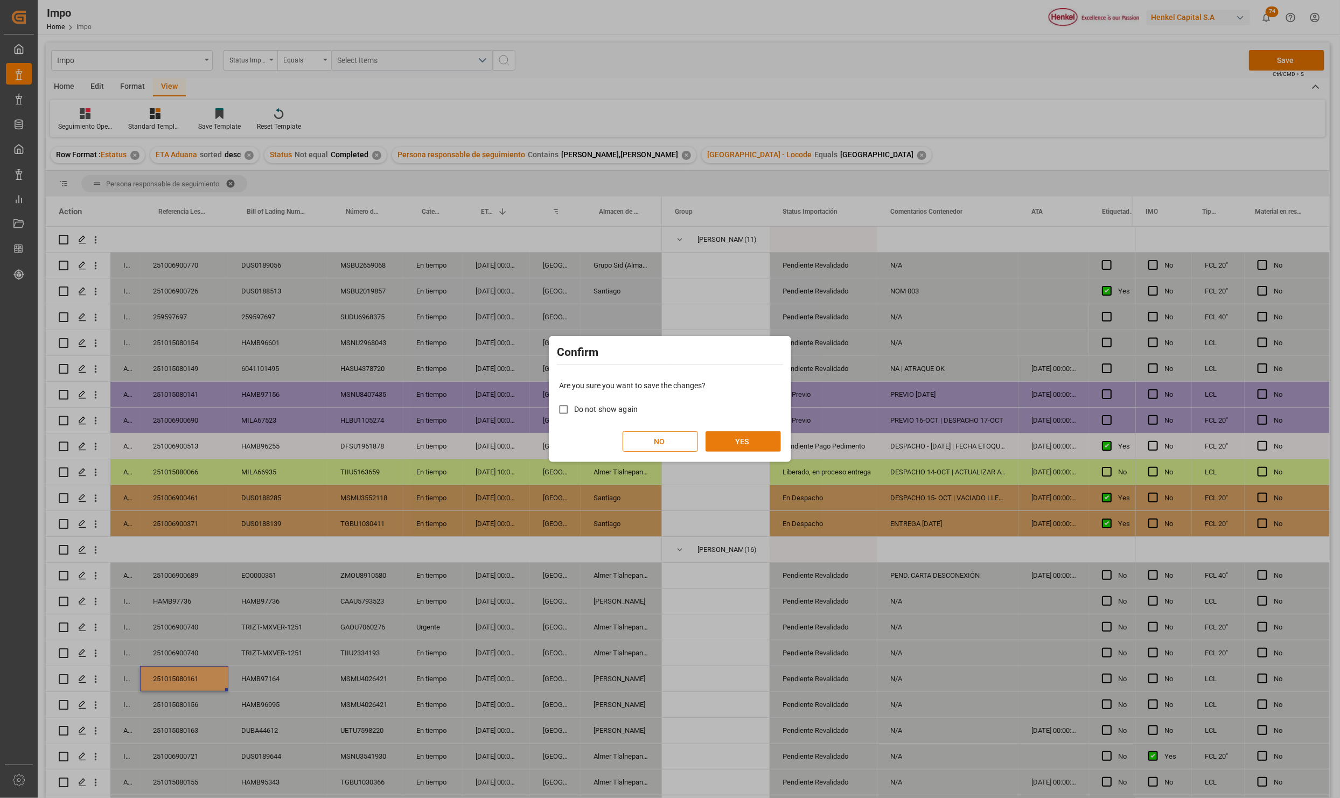
click at [742, 430] on div "Are you sure you want to save the changes? Do not show again NO YES" at bounding box center [669, 416] width 237 height 87
click at [745, 444] on button "YES" at bounding box center [743, 441] width 75 height 20
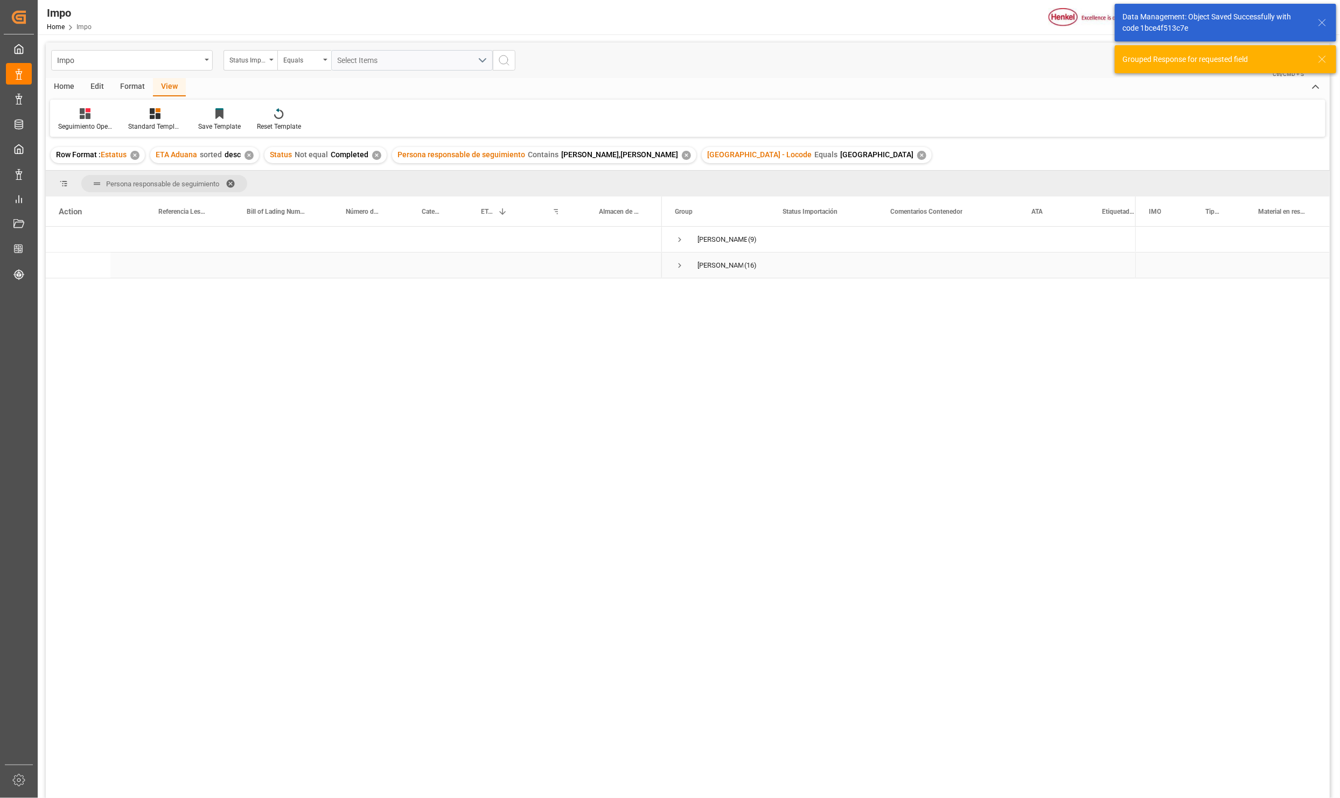
click at [678, 262] on span "Press SPACE to select this row." at bounding box center [680, 266] width 10 height 10
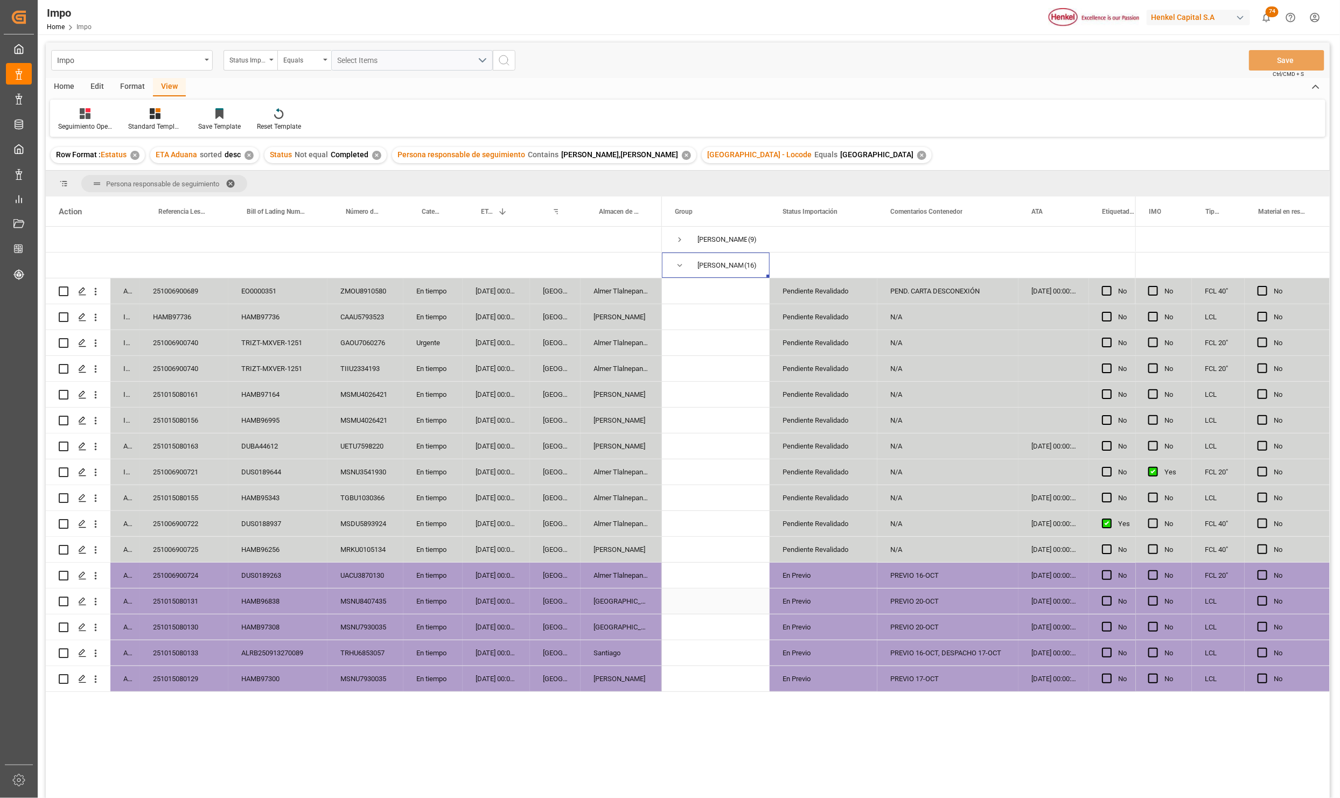
click at [345, 593] on div "MSNU8407435" at bounding box center [365, 601] width 76 height 25
click at [307, 480] on div "DUS0189644" at bounding box center [277, 471] width 99 height 25
click at [906, 395] on div "N/A" at bounding box center [947, 394] width 141 height 25
click at [1042, 394] on div "Press SPACE to select this row." at bounding box center [1053, 394] width 71 height 25
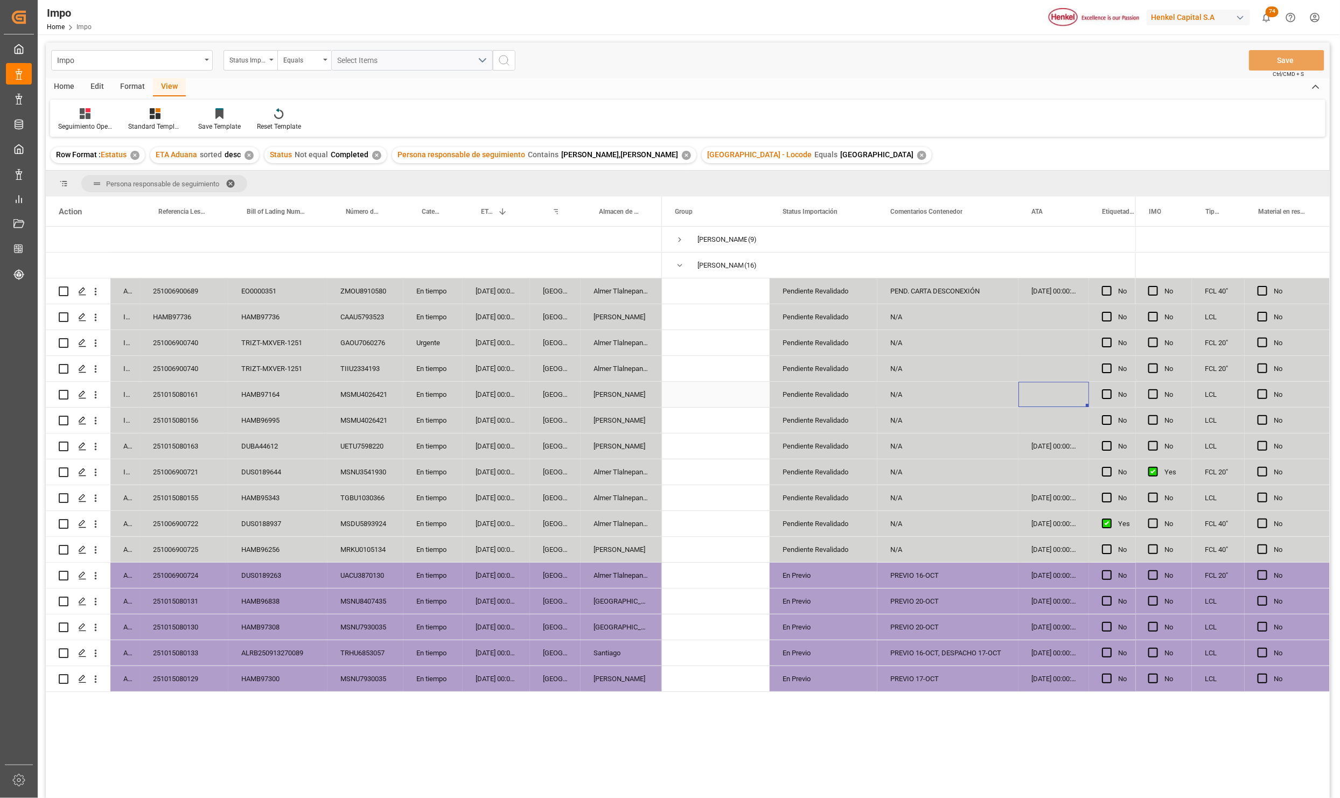
click at [1042, 394] on div "Press SPACE to select this row." at bounding box center [1053, 394] width 71 height 25
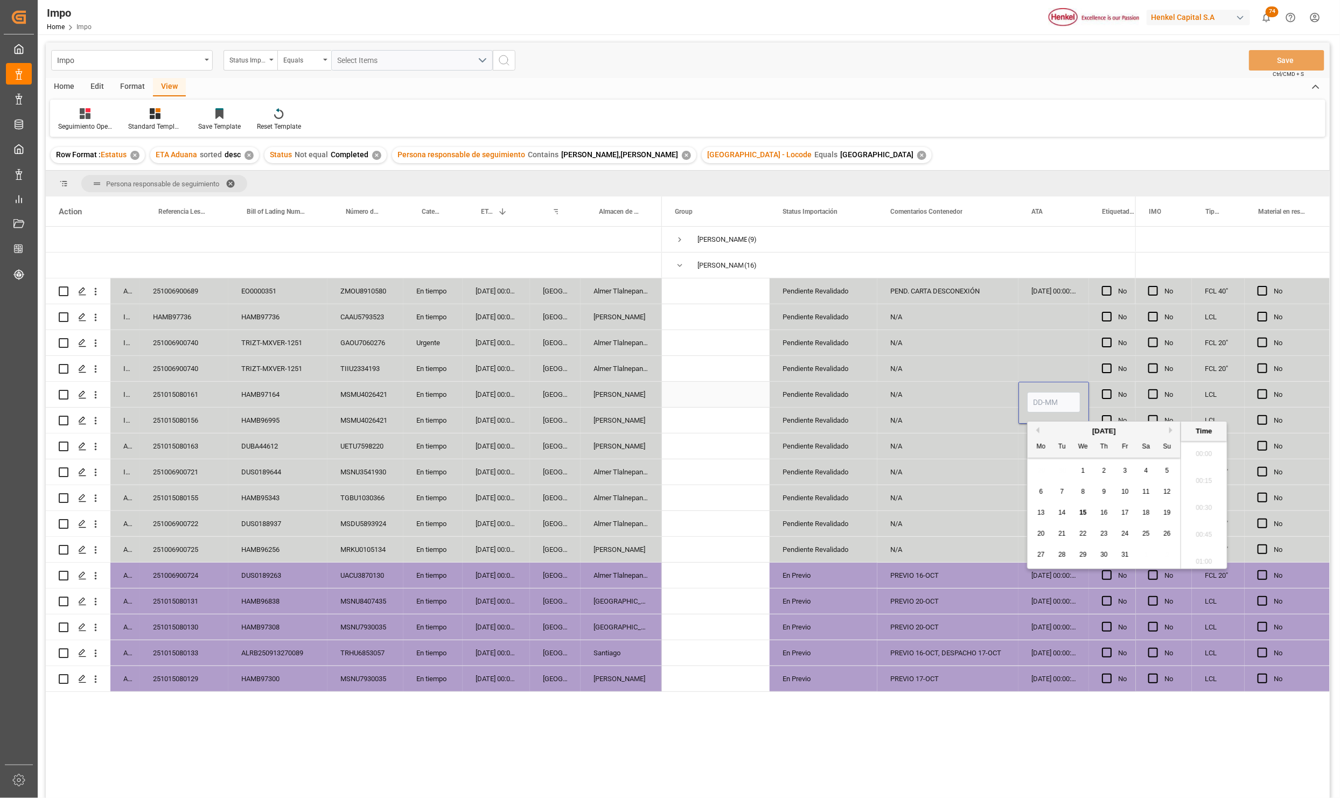
scroll to position [1700, 0]
type input "[DATE] 00:00"
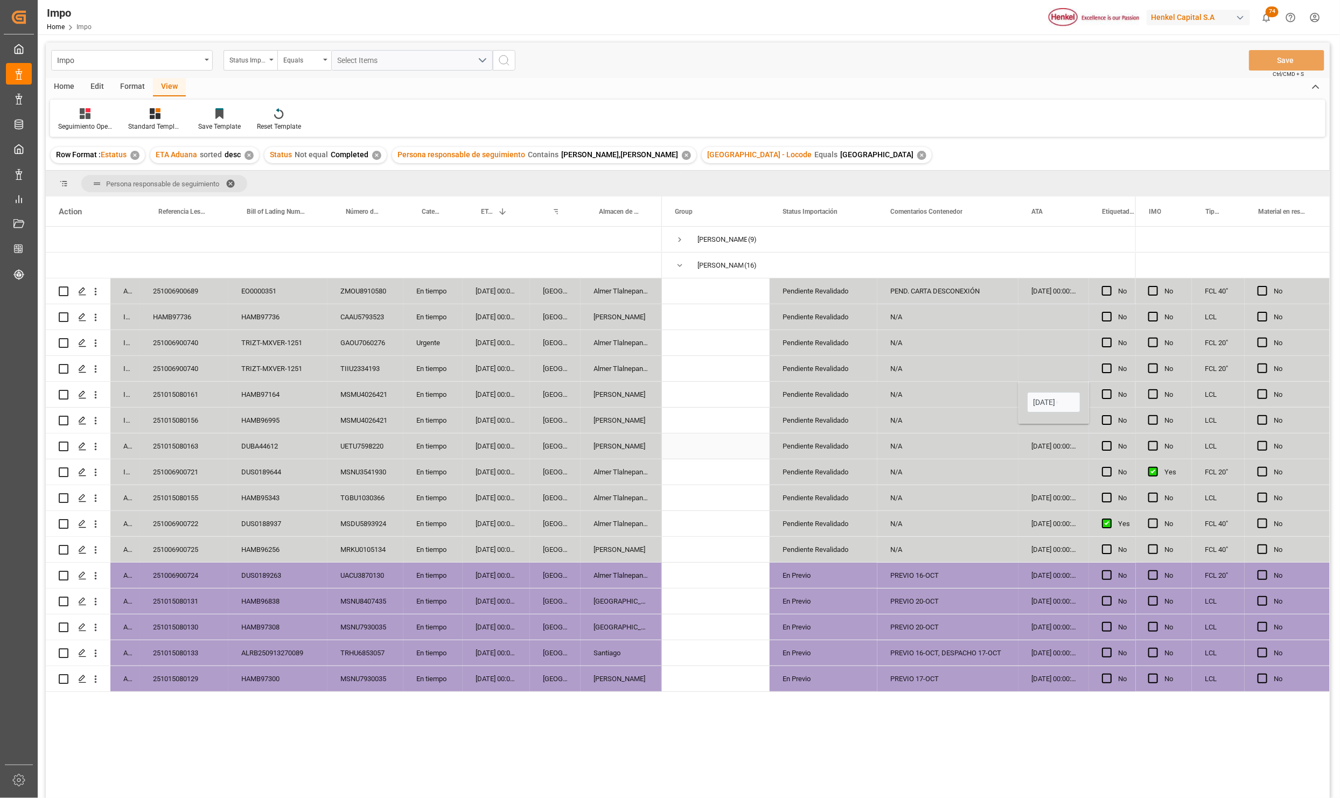
click at [969, 444] on div "N/A" at bounding box center [947, 446] width 141 height 25
click at [1283, 54] on button "Save" at bounding box center [1286, 60] width 75 height 20
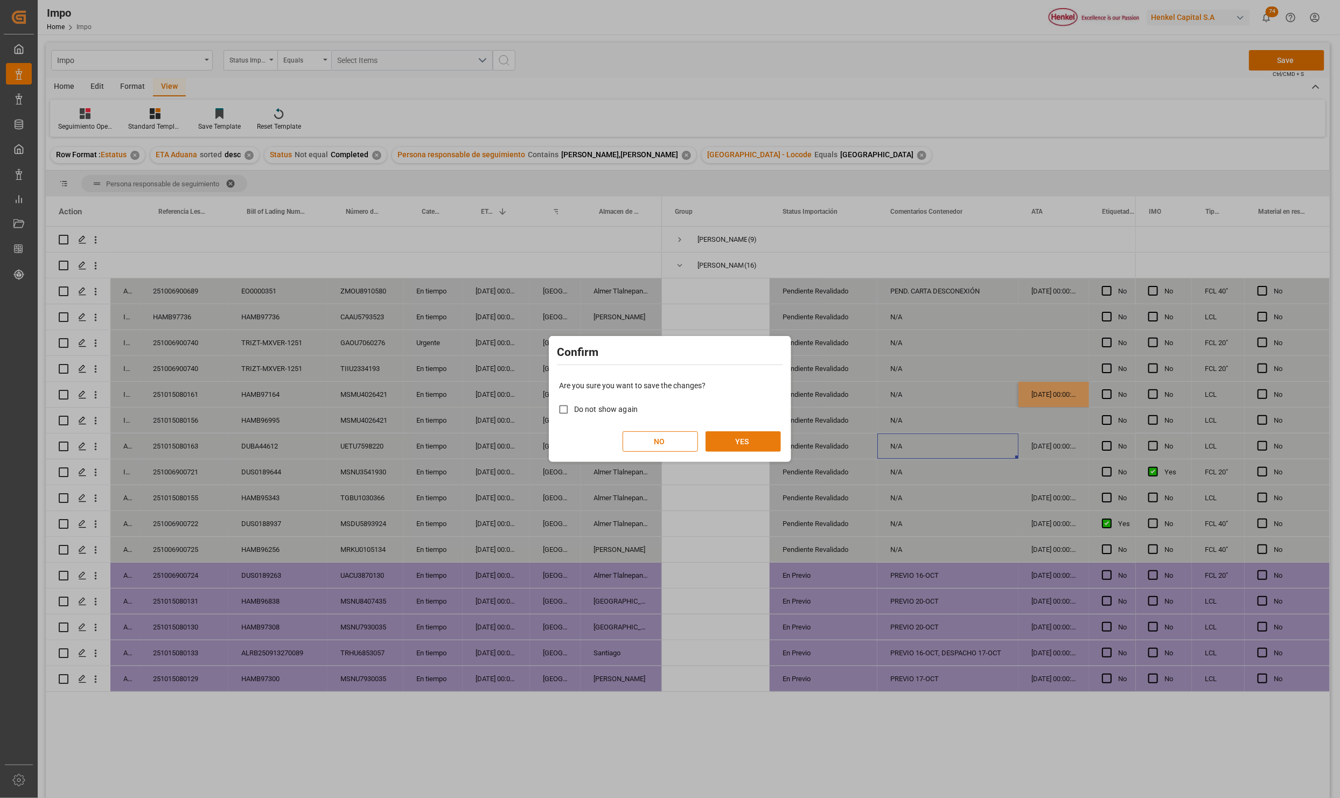
click at [738, 443] on button "YES" at bounding box center [743, 441] width 75 height 20
